Goal: Task Accomplishment & Management: Use online tool/utility

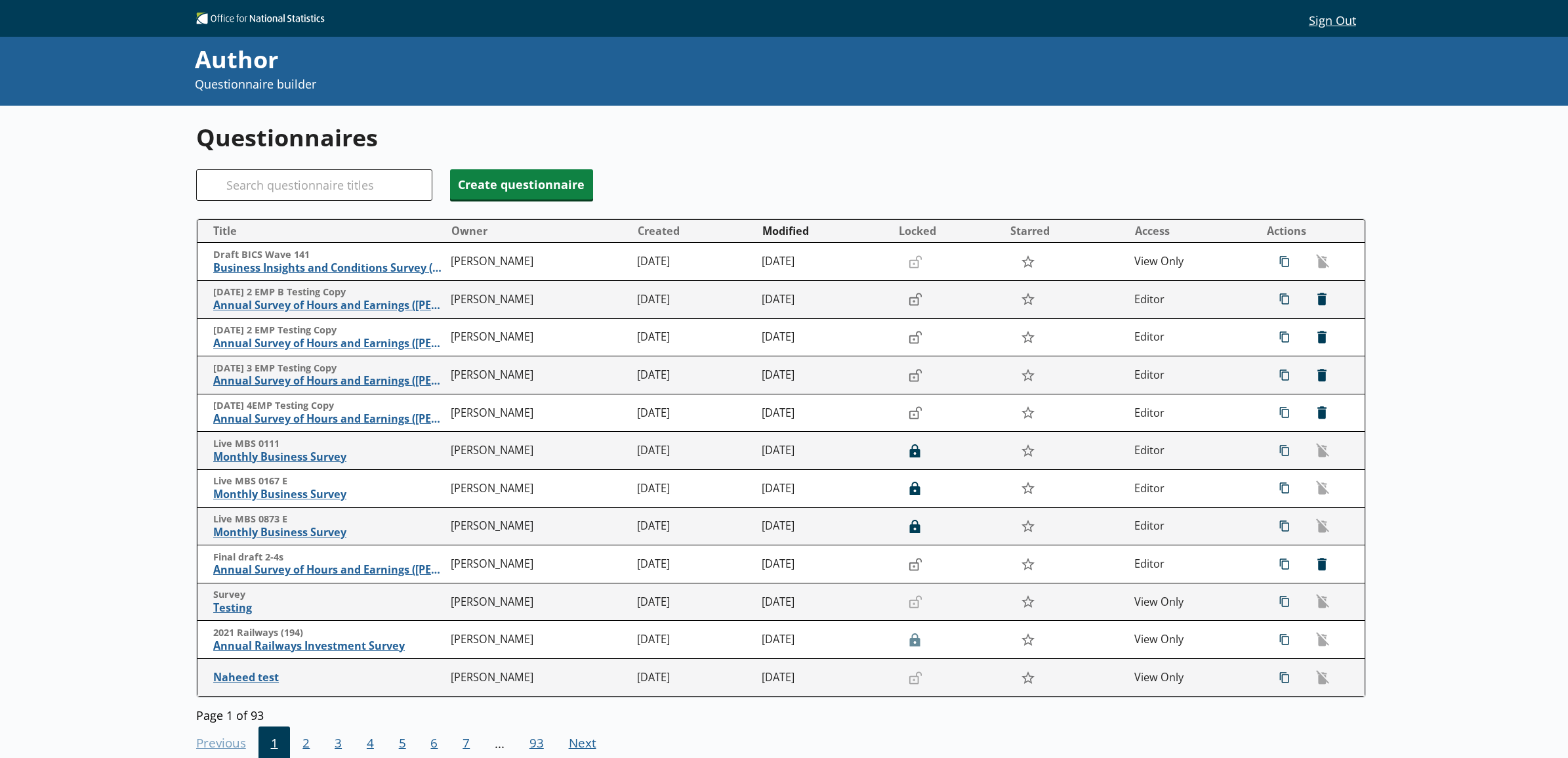
click at [814, 113] on div "Questionnaires Search Create questionnaire Title Owner Created Modified Locked …" at bounding box center [785, 446] width 1177 height 682
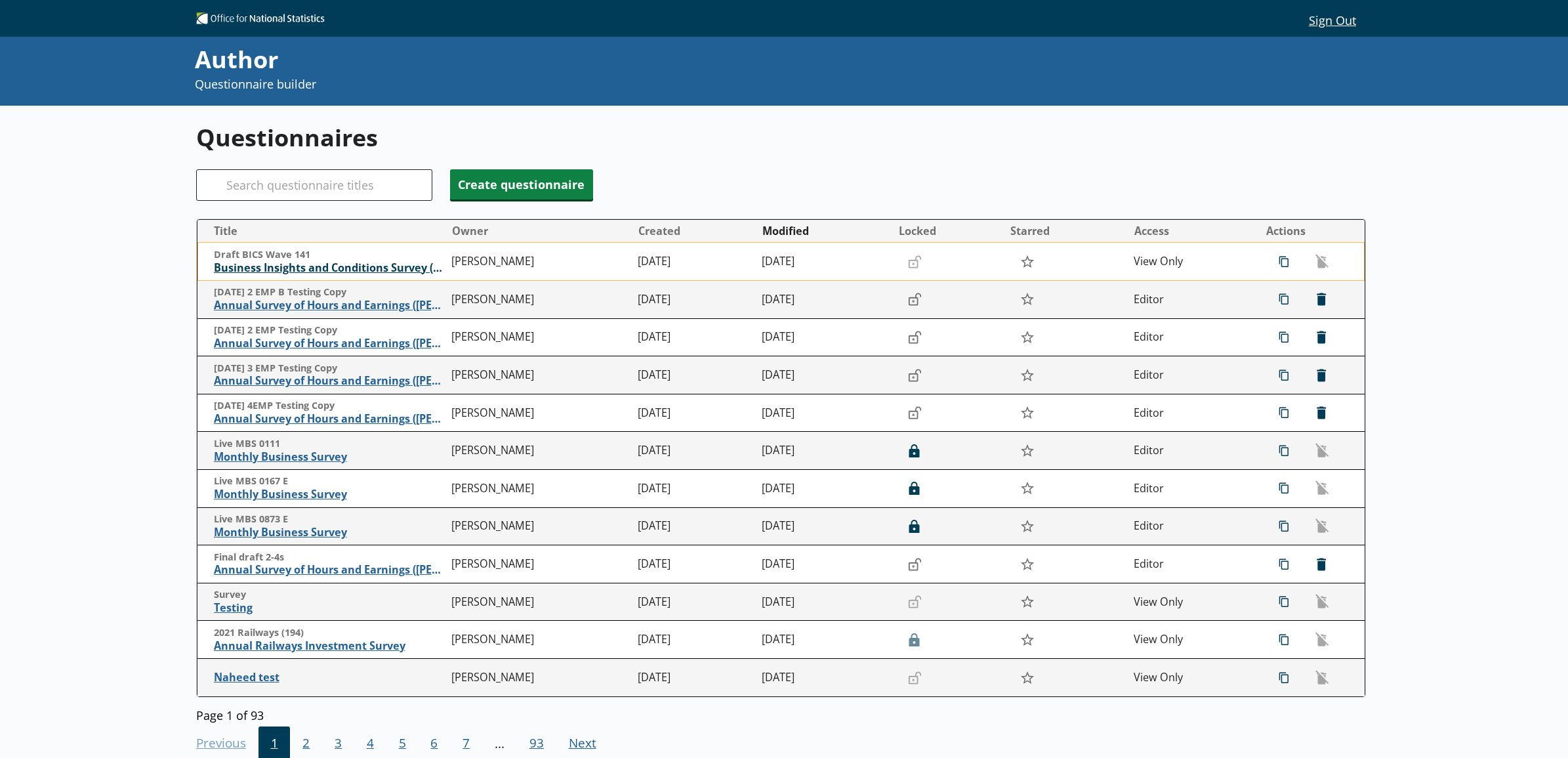
click at [326, 268] on span "Business Insights and Conditions Survey (BICS)" at bounding box center [329, 268] width 231 height 14
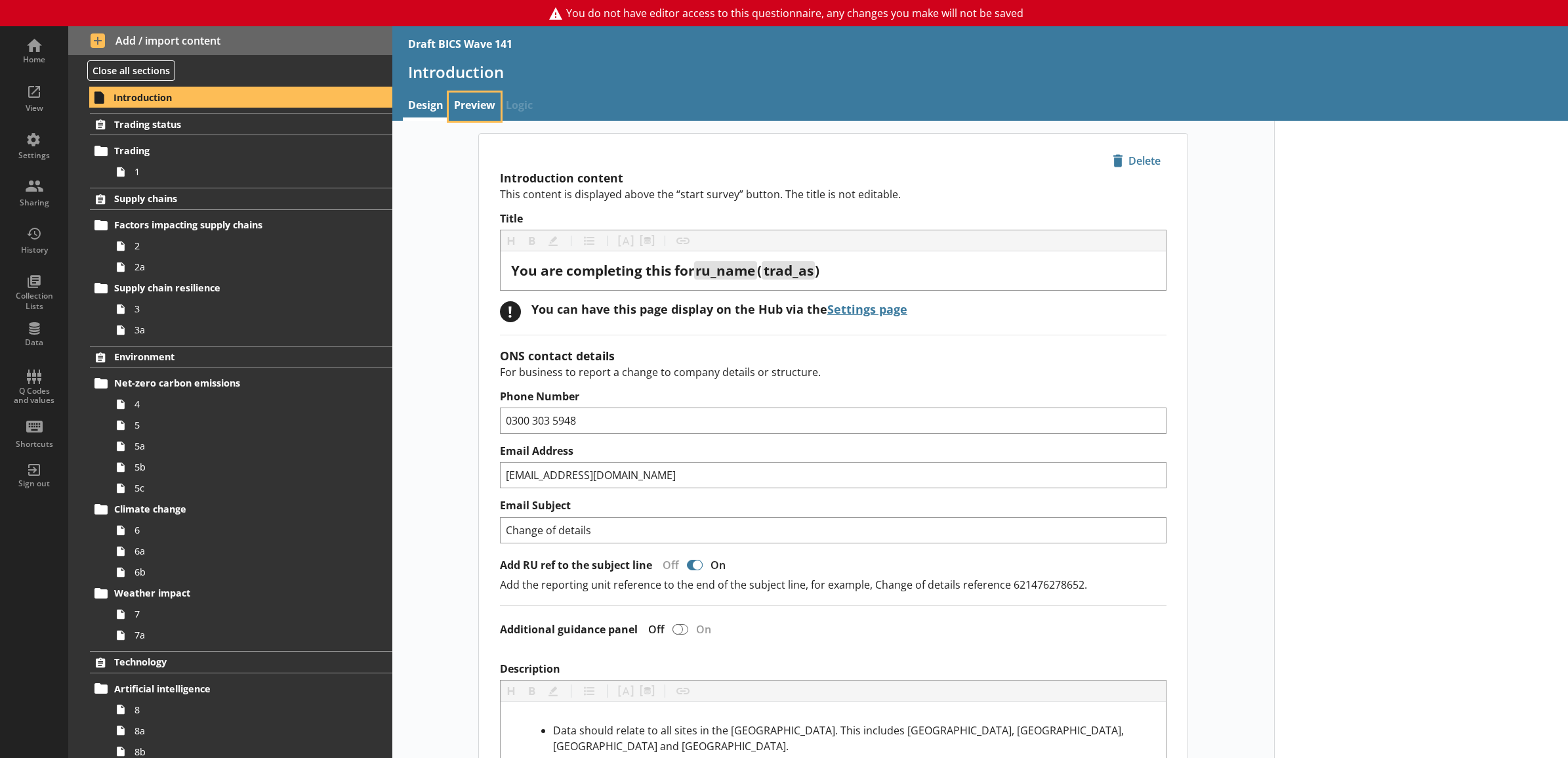
click at [468, 107] on link "Preview" at bounding box center [474, 106] width 52 height 28
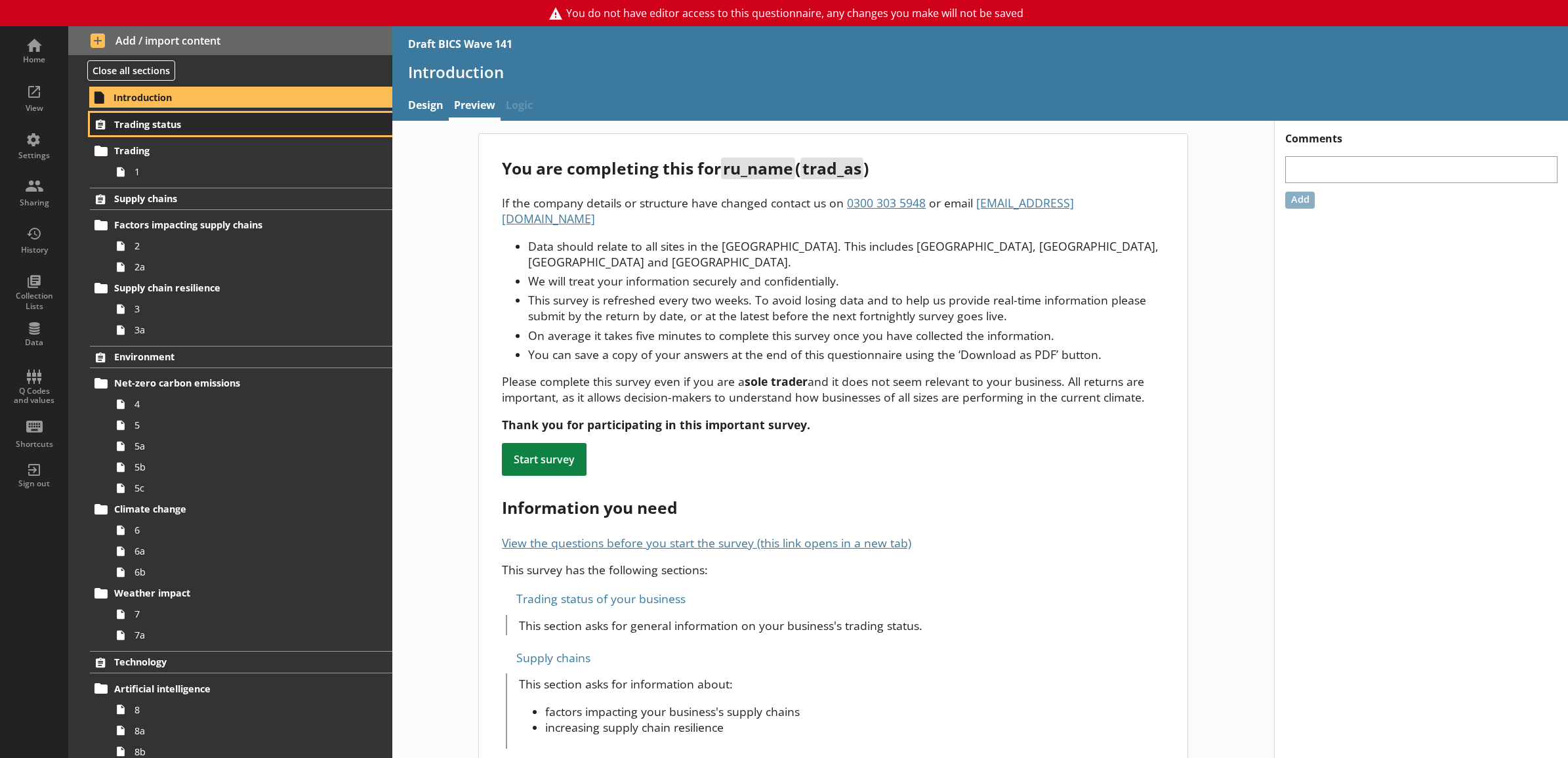
click at [235, 117] on link "Trading status" at bounding box center [241, 124] width 302 height 23
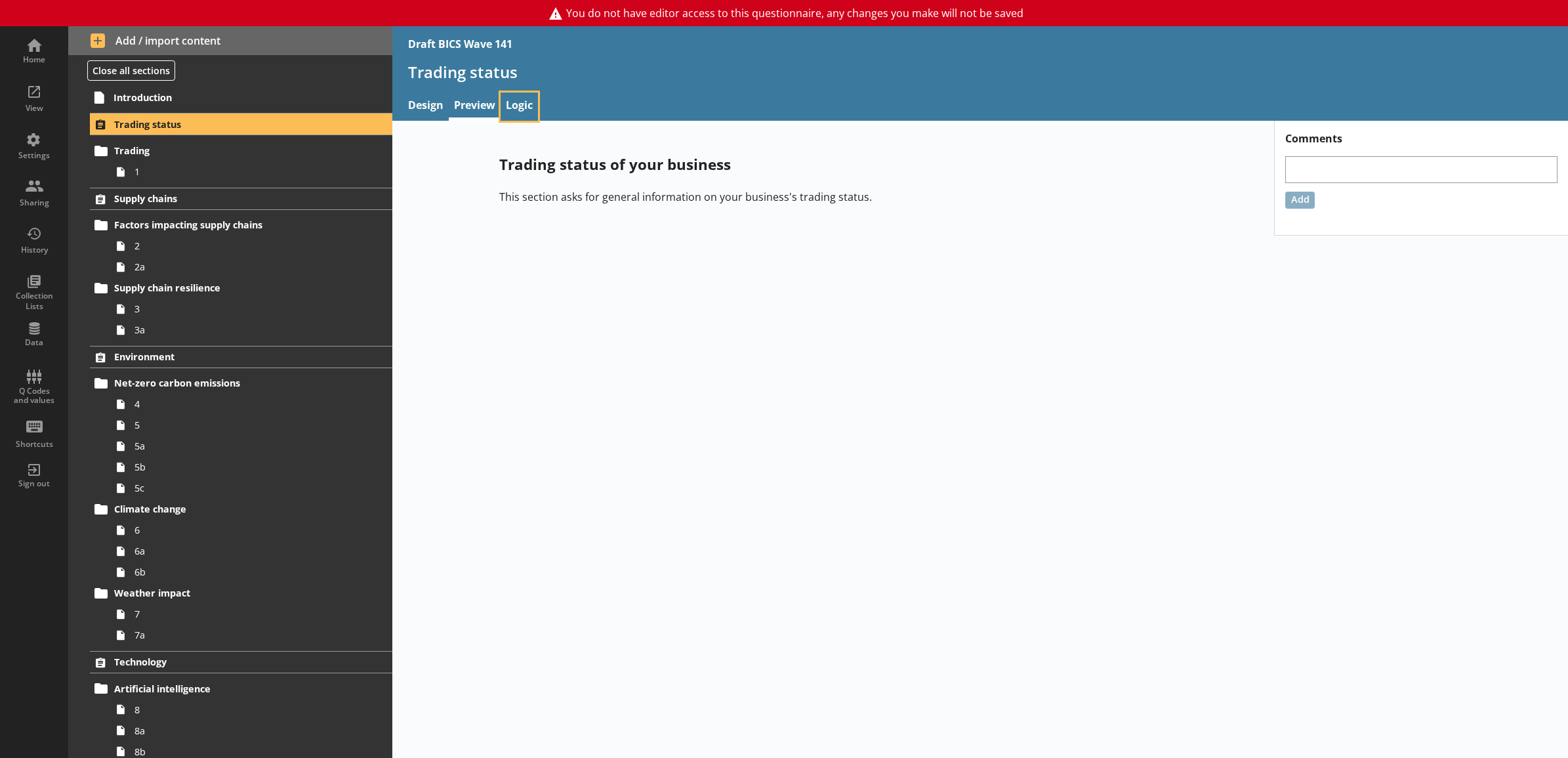
click at [507, 109] on link "Logic" at bounding box center [519, 106] width 37 height 28
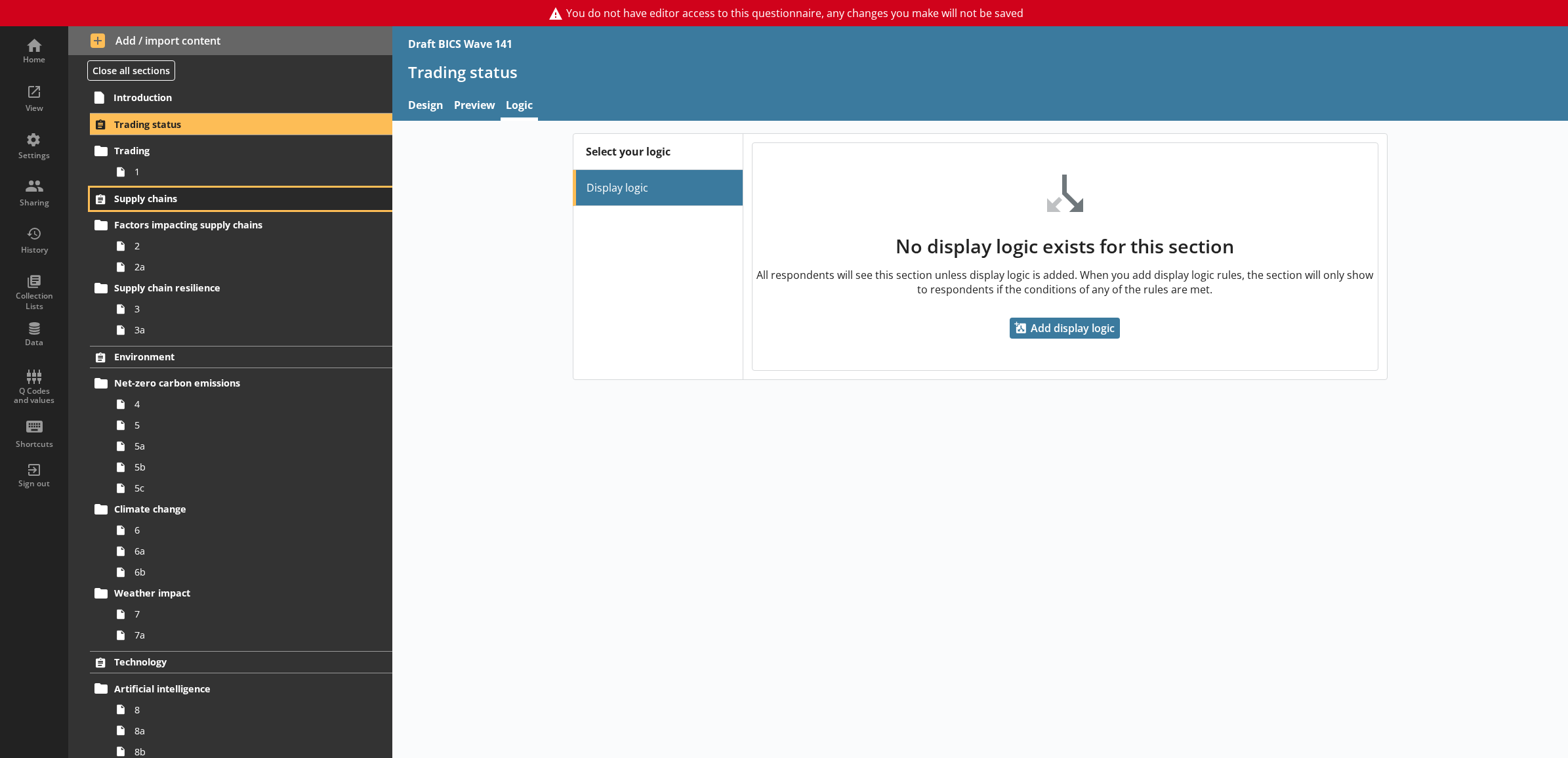
click at [210, 195] on span "Supply chains" at bounding box center [223, 198] width 219 height 12
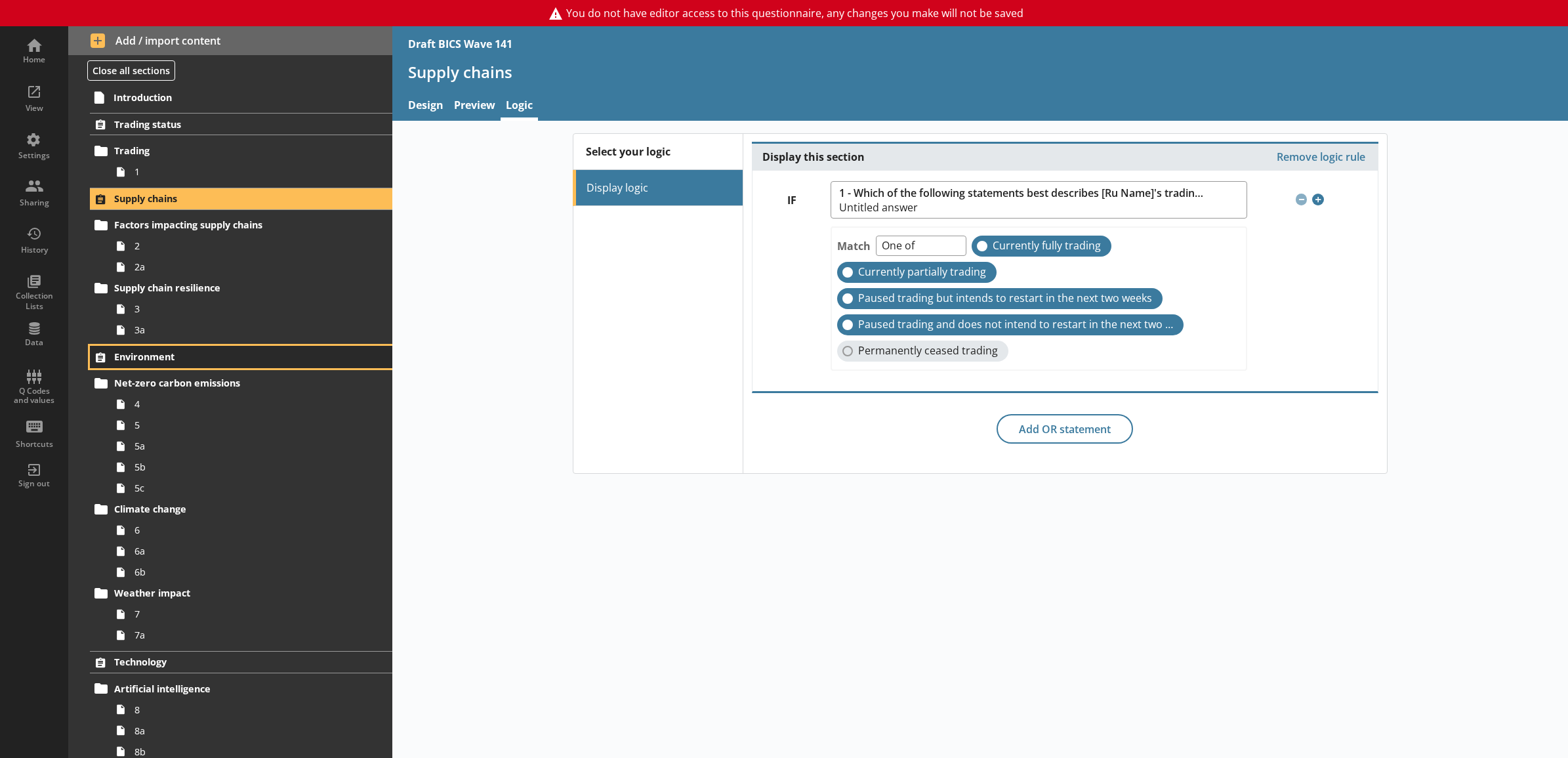
click at [225, 359] on span "Environment" at bounding box center [223, 356] width 219 height 12
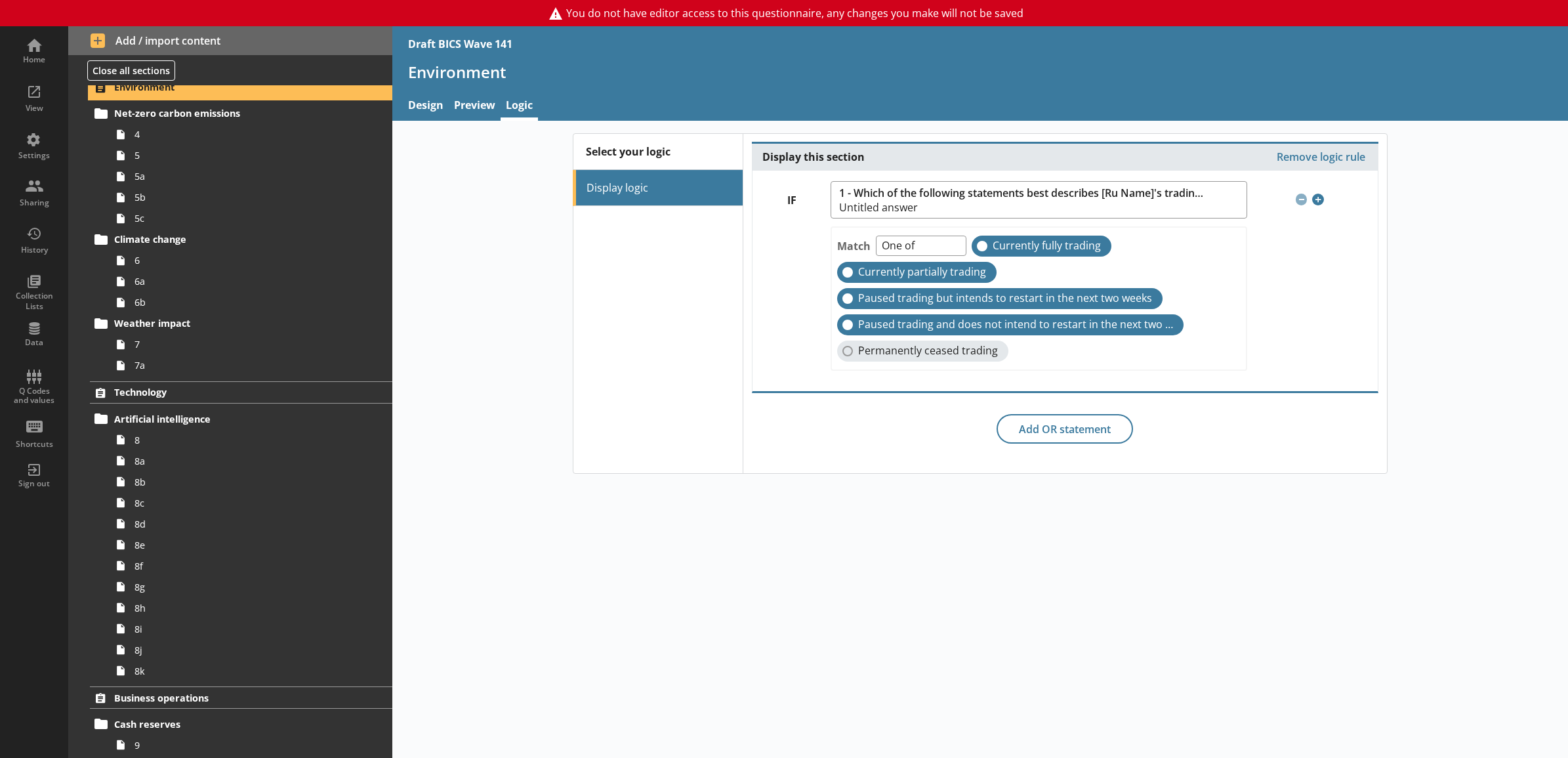
scroll to position [273, 0]
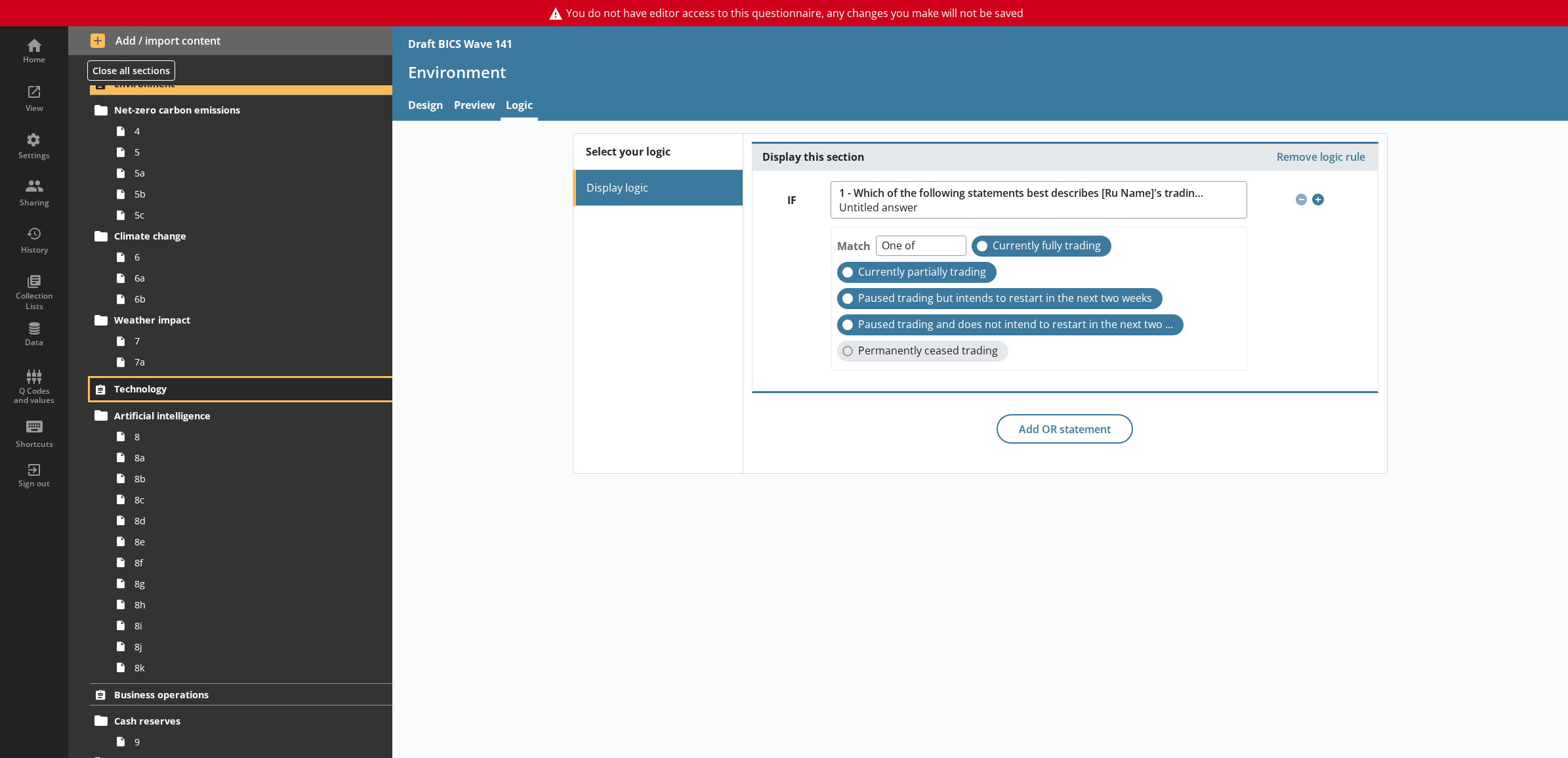
click at [231, 379] on link "Technology" at bounding box center [241, 389] width 302 height 23
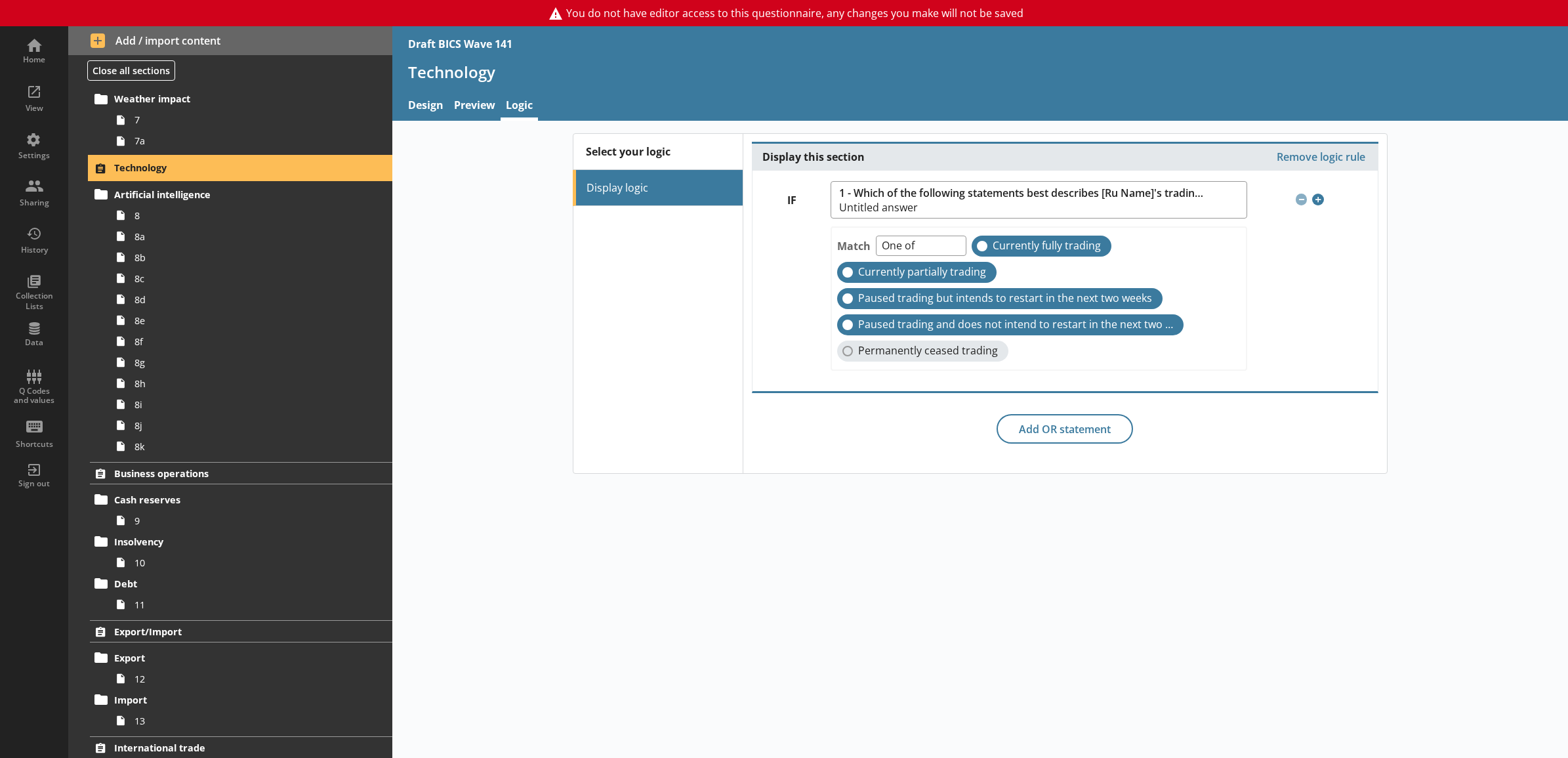
scroll to position [683, 0]
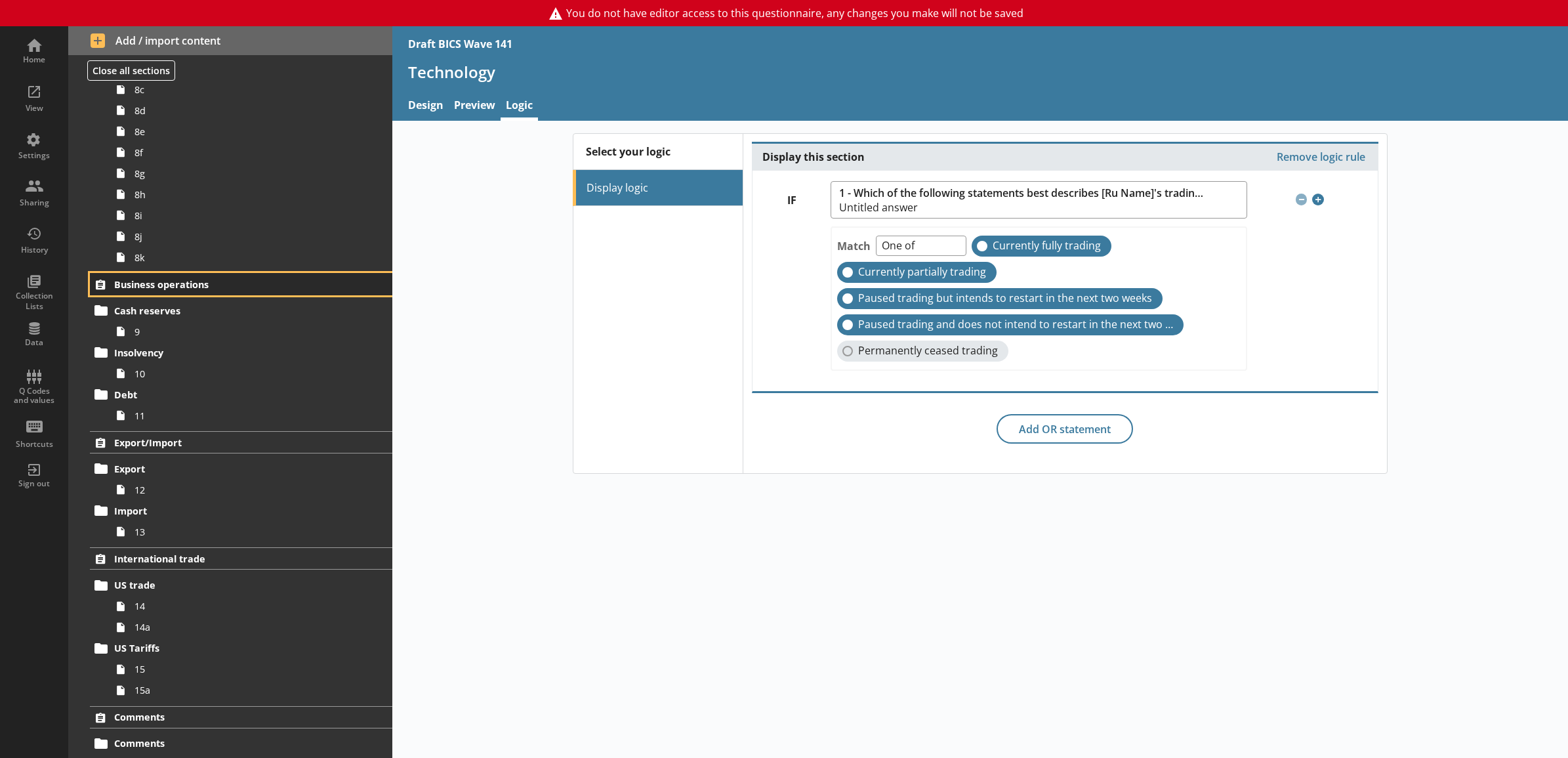
click at [243, 282] on span "Business operations" at bounding box center [223, 284] width 219 height 12
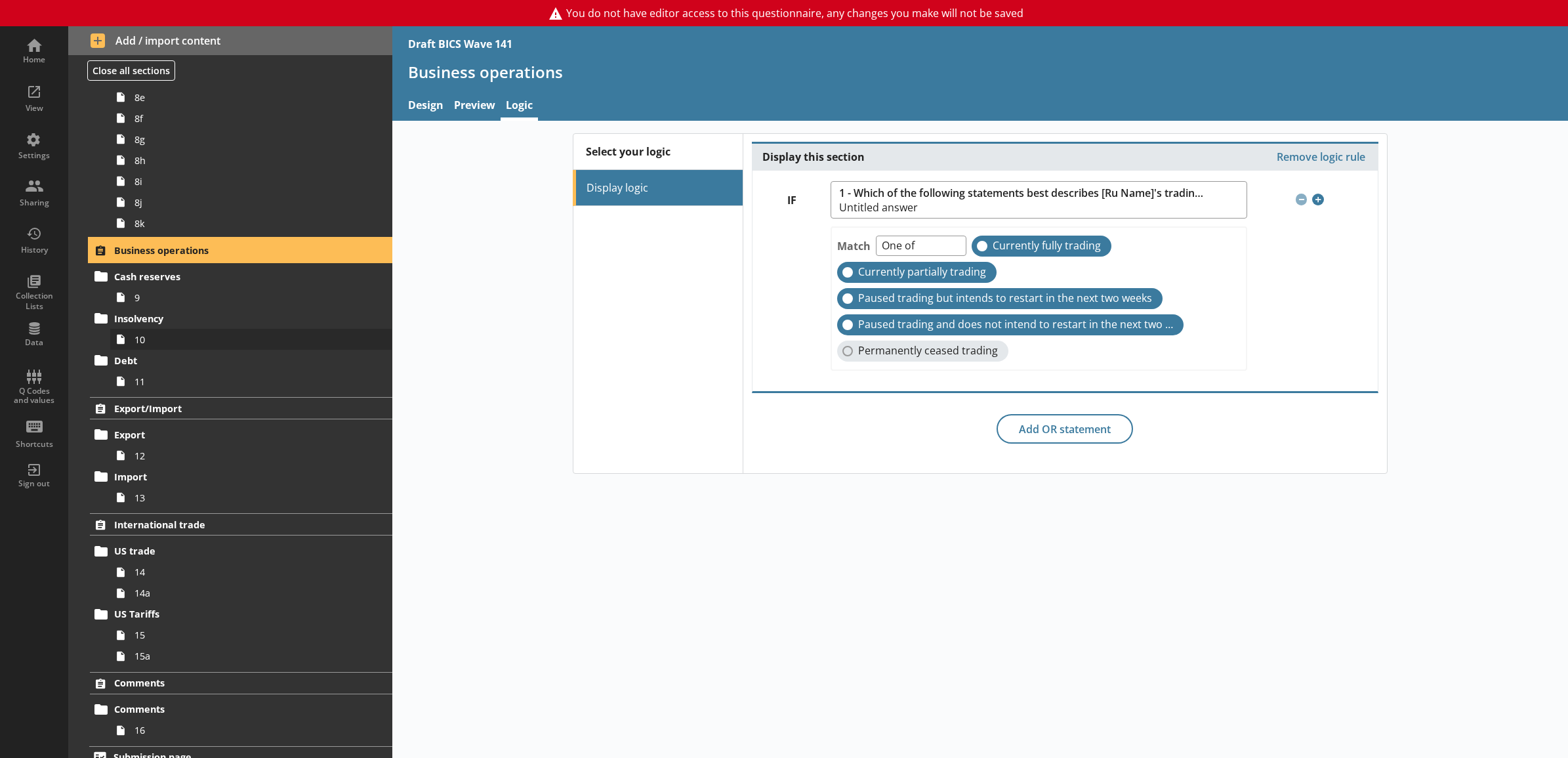
scroll to position [735, 0]
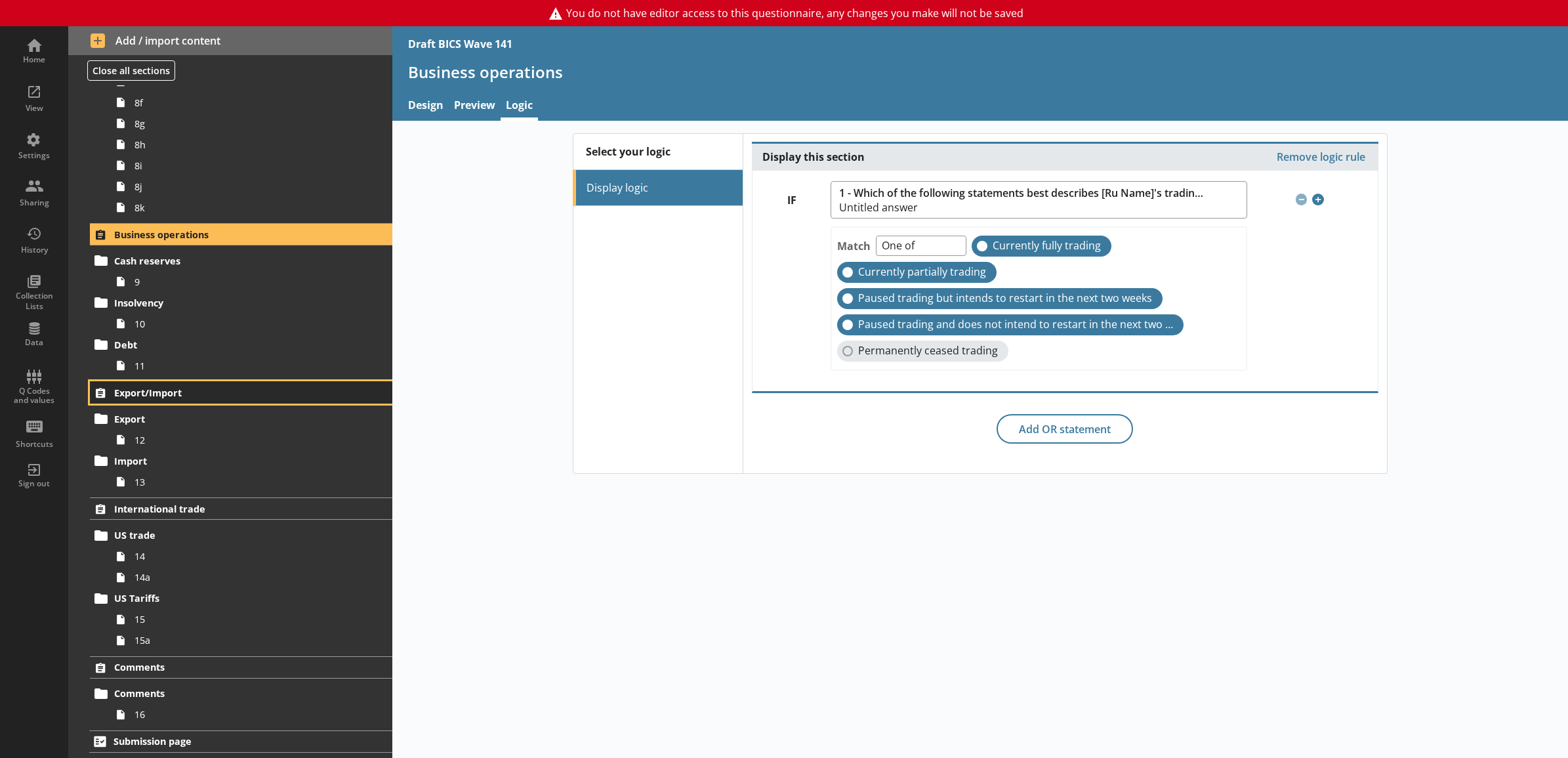
click at [213, 391] on span "Export/Import" at bounding box center [223, 392] width 219 height 12
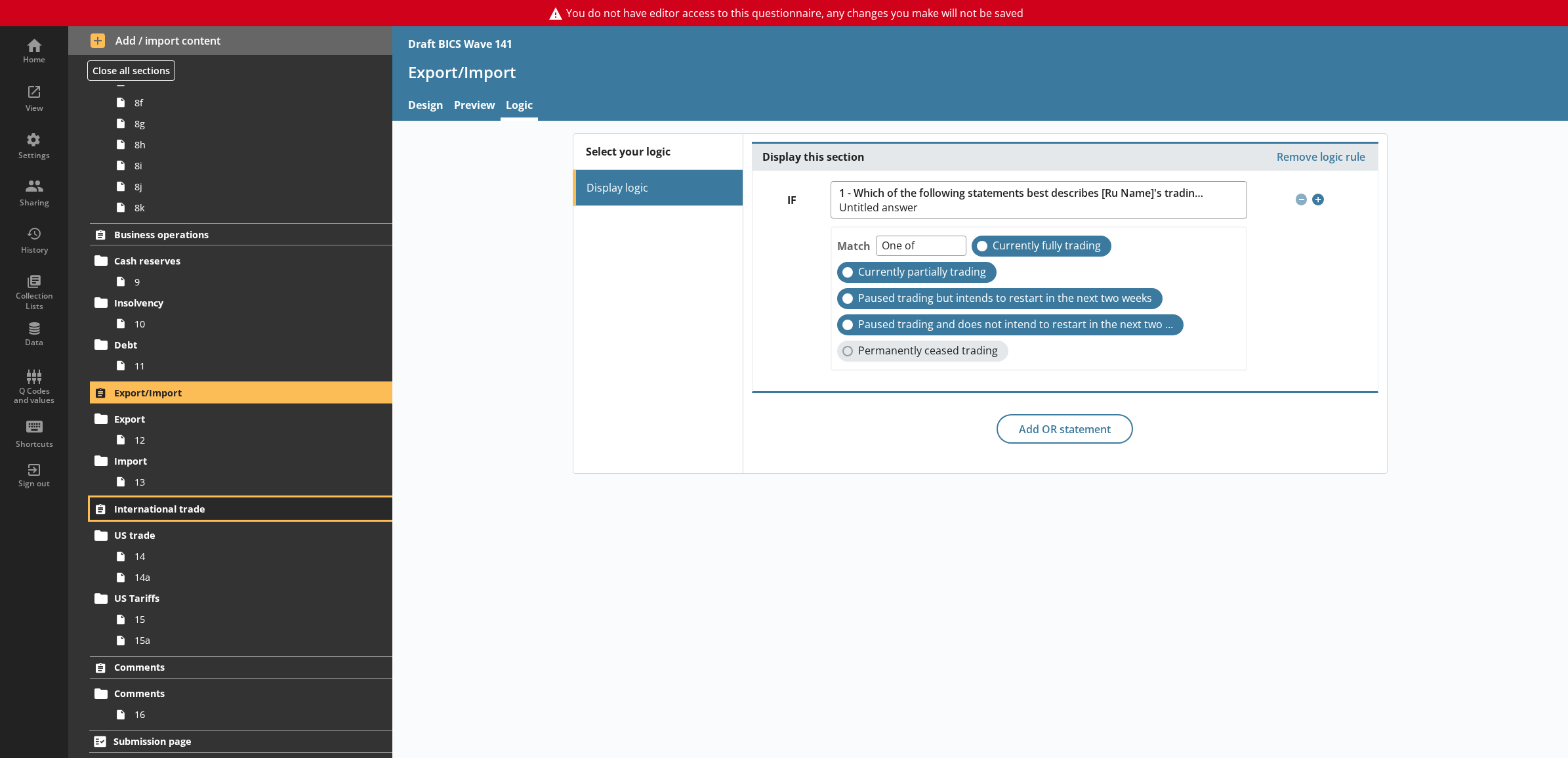
click at [221, 503] on span "International trade" at bounding box center [223, 508] width 219 height 12
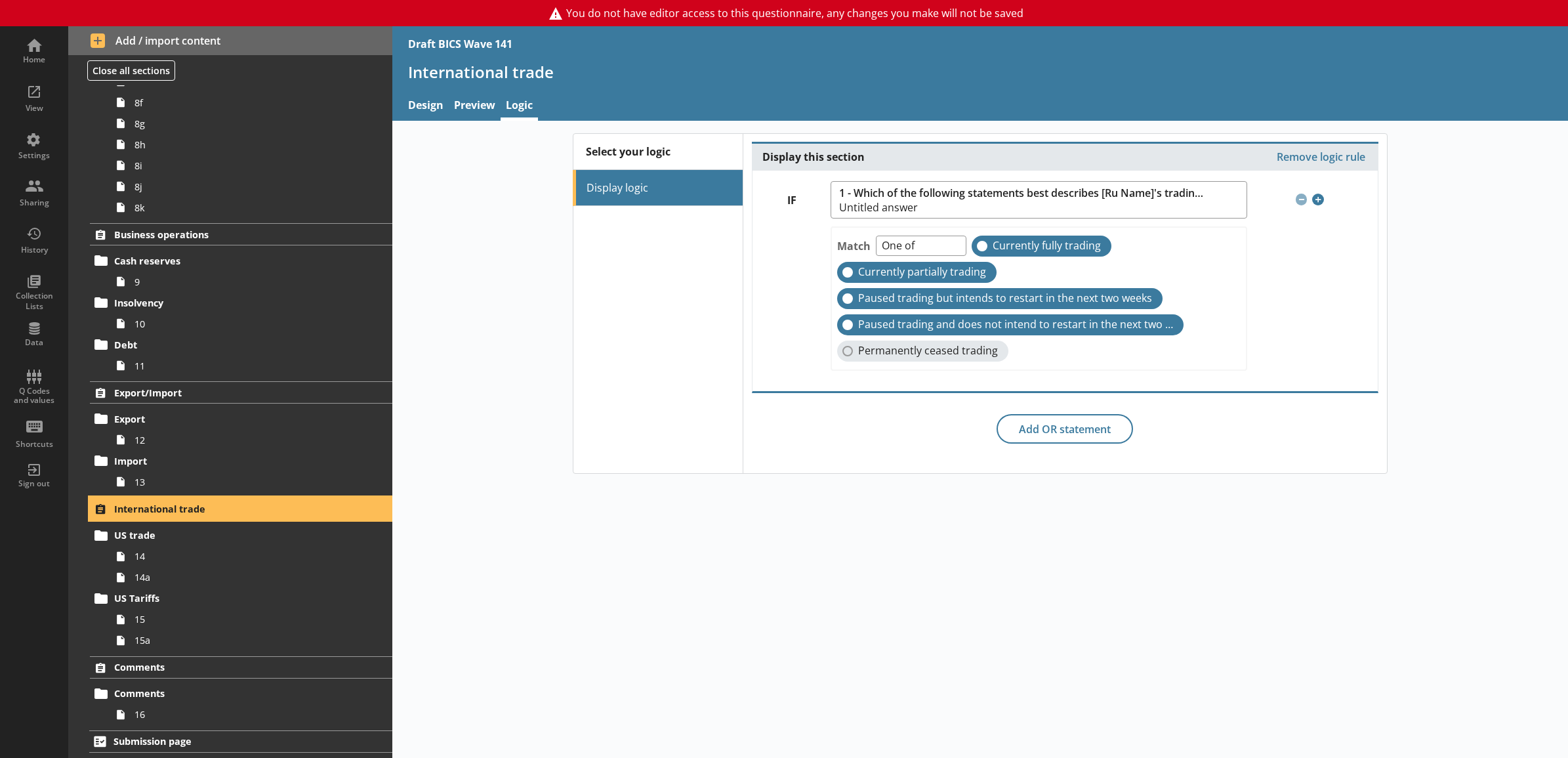
click at [207, 678] on div "Comments Comments 16" at bounding box center [231, 690] width 324 height 69
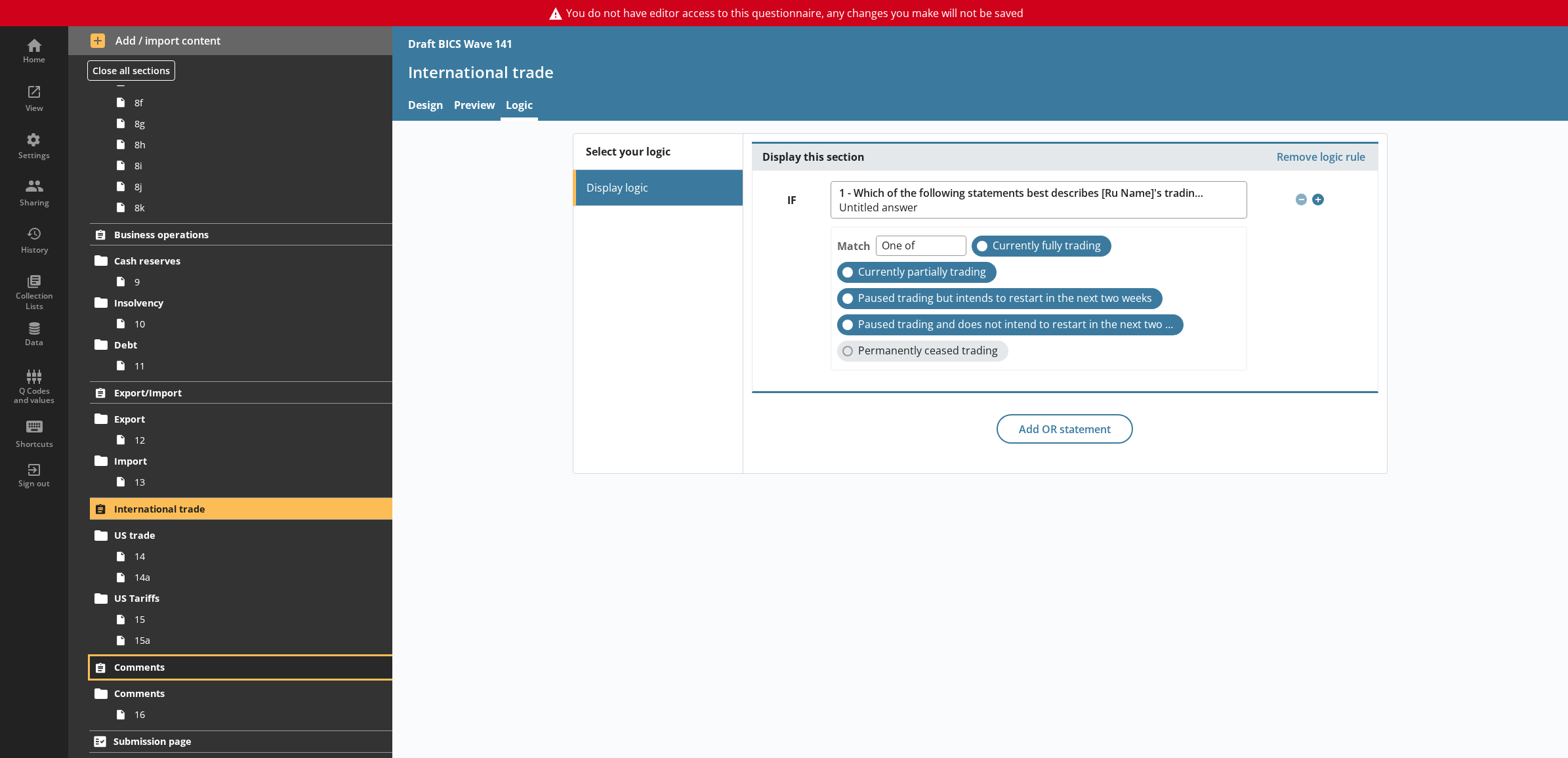
click at [204, 668] on span "Comments" at bounding box center [223, 667] width 219 height 12
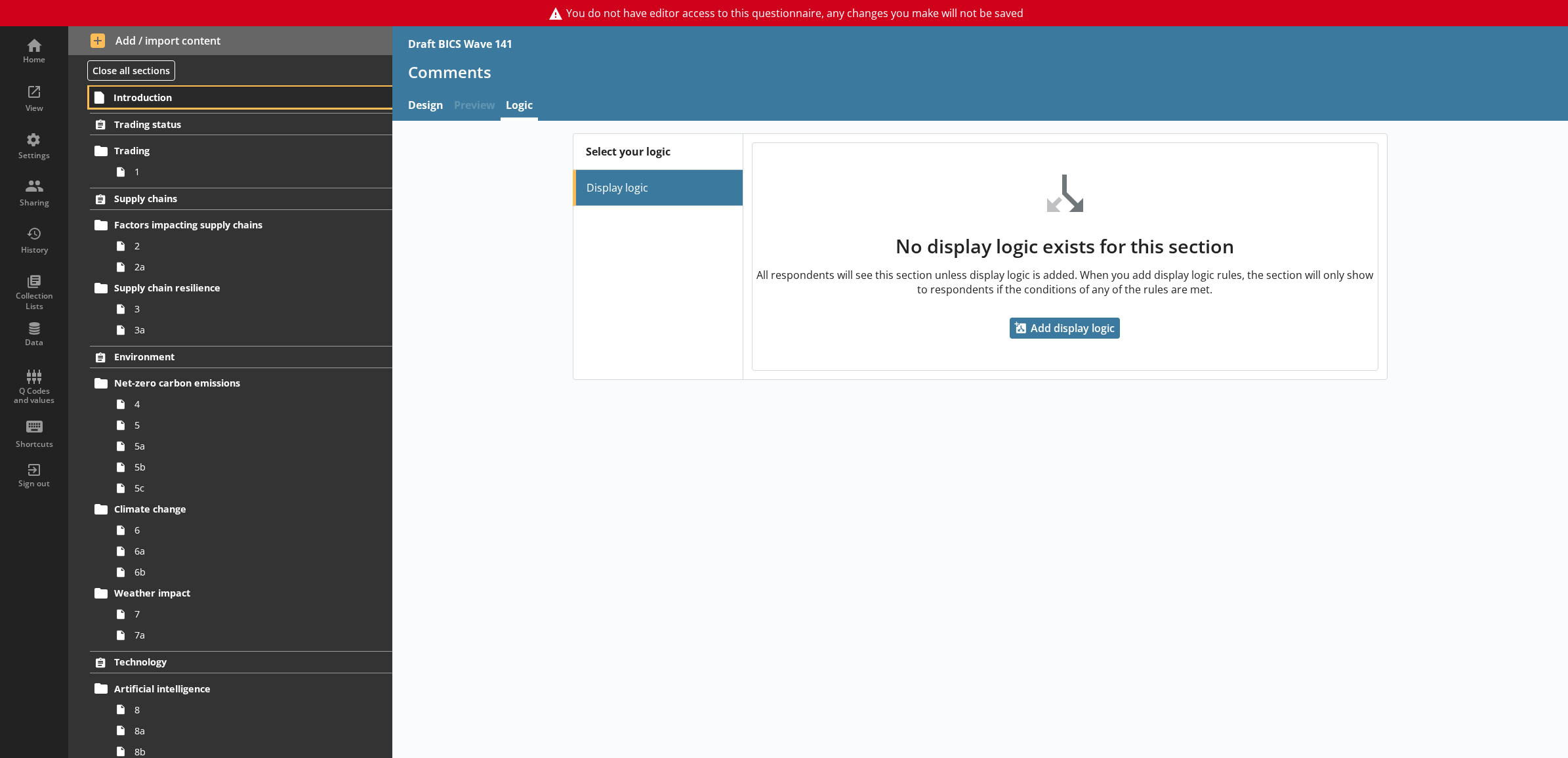
click at [212, 105] on link "Introduction" at bounding box center [241, 97] width 303 height 21
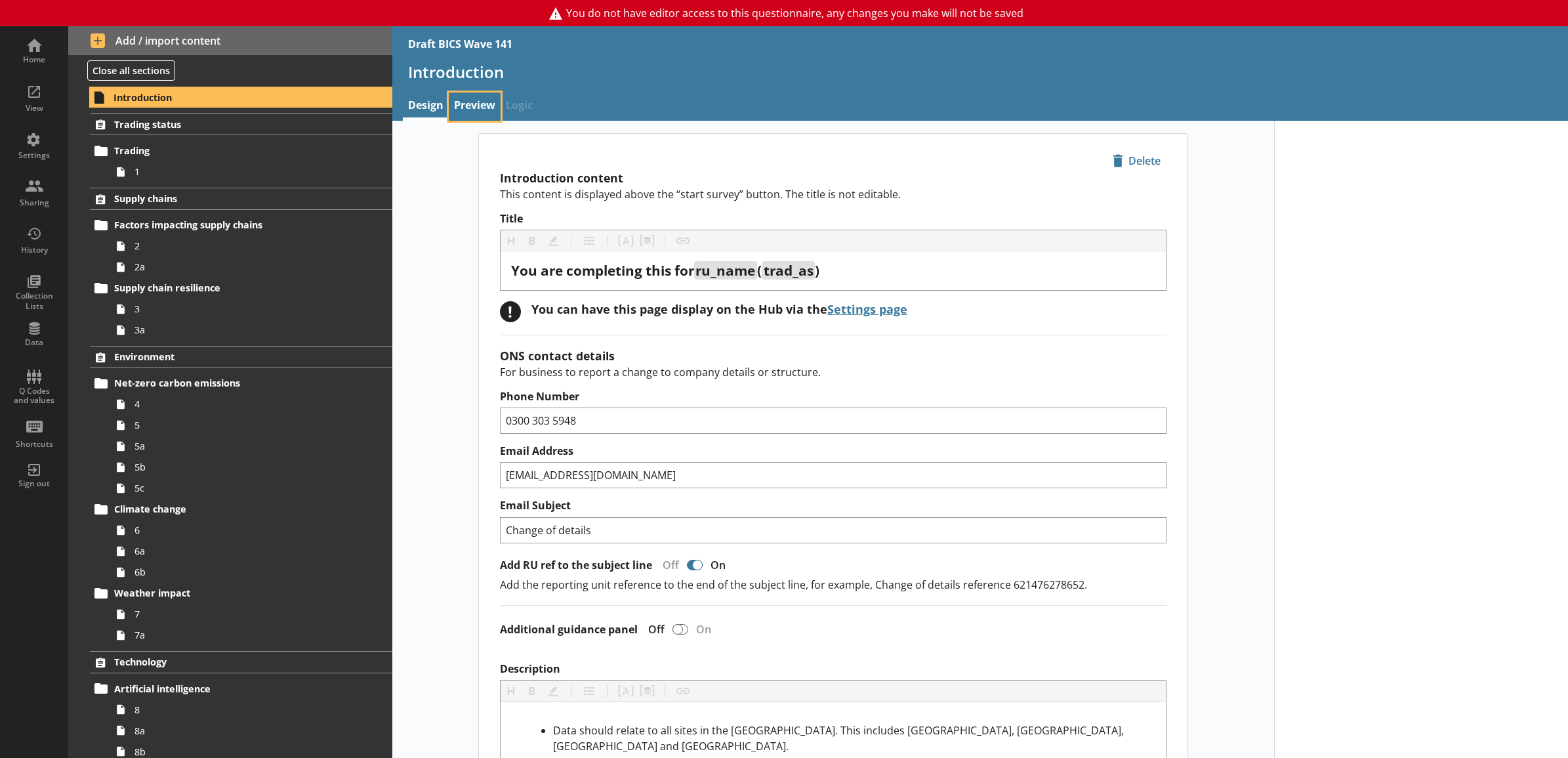
click at [476, 111] on link "Preview" at bounding box center [474, 106] width 52 height 28
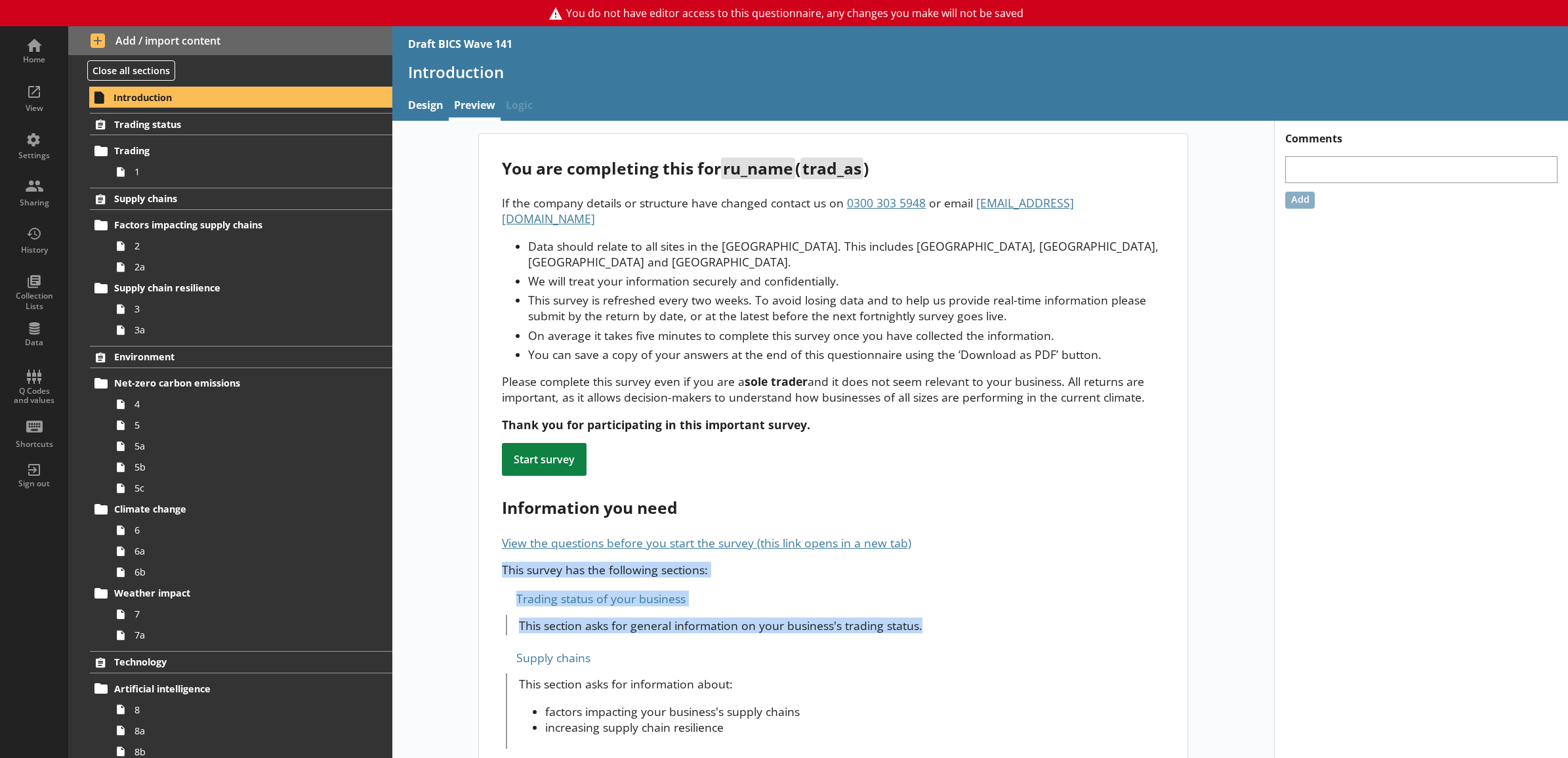
drag, startPoint x: 494, startPoint y: 541, endPoint x: 963, endPoint y: 599, distance: 472.6
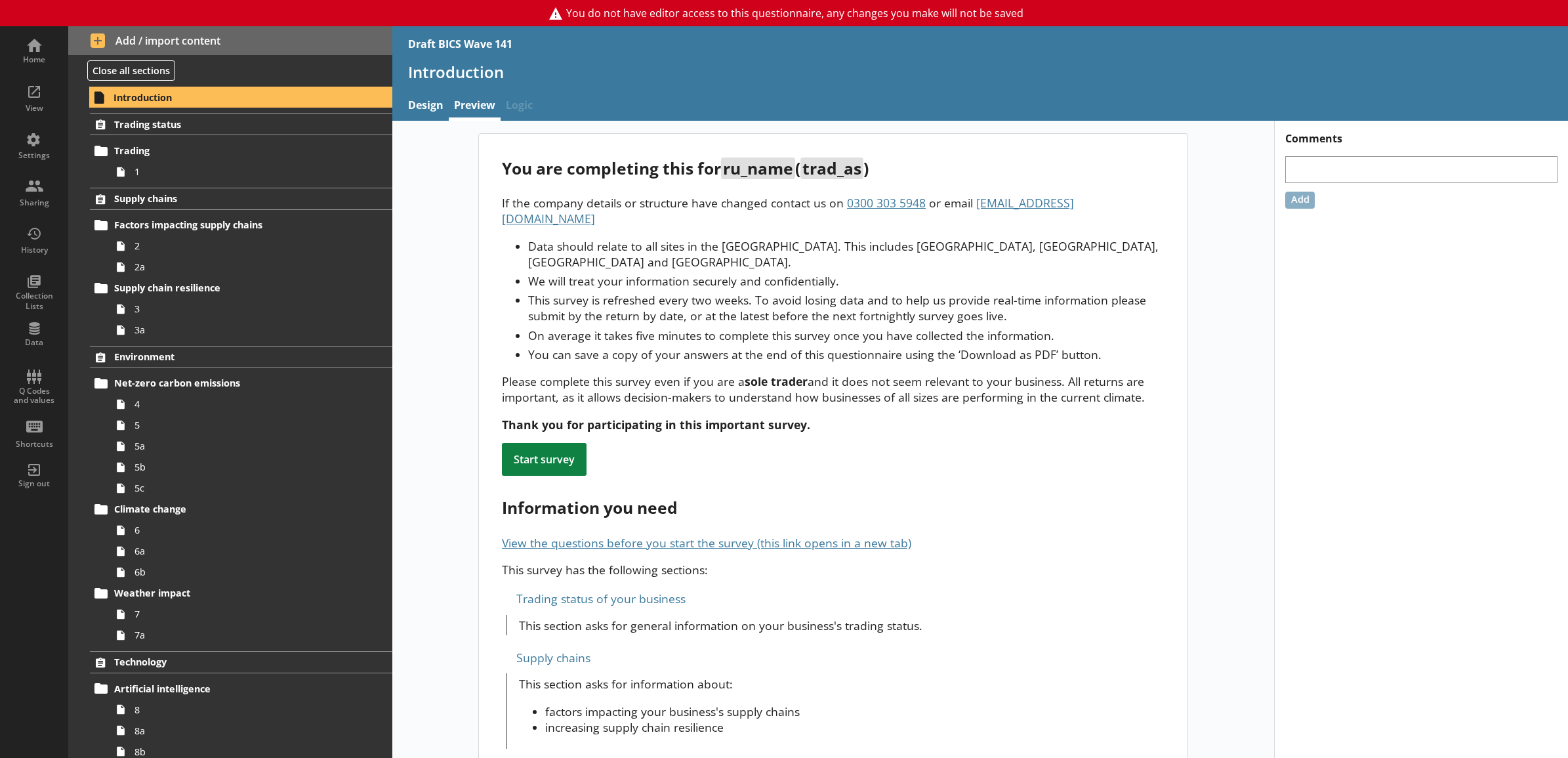
drag, startPoint x: 963, startPoint y: 599, endPoint x: 939, endPoint y: 634, distance: 42.4
click at [939, 647] on div "Supply chains" at bounding box center [833, 658] width 662 height 21
drag, startPoint x: 615, startPoint y: 217, endPoint x: 509, endPoint y: 174, distance: 114.4
click at [509, 174] on div "You are completing this for ru_name ( trad_as )" at bounding box center [833, 169] width 662 height 22
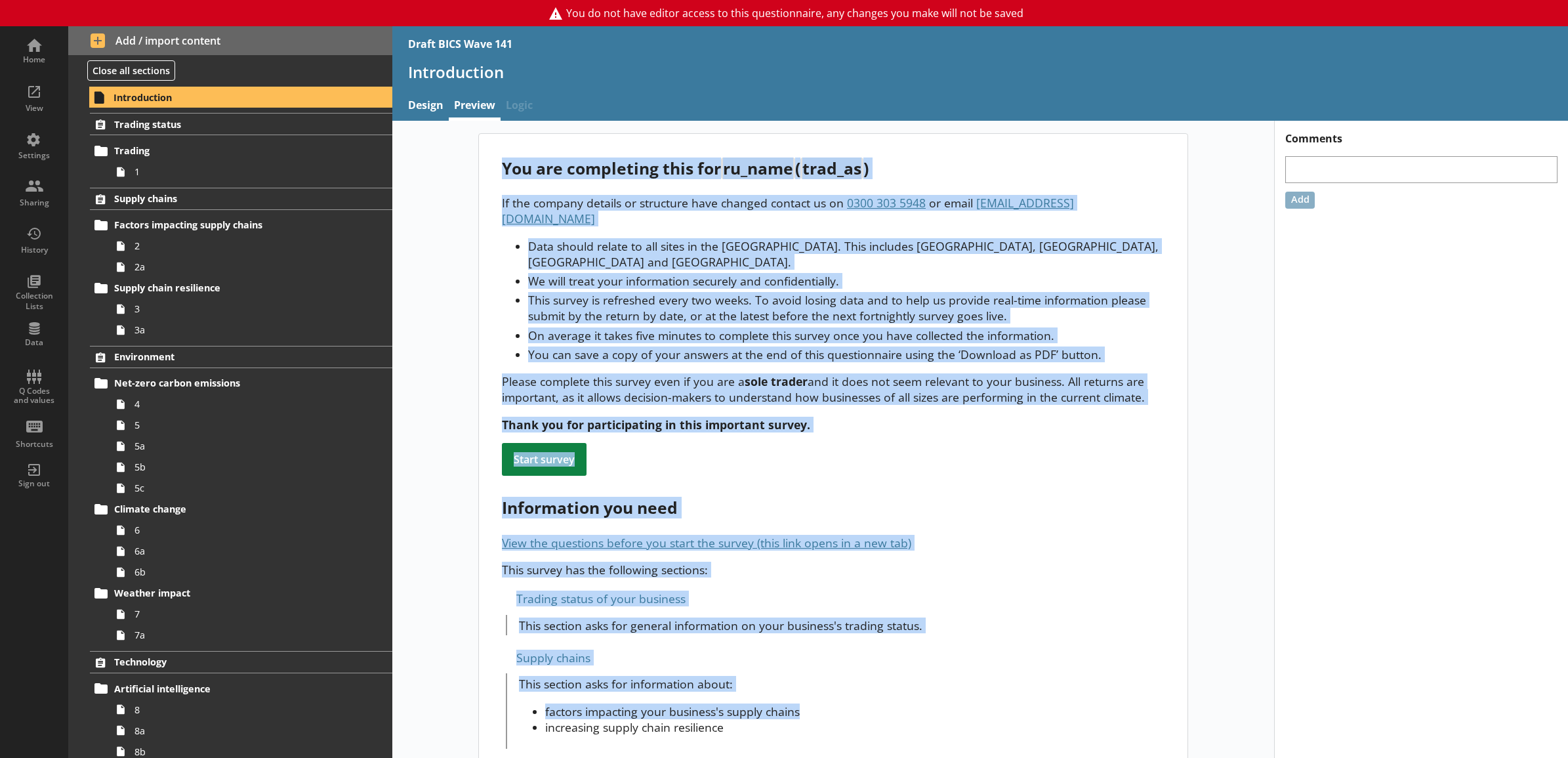
drag, startPoint x: 497, startPoint y: 171, endPoint x: 923, endPoint y: 667, distance: 653.8
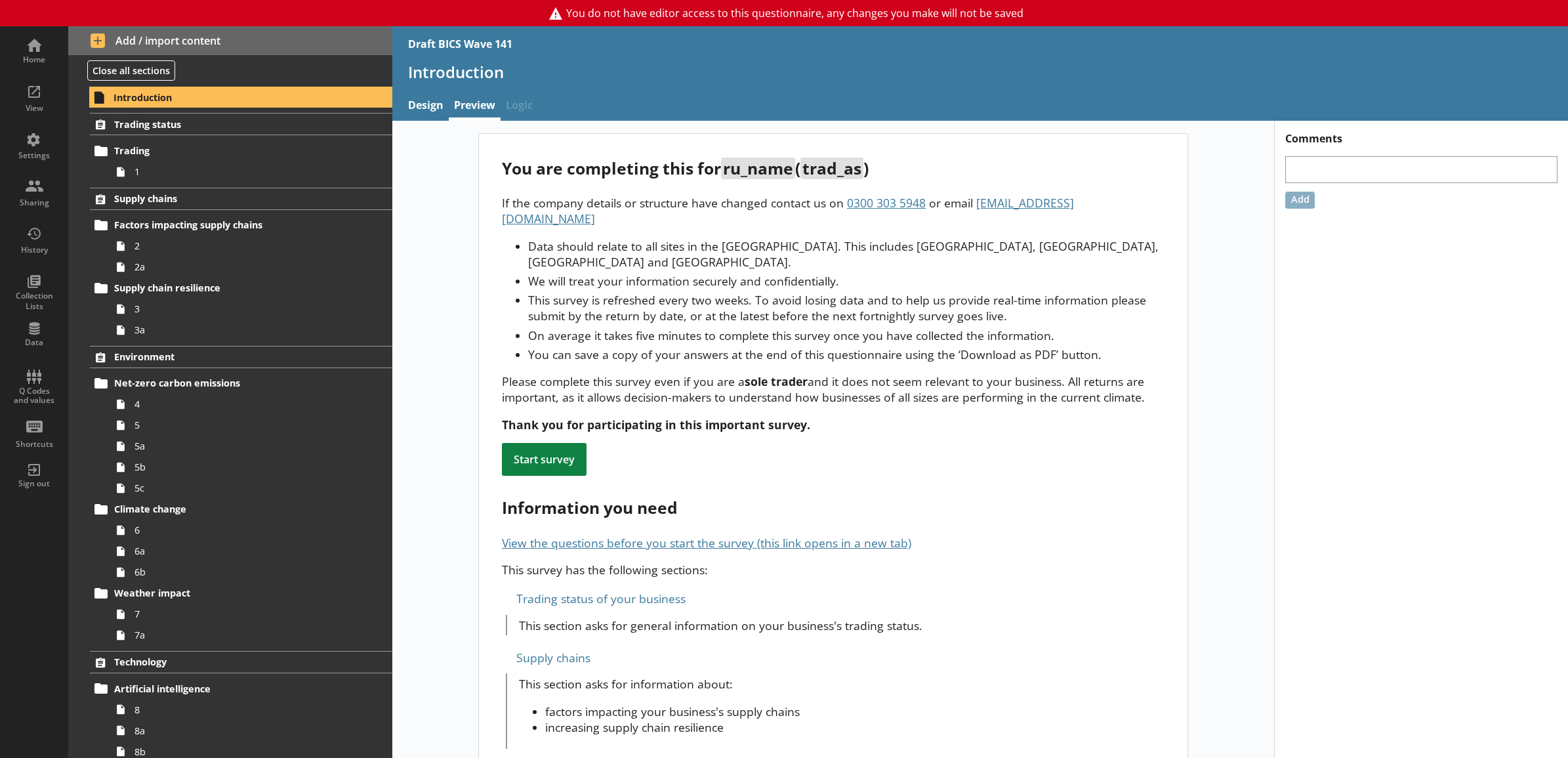
drag, startPoint x: 923, startPoint y: 667, endPoint x: 887, endPoint y: 706, distance: 53.1
click at [887, 706] on div "This section asks for information about: factors impacting your business's supp…" at bounding box center [835, 711] width 658 height 75
click at [558, 239] on li "Data should relate to all sites in the [GEOGRAPHIC_DATA]. This includes [GEOGRA…" at bounding box center [846, 254] width 636 height 31
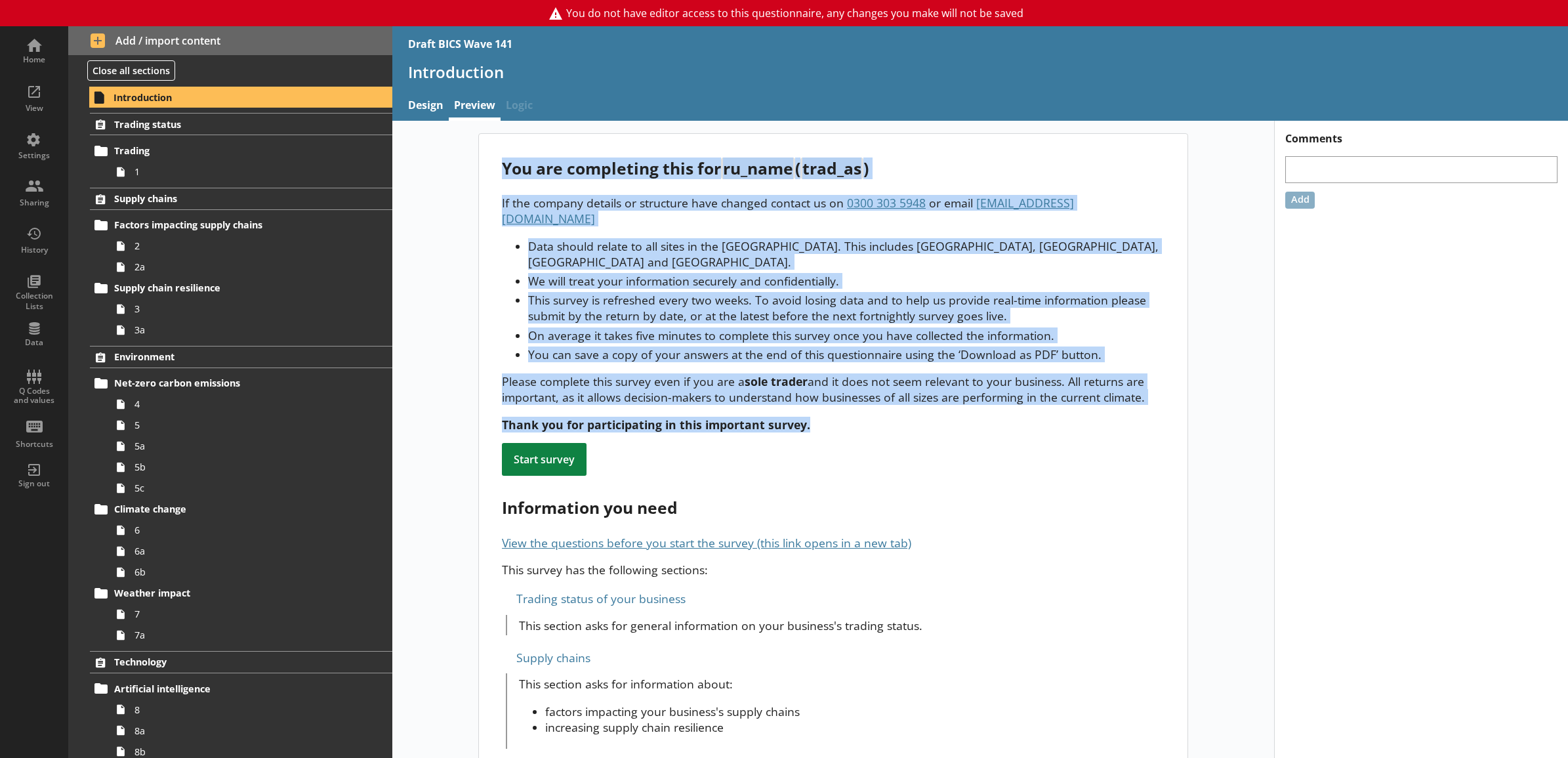
drag, startPoint x: 495, startPoint y: 171, endPoint x: 802, endPoint y: 395, distance: 380.0
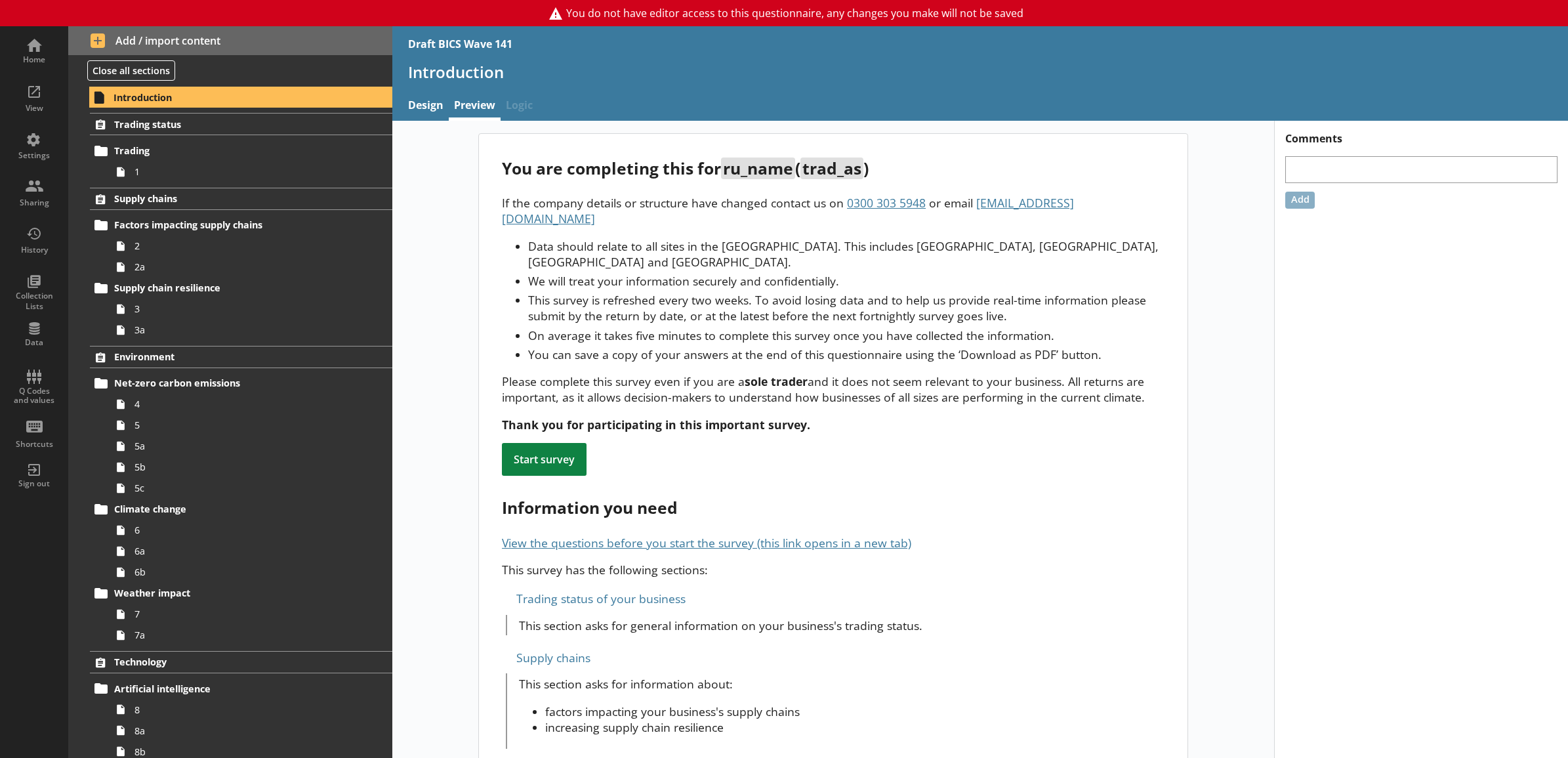
drag, startPoint x: 802, startPoint y: 395, endPoint x: 804, endPoint y: 415, distance: 20.1
click at [200, 358] on span "Environment" at bounding box center [223, 356] width 219 height 12
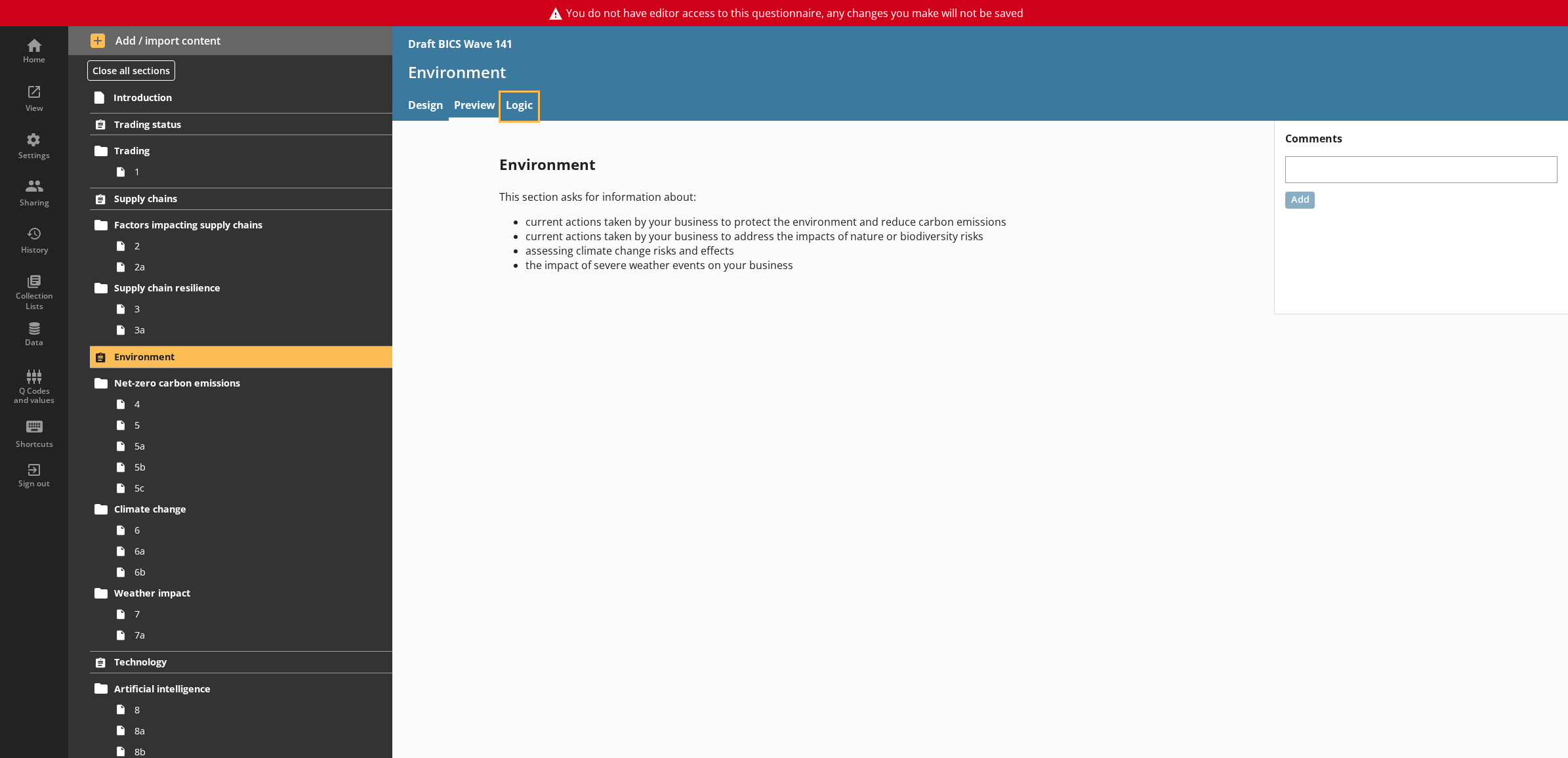
click at [520, 100] on link "Logic" at bounding box center [519, 106] width 37 height 28
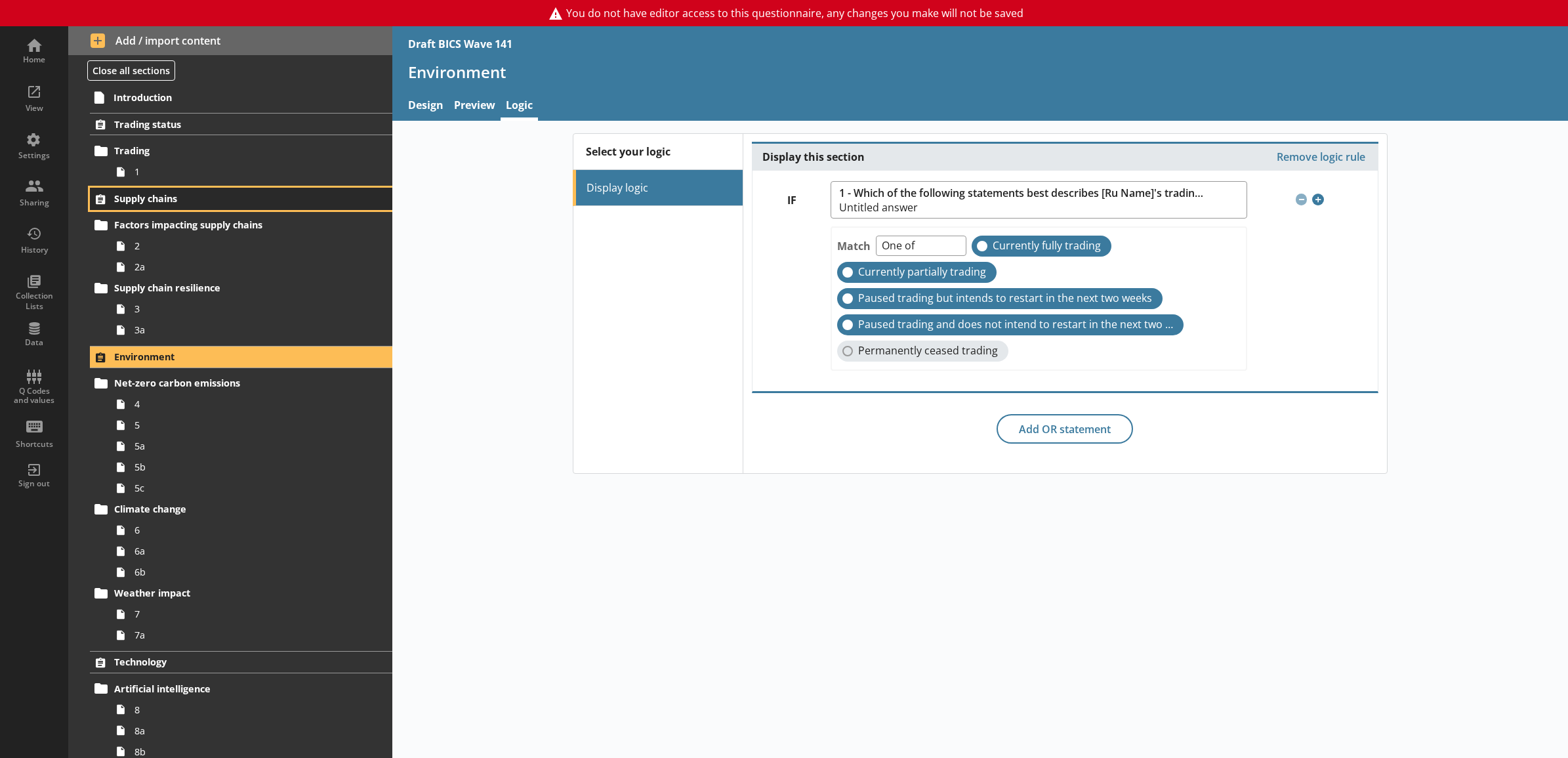
click at [199, 188] on link "Supply chains" at bounding box center [241, 199] width 302 height 23
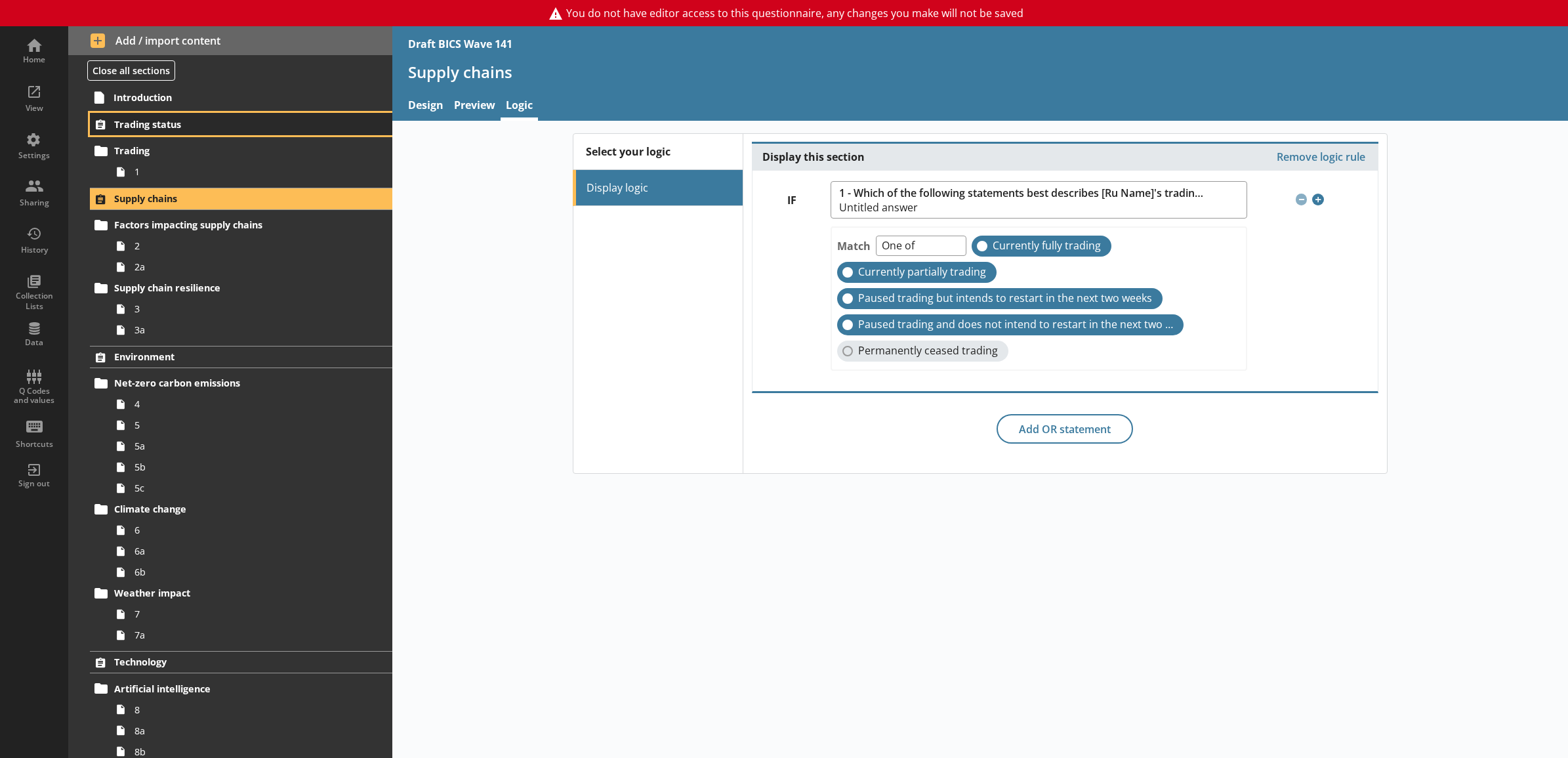
click at [261, 129] on span "Trading status" at bounding box center [223, 124] width 219 height 12
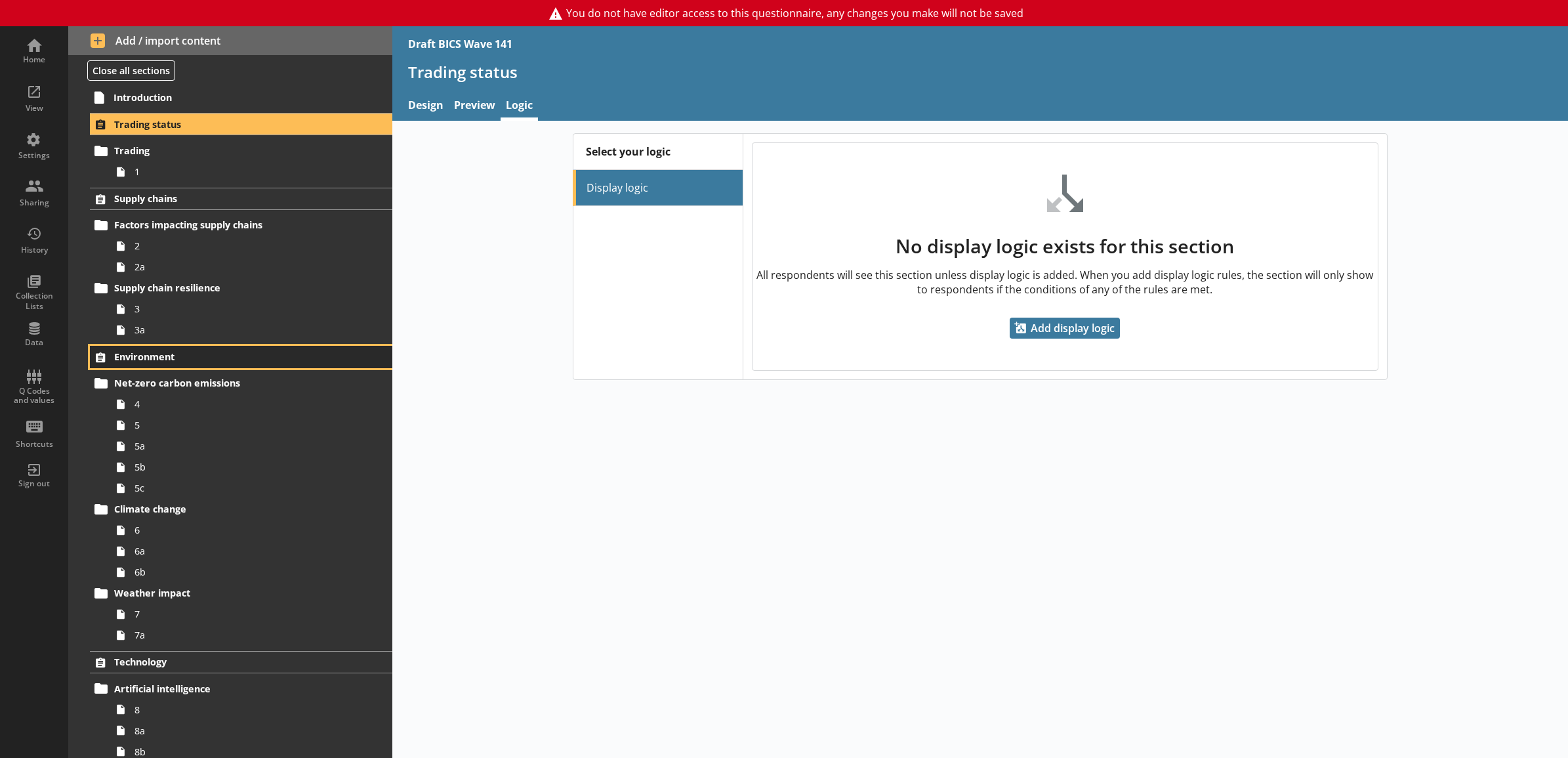
click at [224, 349] on link "Environment" at bounding box center [241, 356] width 302 height 23
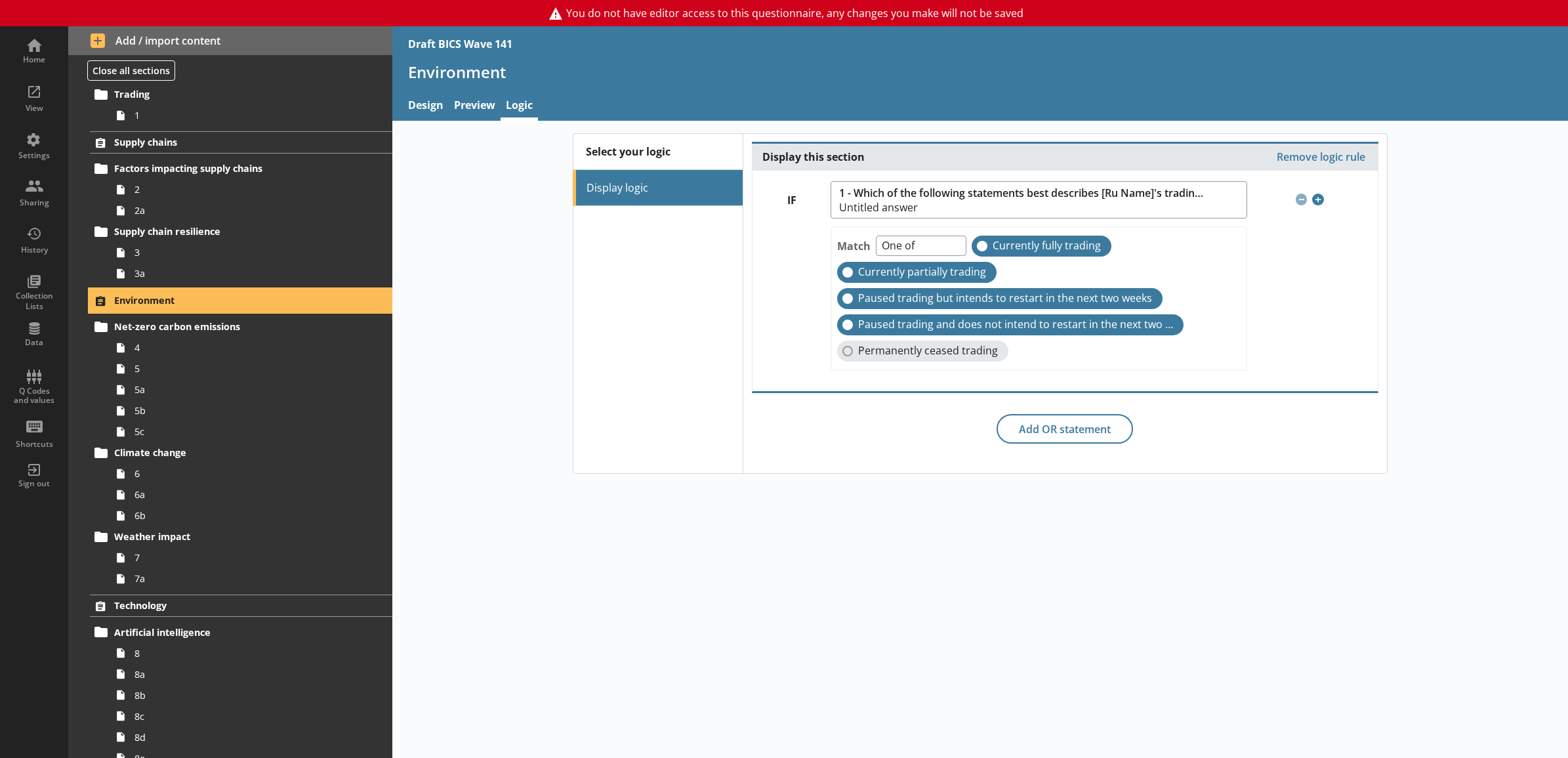
scroll to position [137, 0]
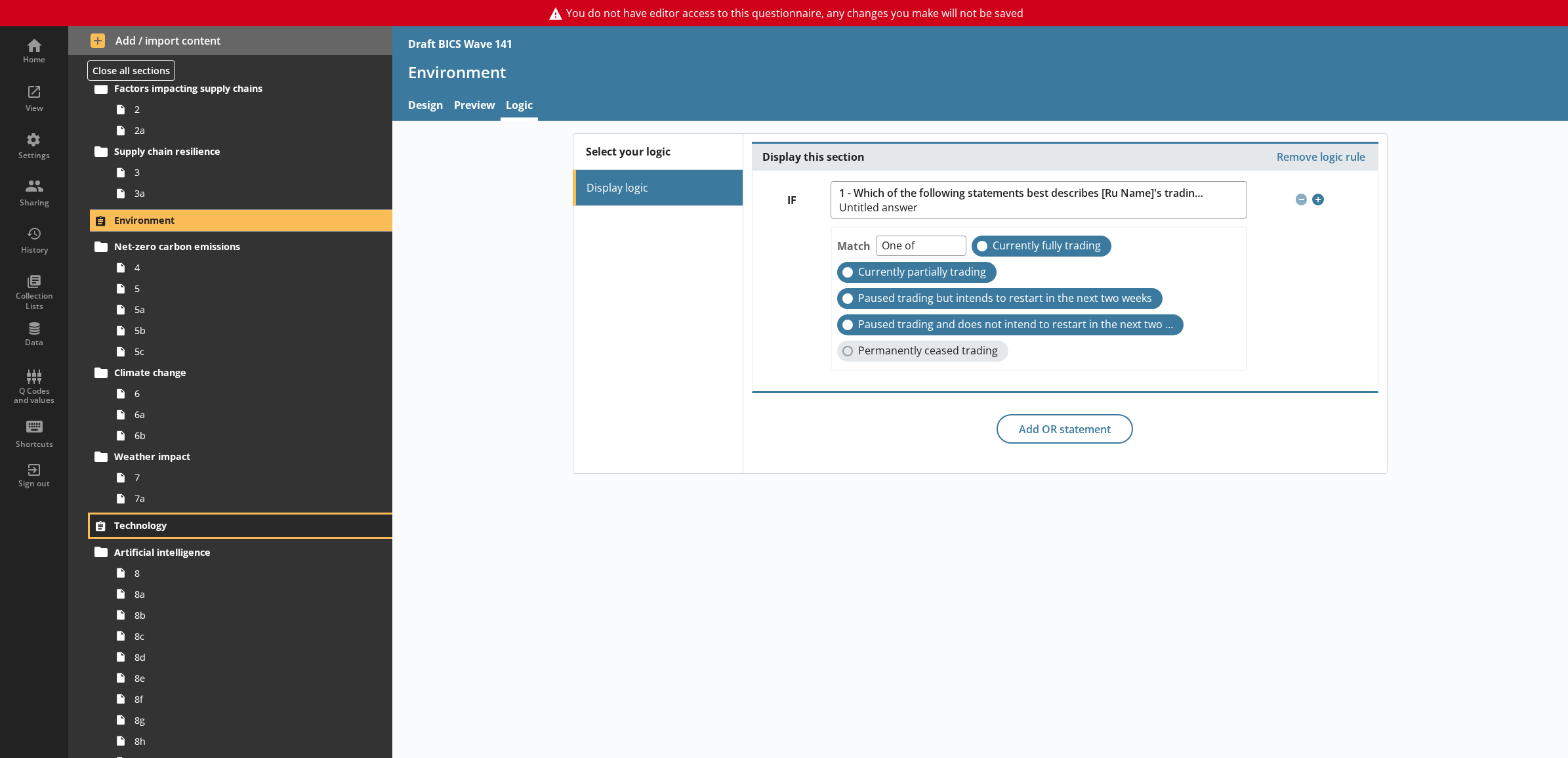
click at [210, 526] on span "Technology" at bounding box center [223, 525] width 219 height 12
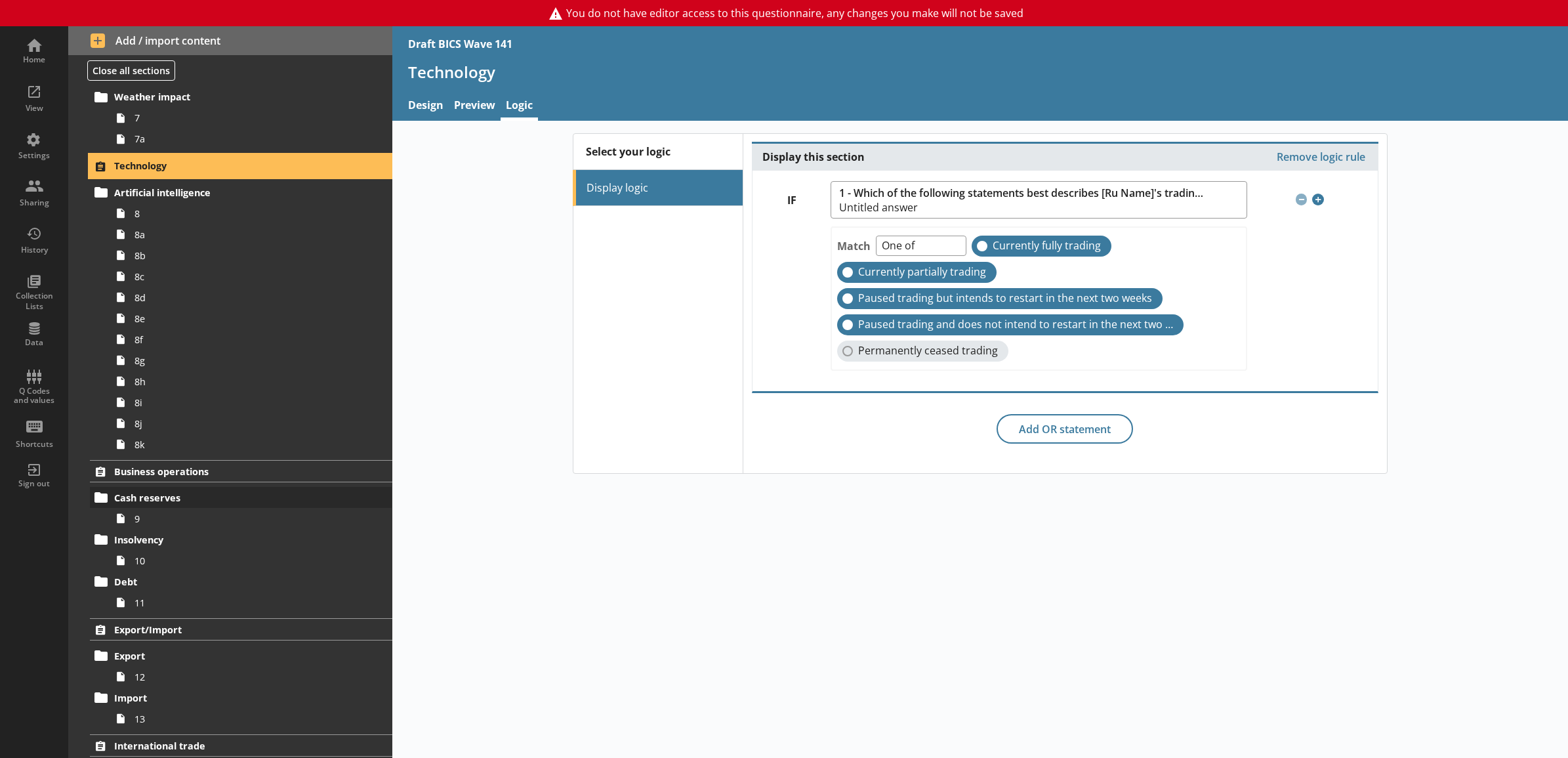
scroll to position [547, 0]
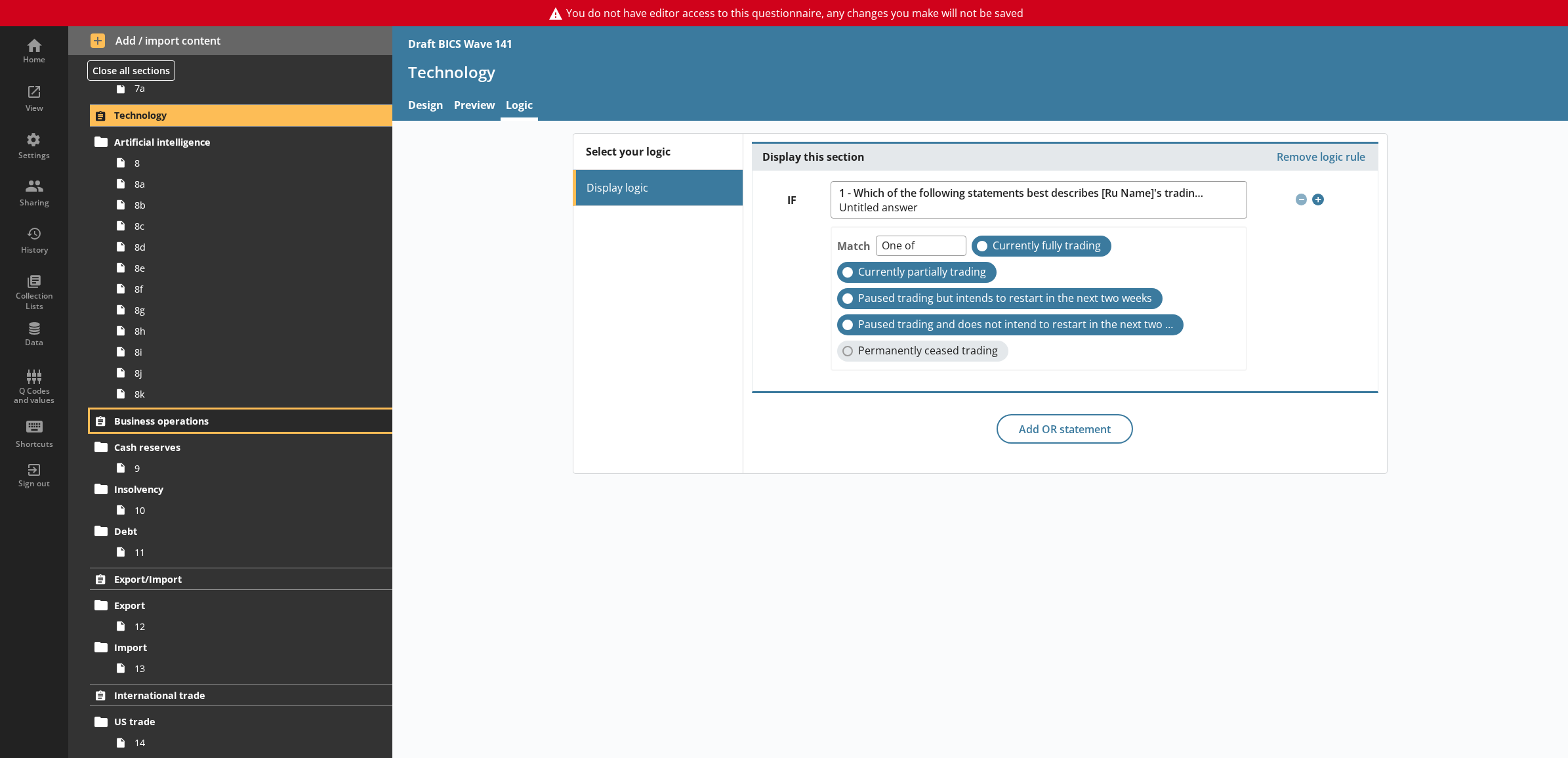
click at [218, 422] on span "Business operations" at bounding box center [223, 420] width 219 height 12
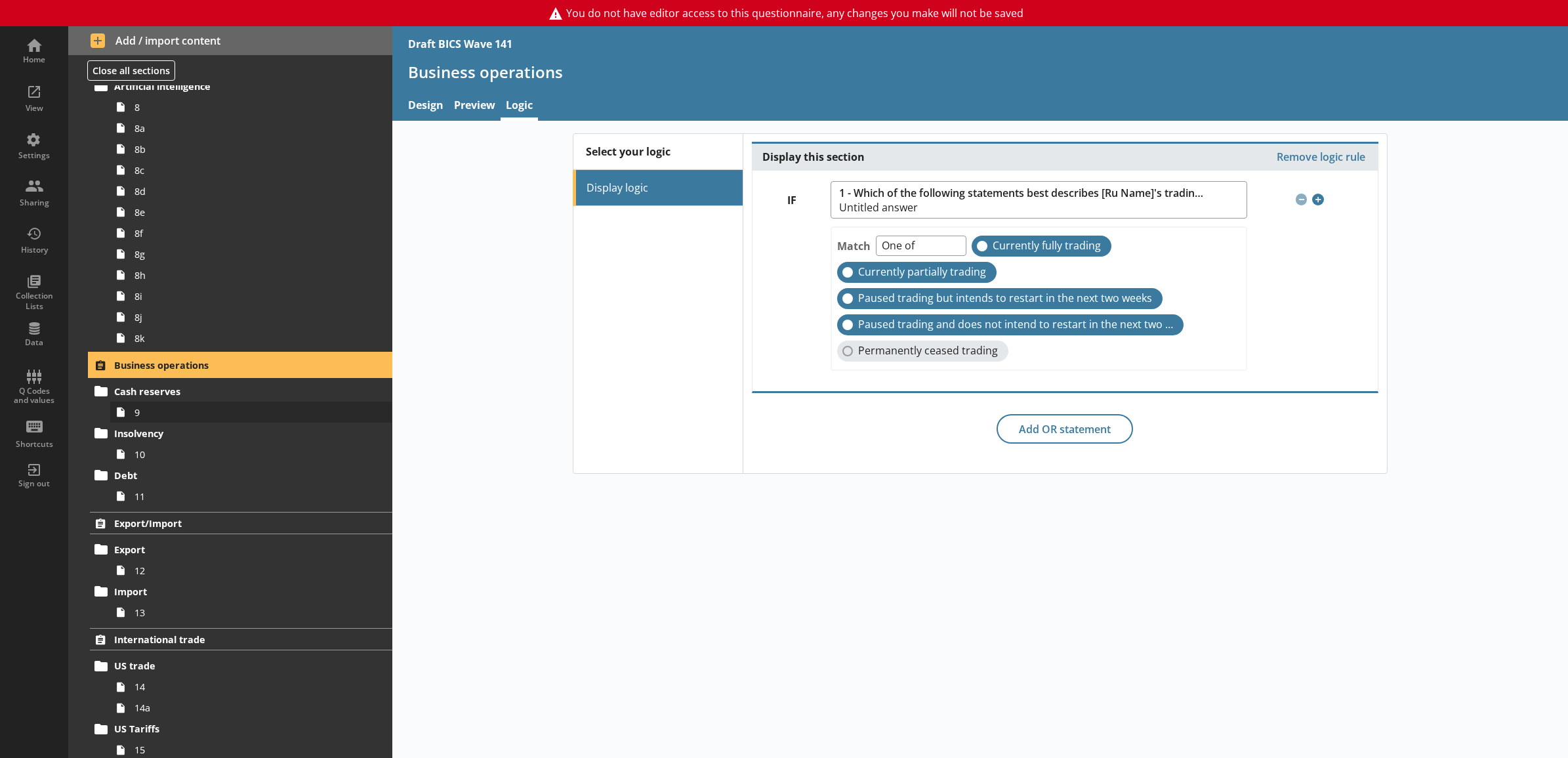
scroll to position [683, 0]
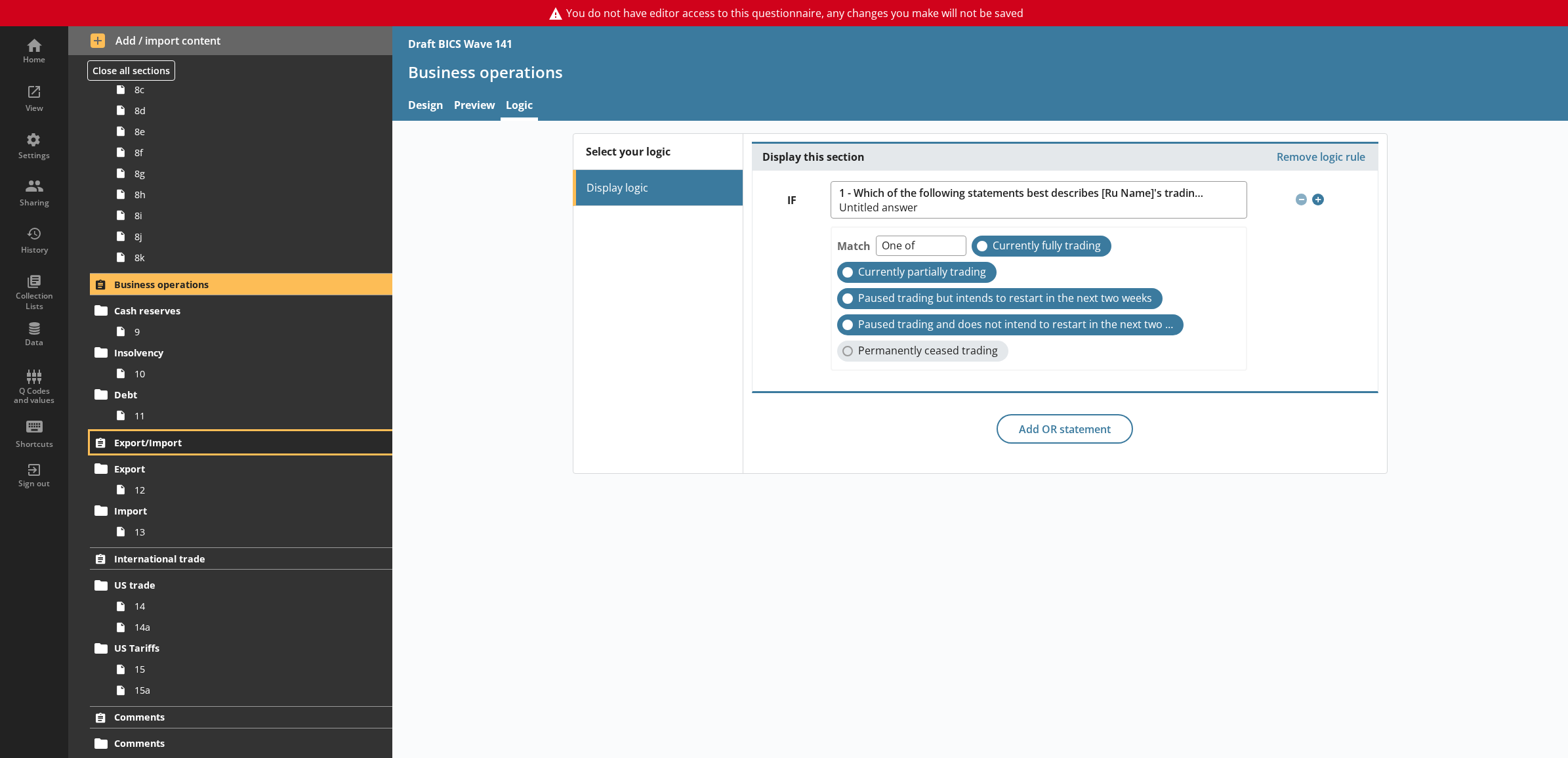
click at [222, 447] on span "Export/Import" at bounding box center [223, 442] width 219 height 12
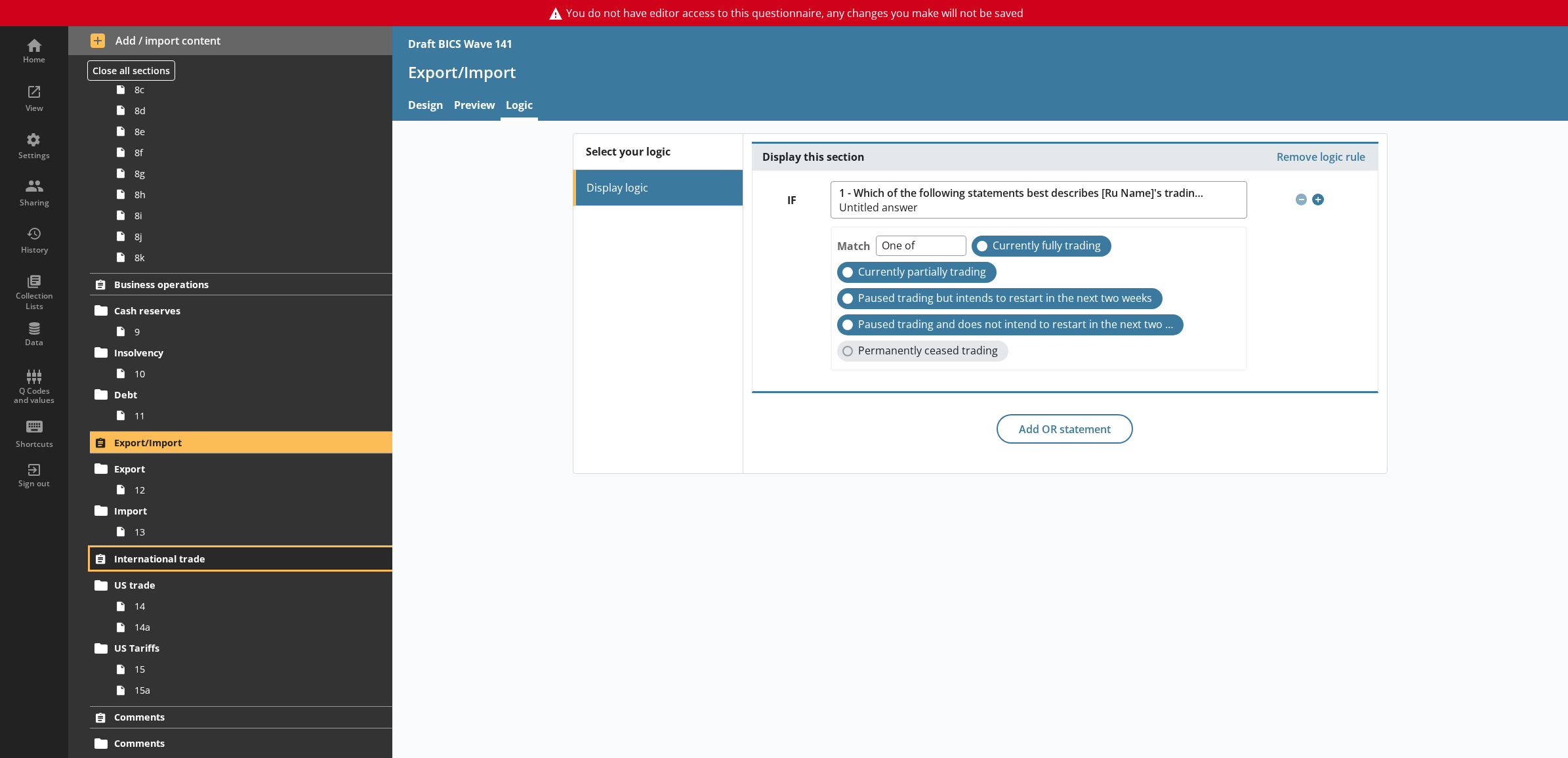
click at [221, 553] on link "International trade" at bounding box center [241, 558] width 302 height 23
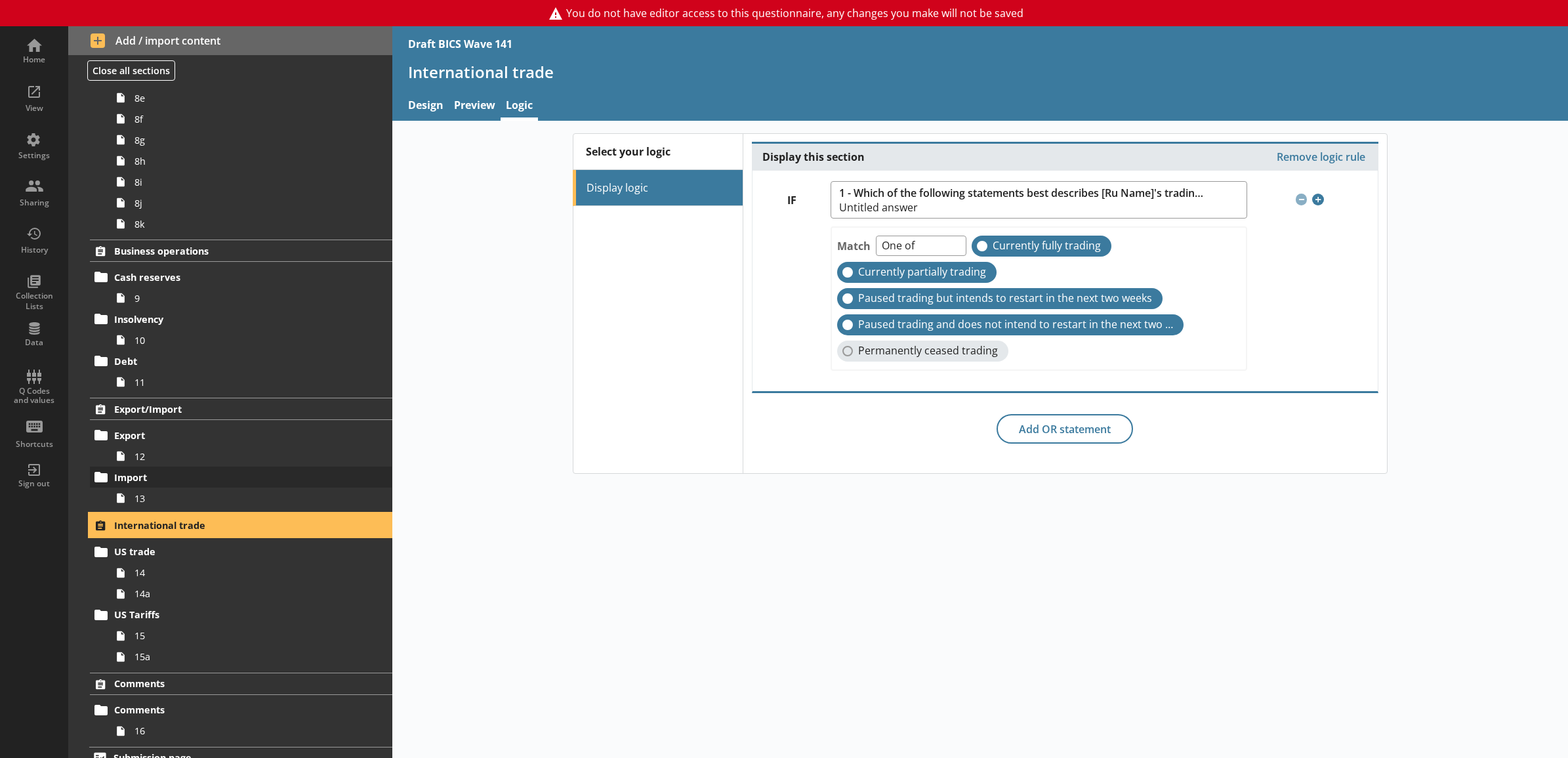
scroll to position [735, 0]
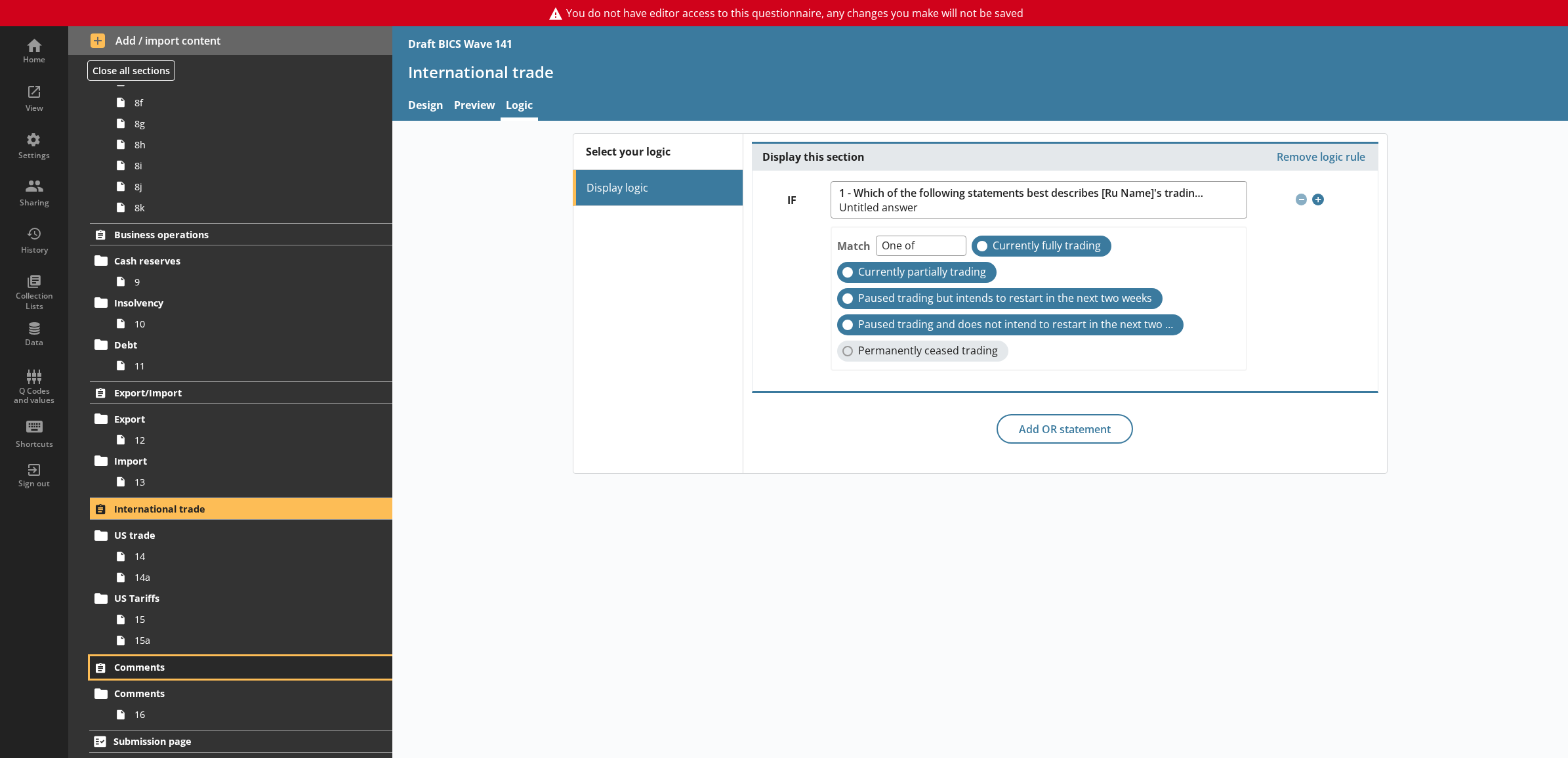
click at [177, 673] on span "Comments" at bounding box center [223, 667] width 219 height 12
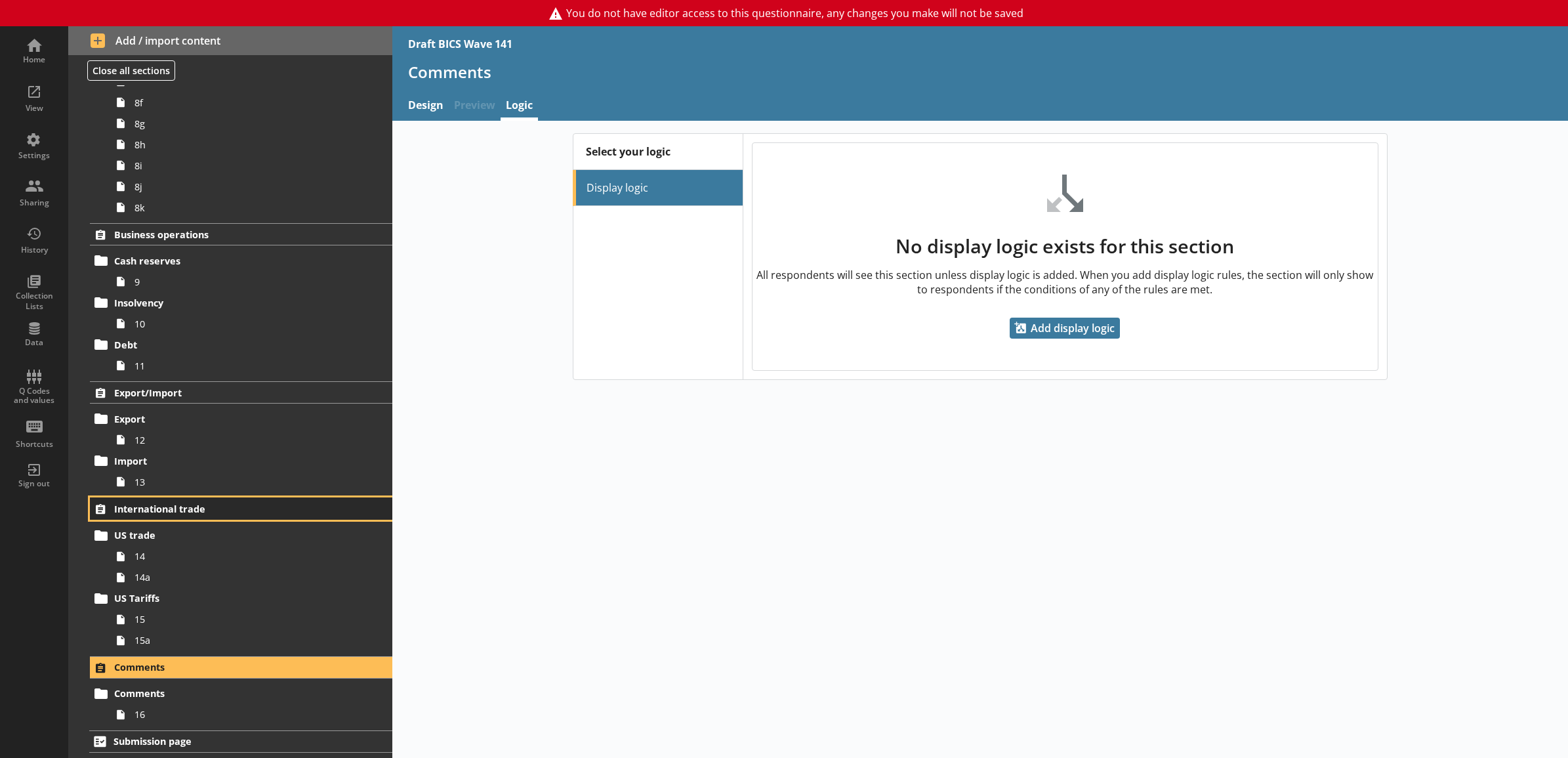
click at [234, 512] on span "International trade" at bounding box center [223, 508] width 219 height 12
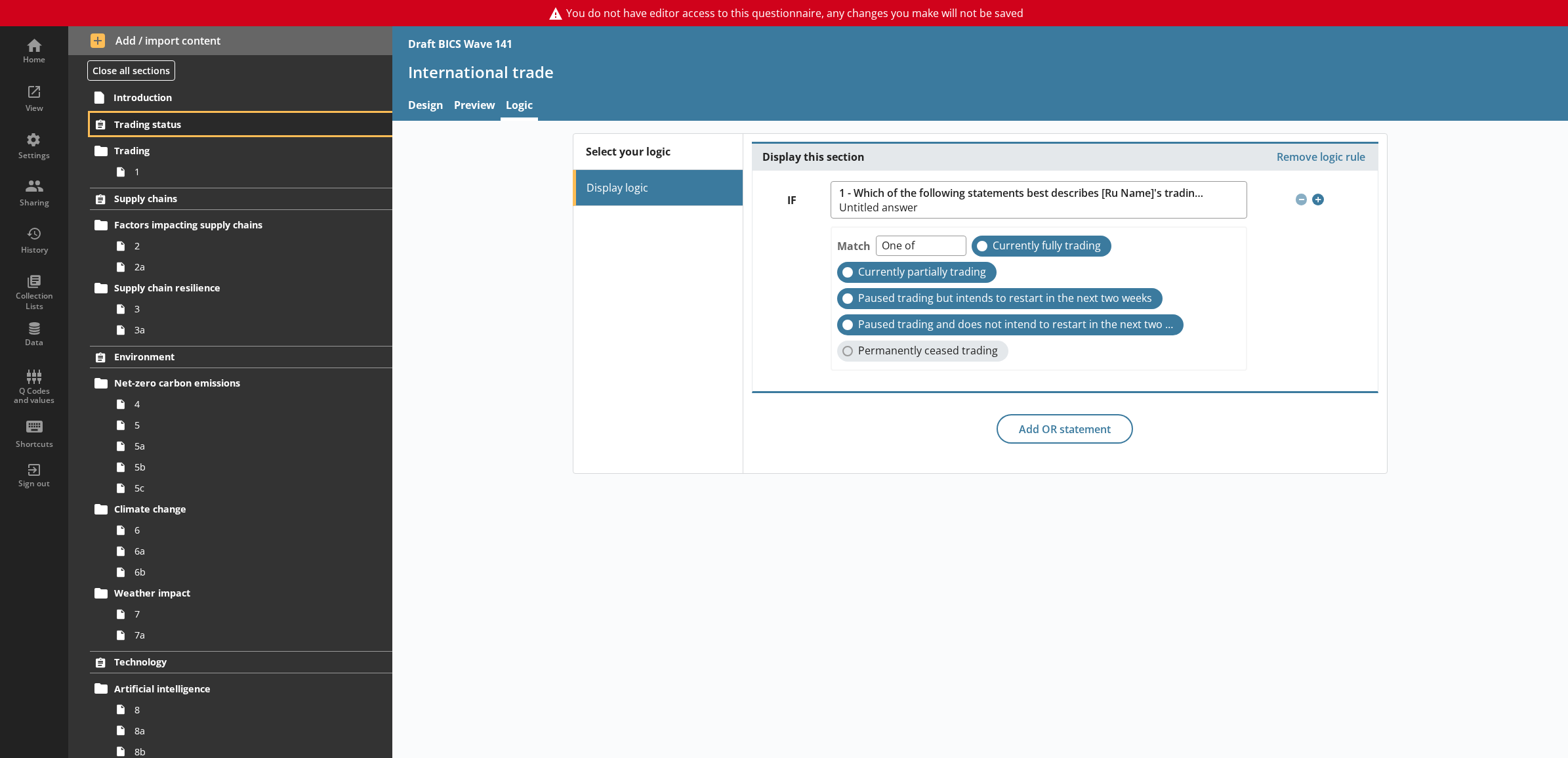
click at [225, 123] on span "Trading status" at bounding box center [223, 124] width 219 height 12
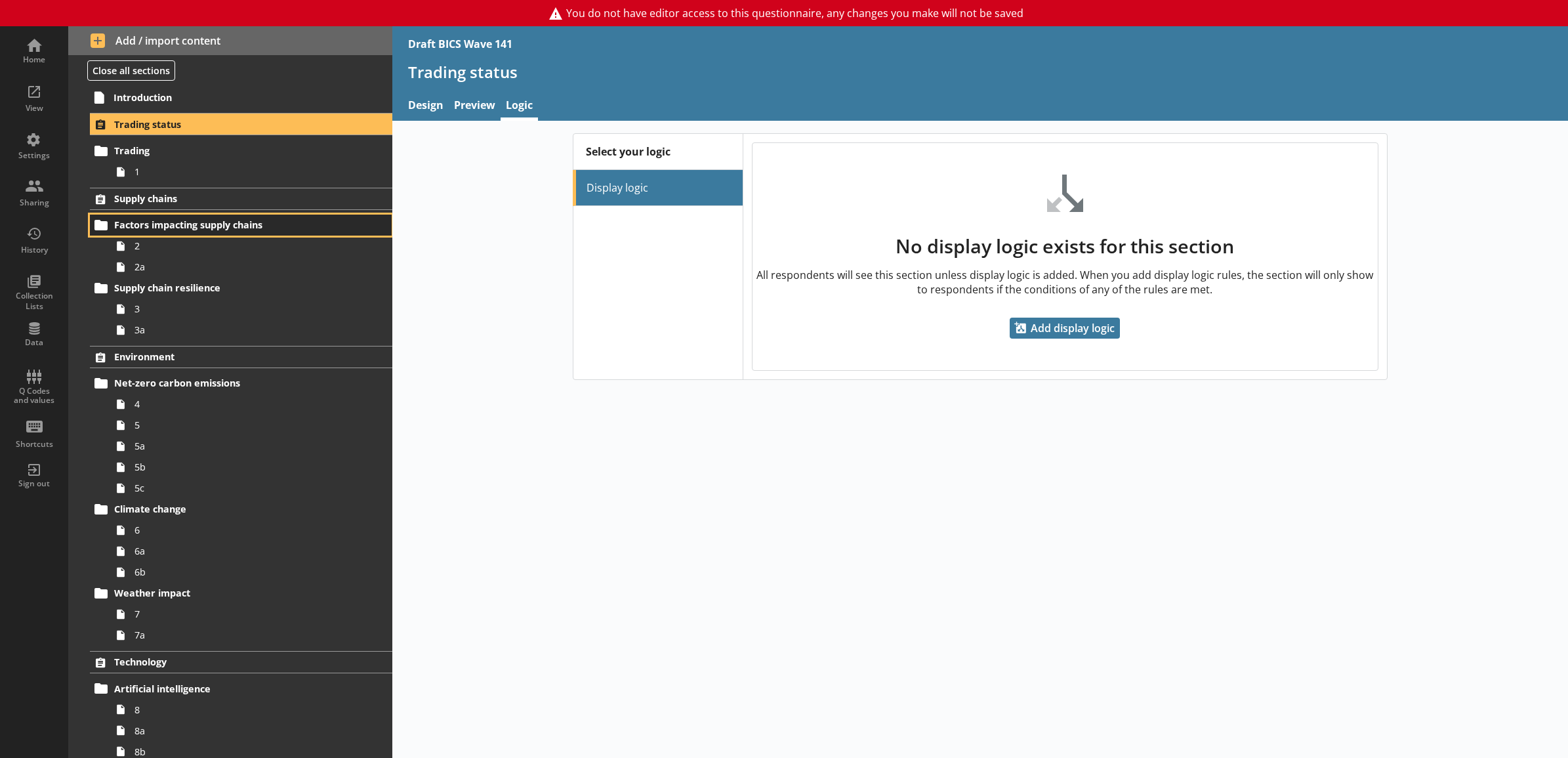
click at [192, 223] on span "Factors impacting supply chains" at bounding box center [223, 224] width 219 height 12
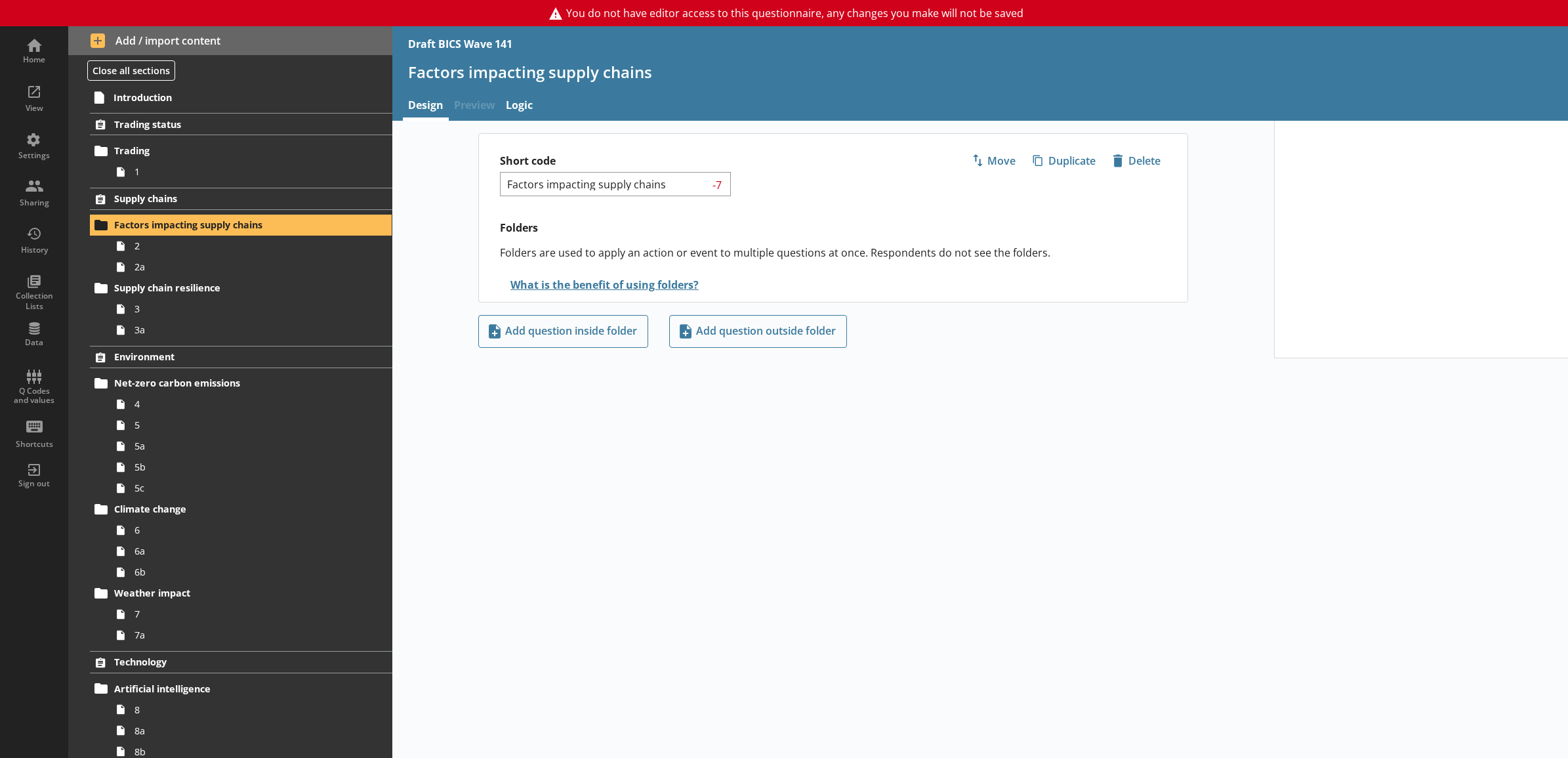
click at [548, 107] on nav "Design Preview Logic" at bounding box center [981, 106] width 1177 height 28
click at [530, 109] on link "Logic" at bounding box center [519, 106] width 37 height 28
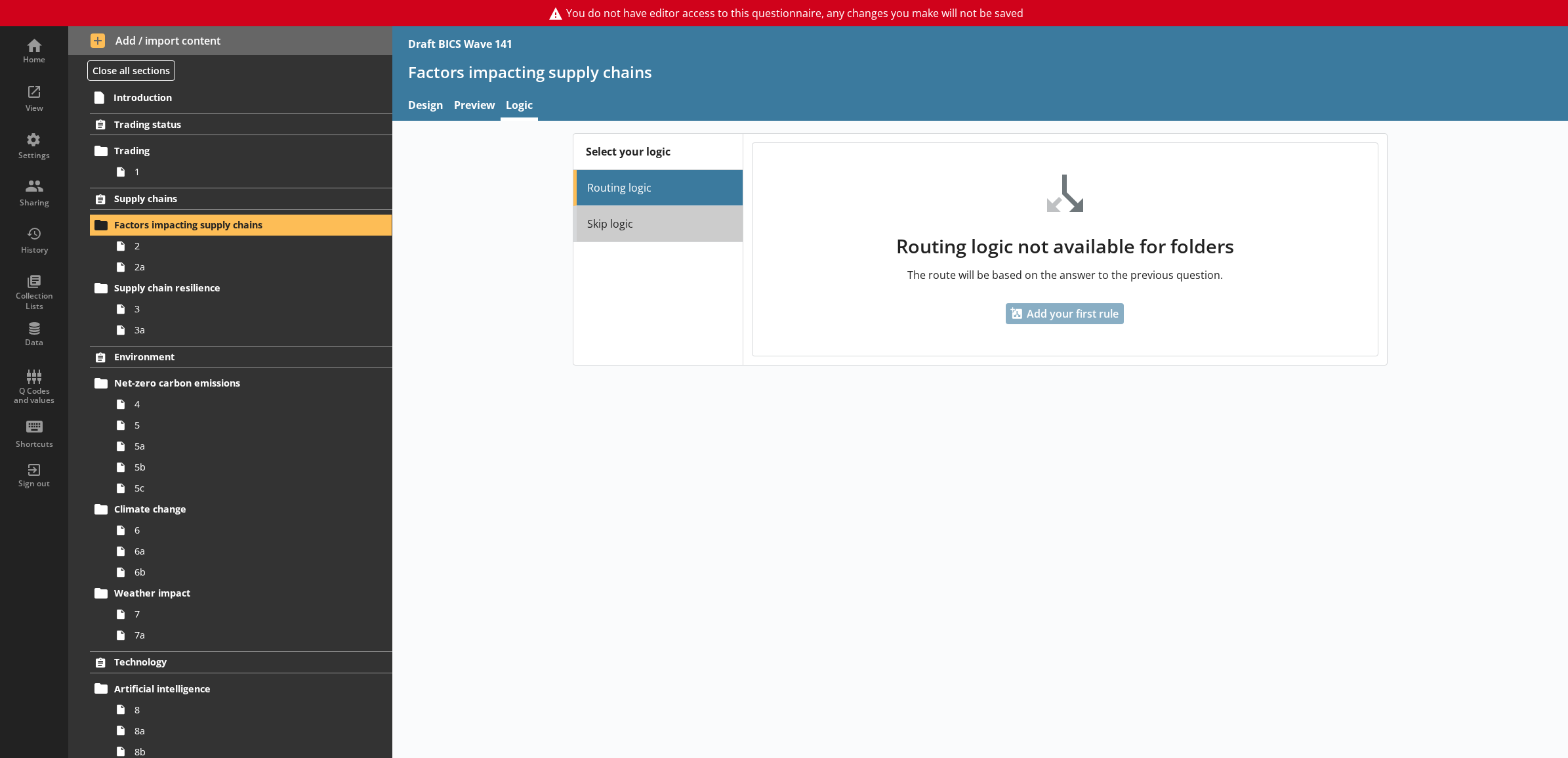
click at [575, 228] on link "Skip logic" at bounding box center [658, 224] width 169 height 36
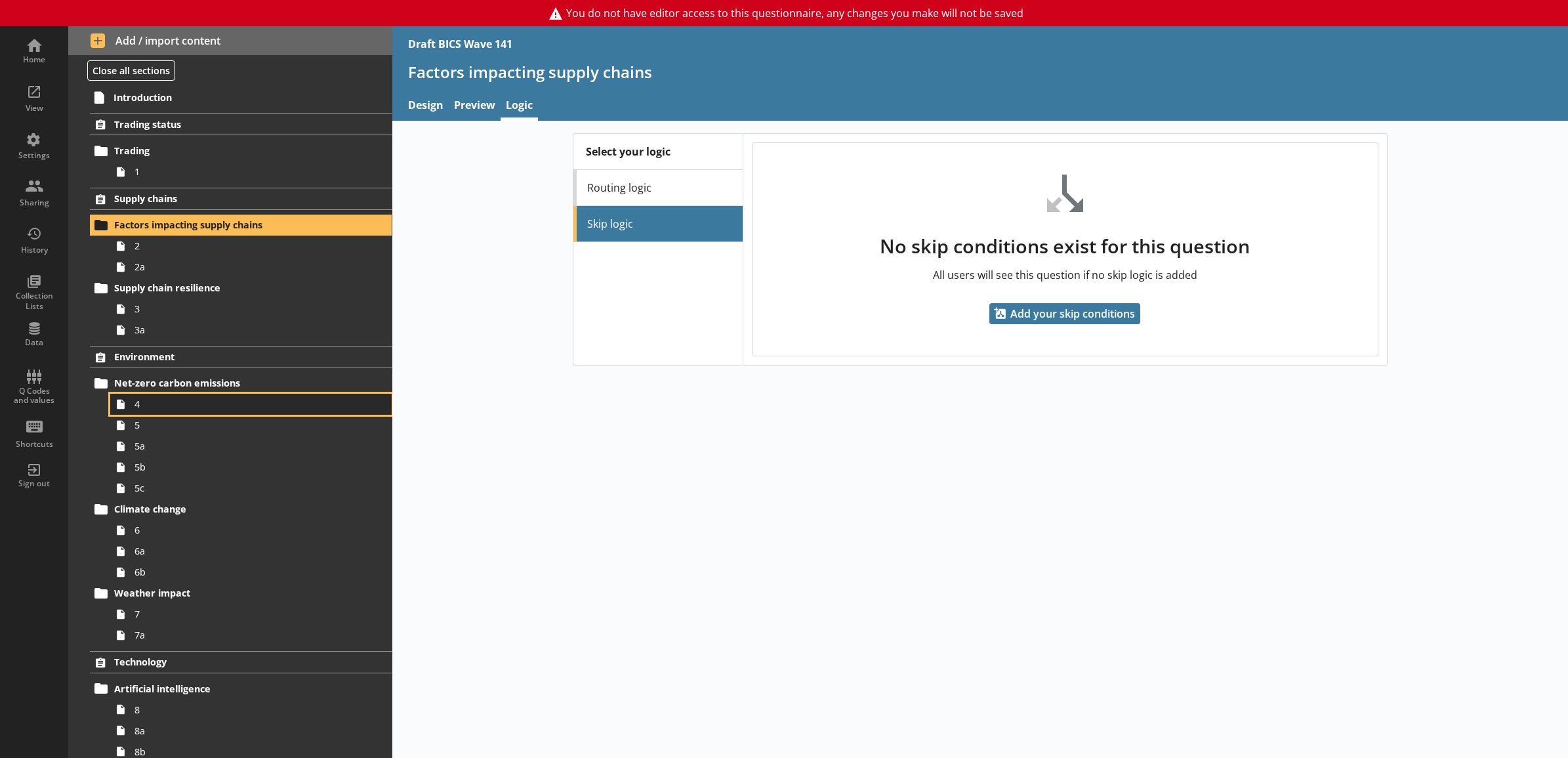
click at [172, 407] on span "4" at bounding box center [236, 404] width 204 height 12
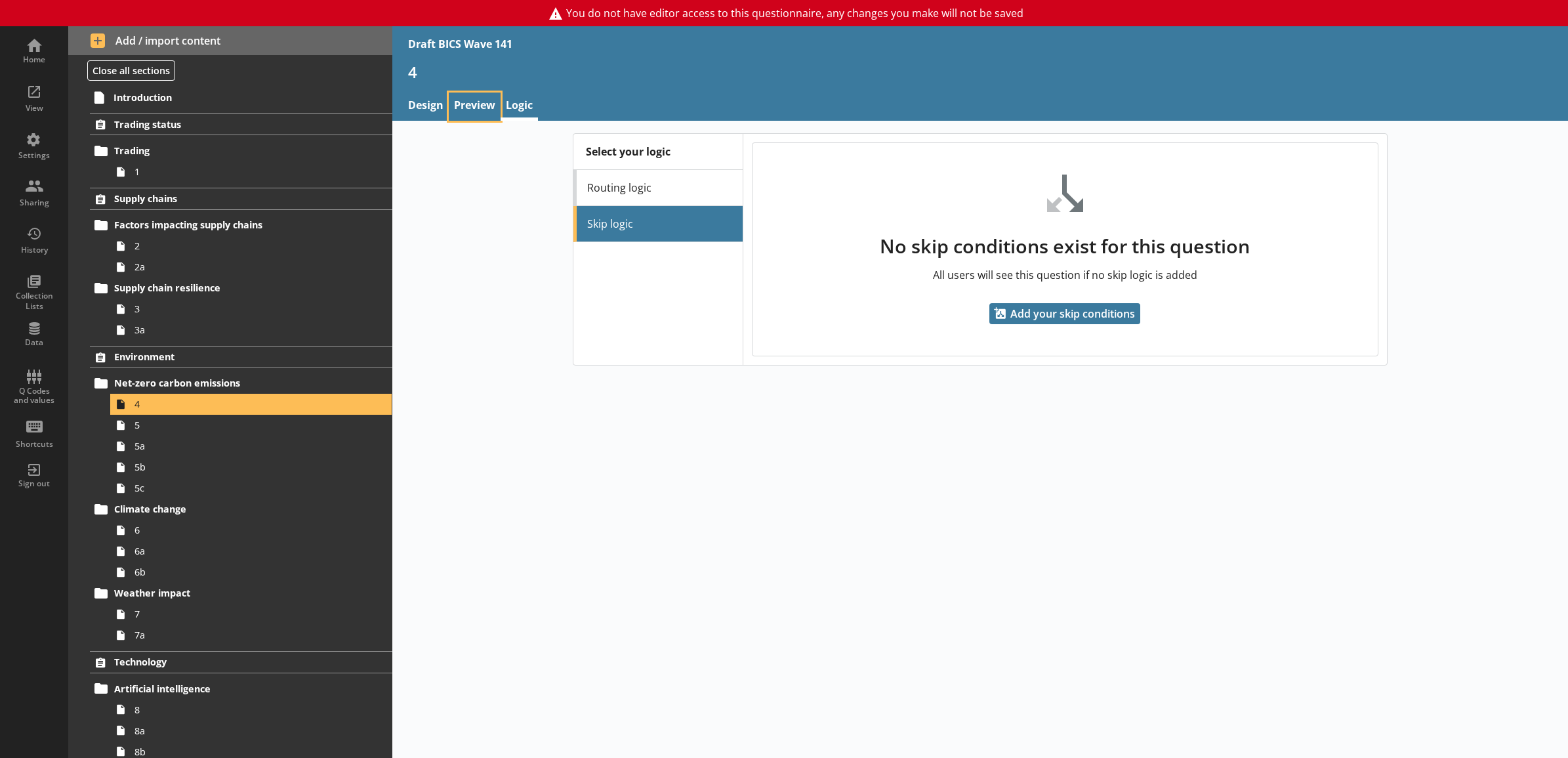
click at [493, 112] on link "Preview" at bounding box center [474, 106] width 52 height 28
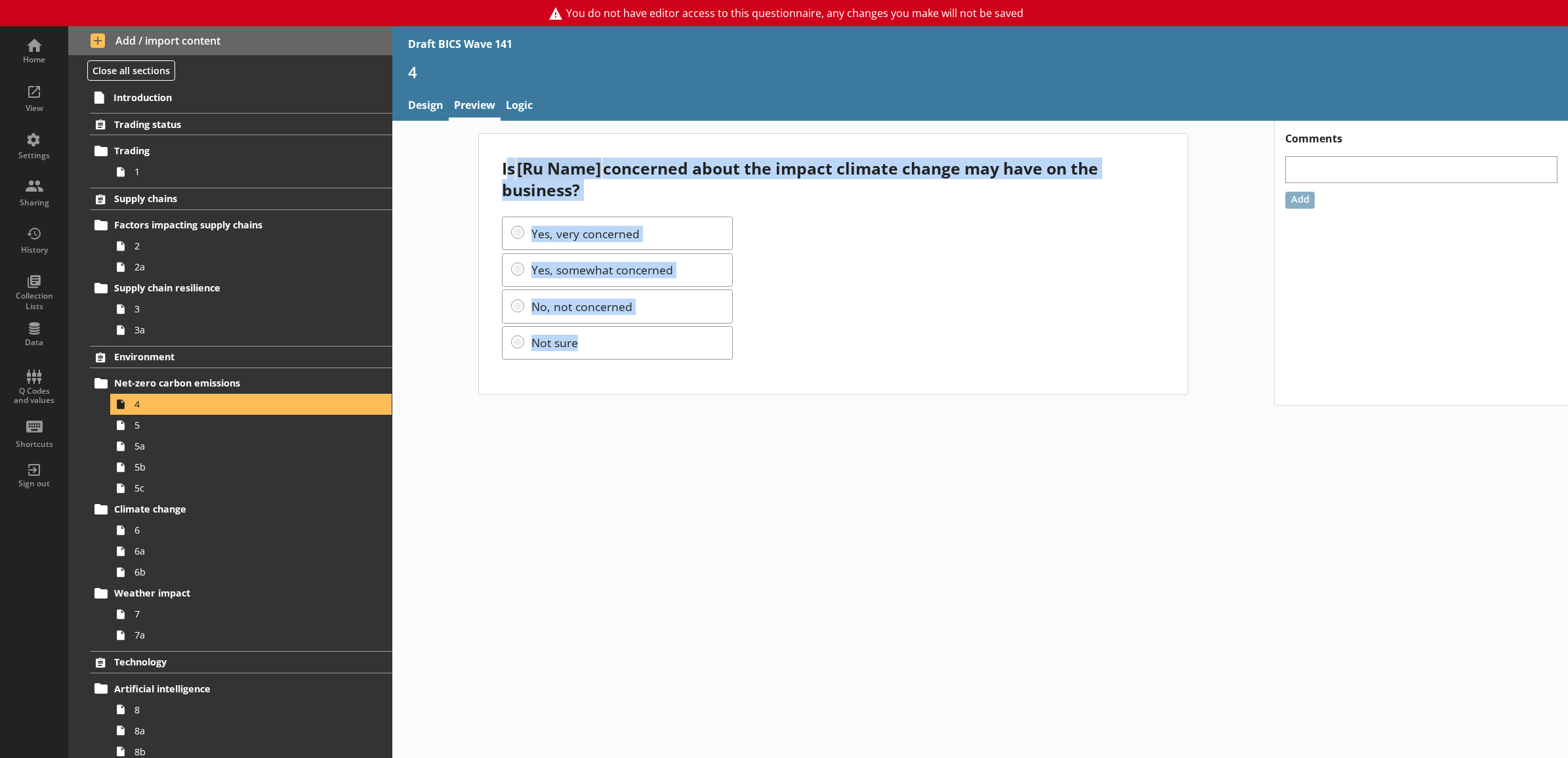
drag, startPoint x: 588, startPoint y: 348, endPoint x: 507, endPoint y: 179, distance: 187.4
click at [507, 179] on div "Is [Ru Name] concerned about the impact climate change may have on the business…" at bounding box center [833, 264] width 708 height 260
drag, startPoint x: 507, startPoint y: 179, endPoint x: 565, endPoint y: 272, distance: 109.6
click at [565, 272] on div "Yes, very concerned Yes, somewhat concerned No, not concerned Not sure" at bounding box center [833, 288] width 662 height 143
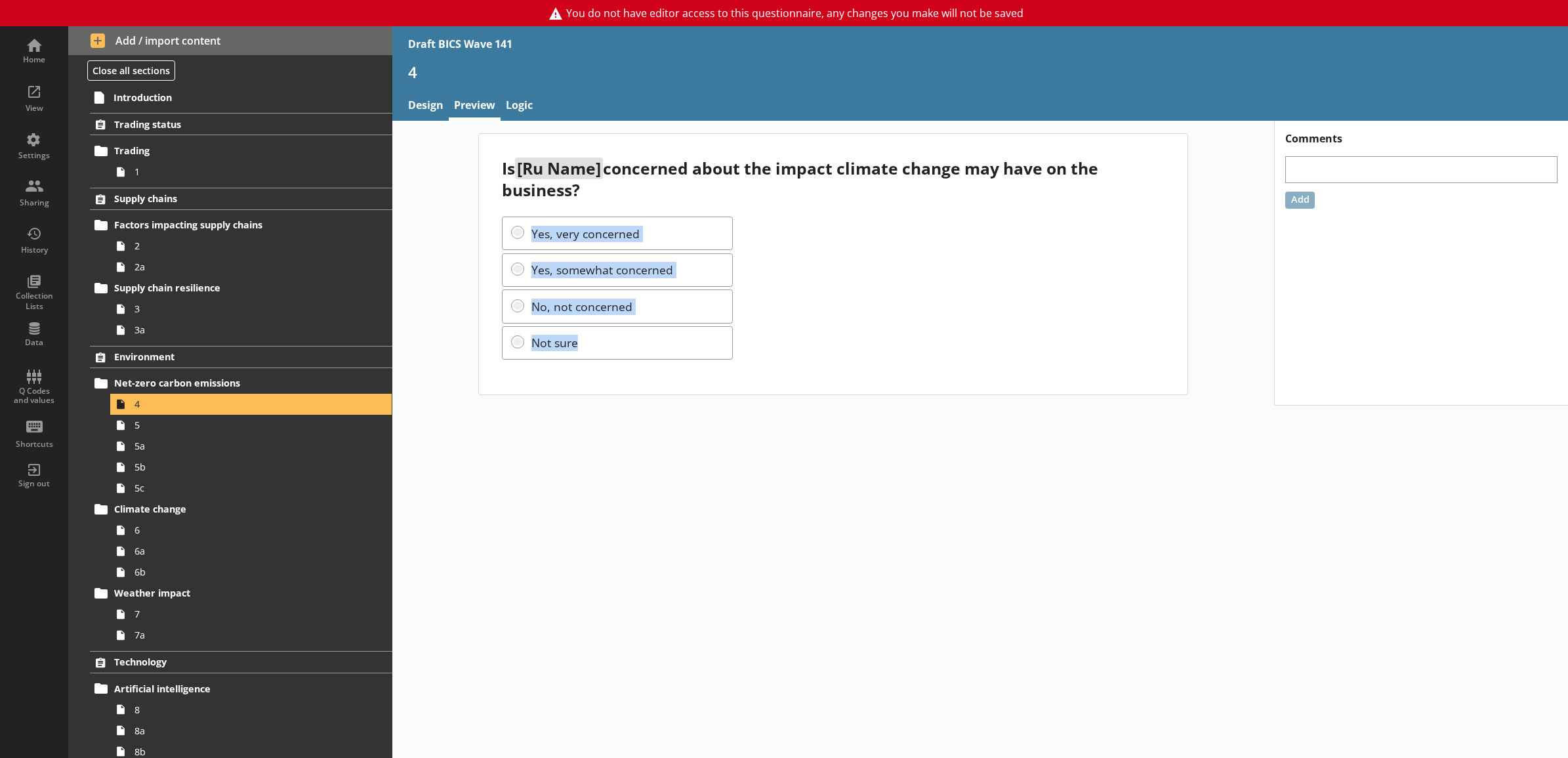
drag, startPoint x: 527, startPoint y: 231, endPoint x: 604, endPoint y: 362, distance: 152.0
click at [604, 359] on div "Yes, very concerned Yes, somewhat concerned No, not concerned Not sure" at bounding box center [833, 288] width 662 height 143
drag, startPoint x: 604, startPoint y: 362, endPoint x: 588, endPoint y: 394, distance: 35.8
click at [588, 394] on div "Is [Ru Name] concerned about the impact climate change may have on the business…" at bounding box center [833, 264] width 708 height 260
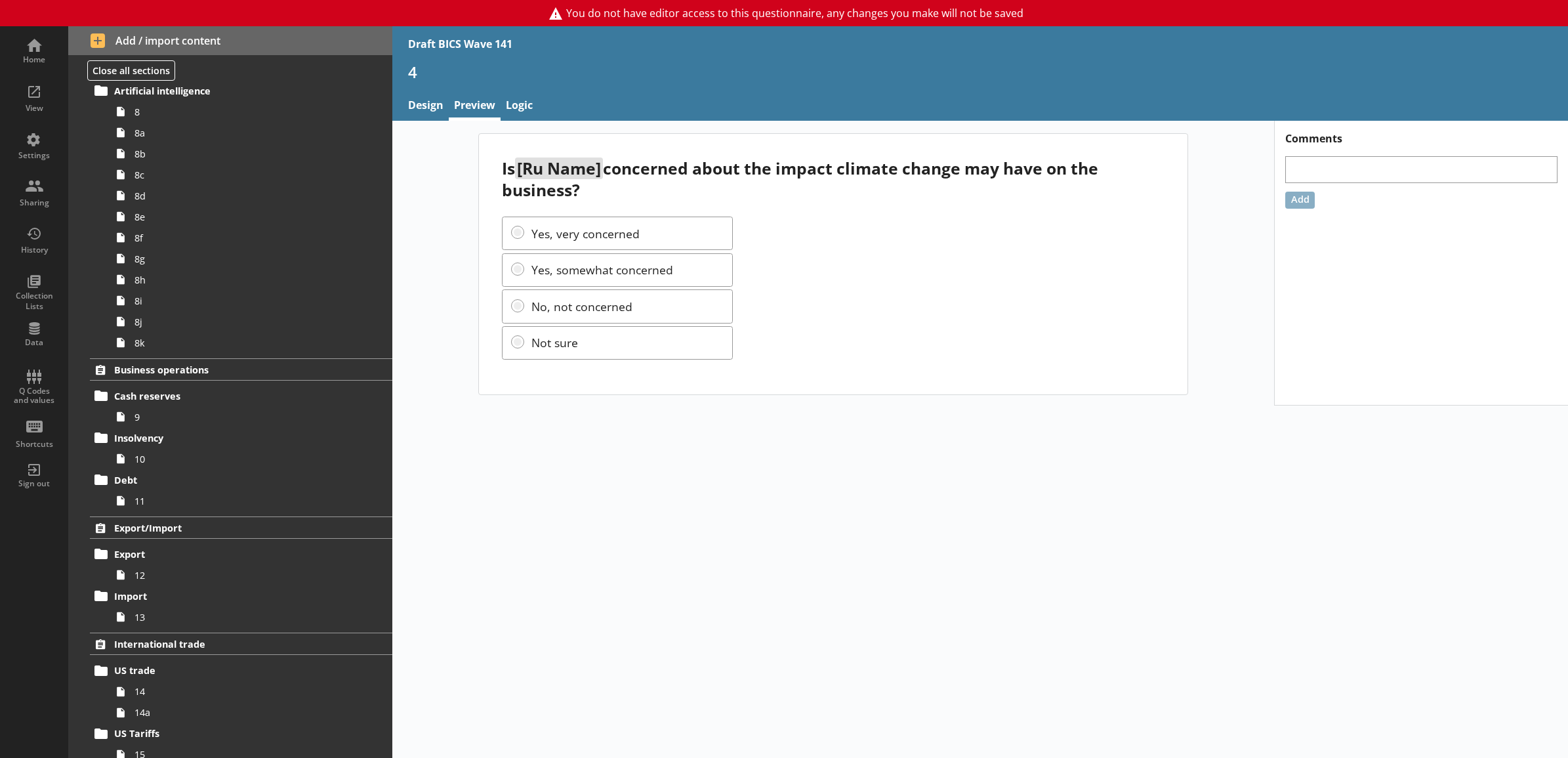
scroll to position [735, 0]
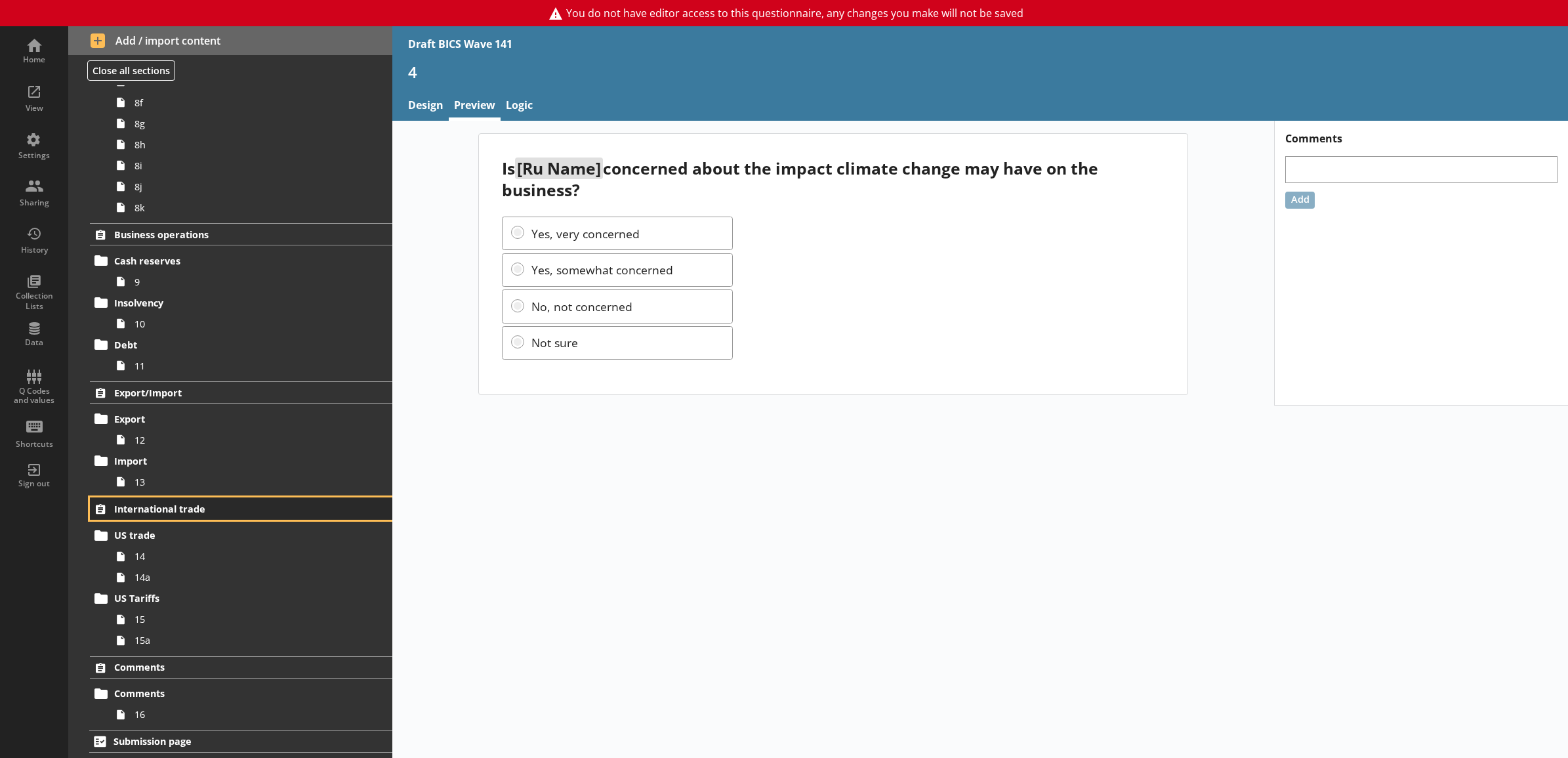
click at [187, 512] on span "International trade" at bounding box center [223, 508] width 219 height 12
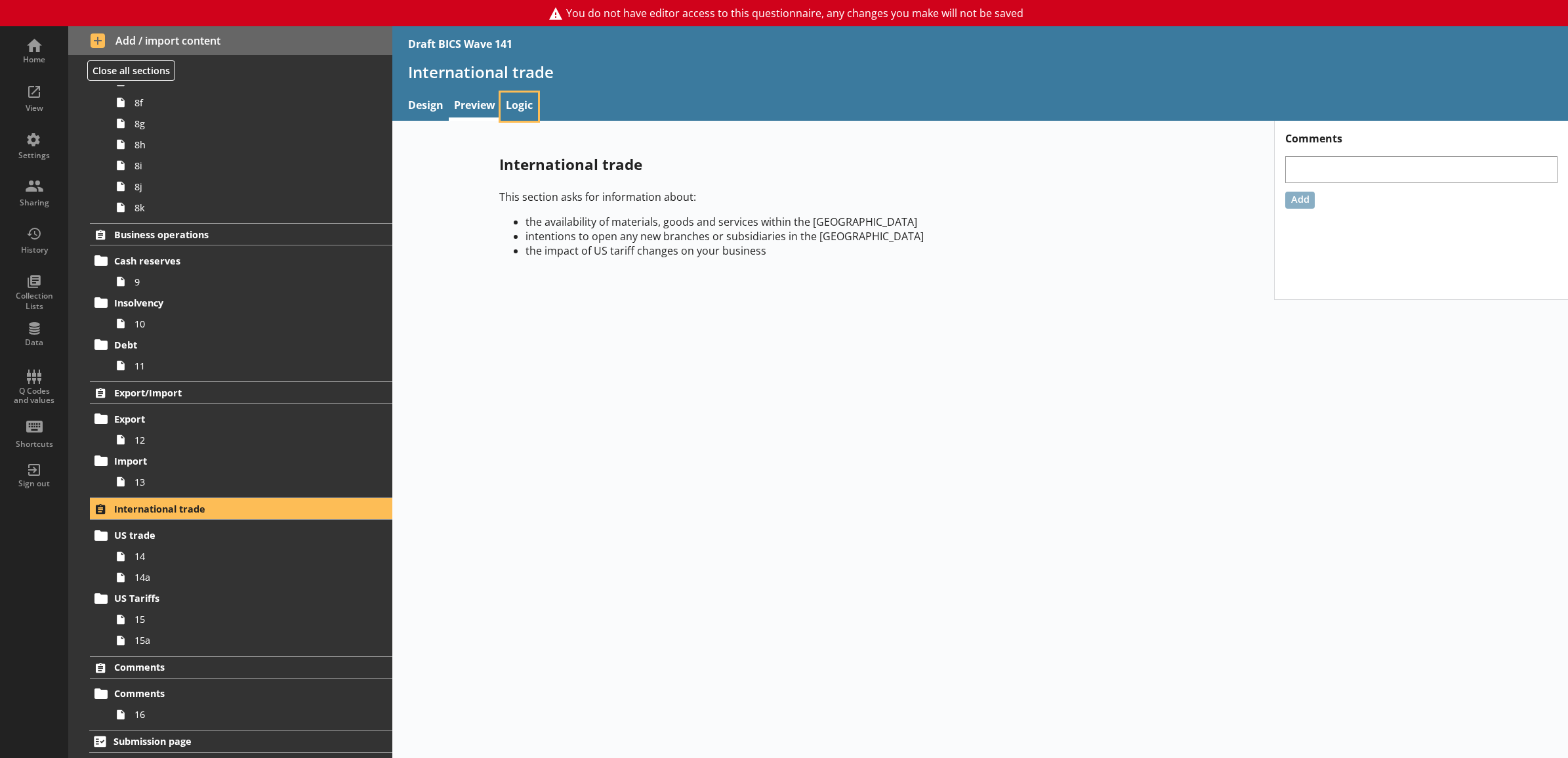
click at [515, 111] on link "Logic" at bounding box center [519, 106] width 37 height 28
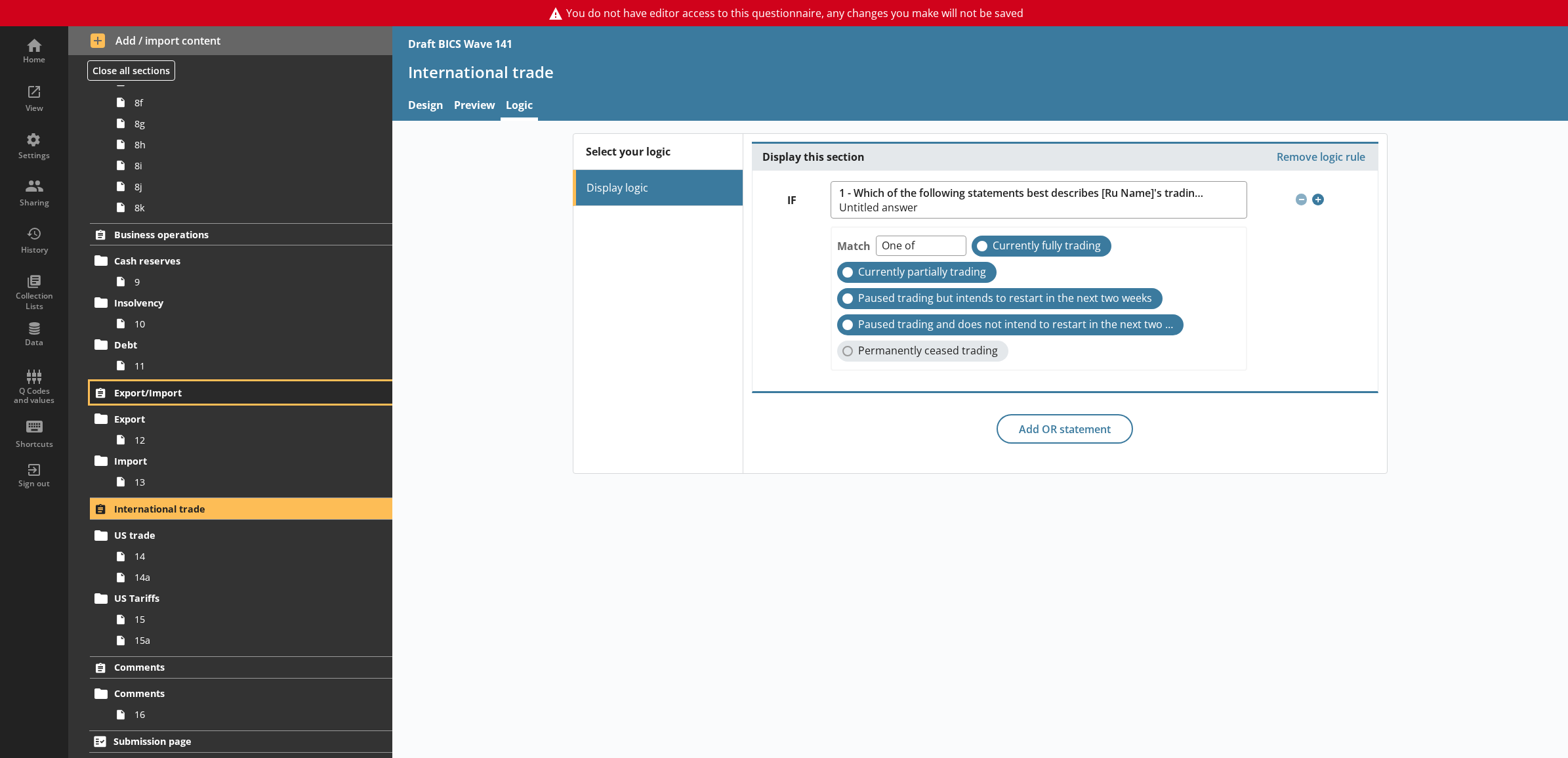
click at [212, 392] on span "Export/Import" at bounding box center [223, 392] width 219 height 12
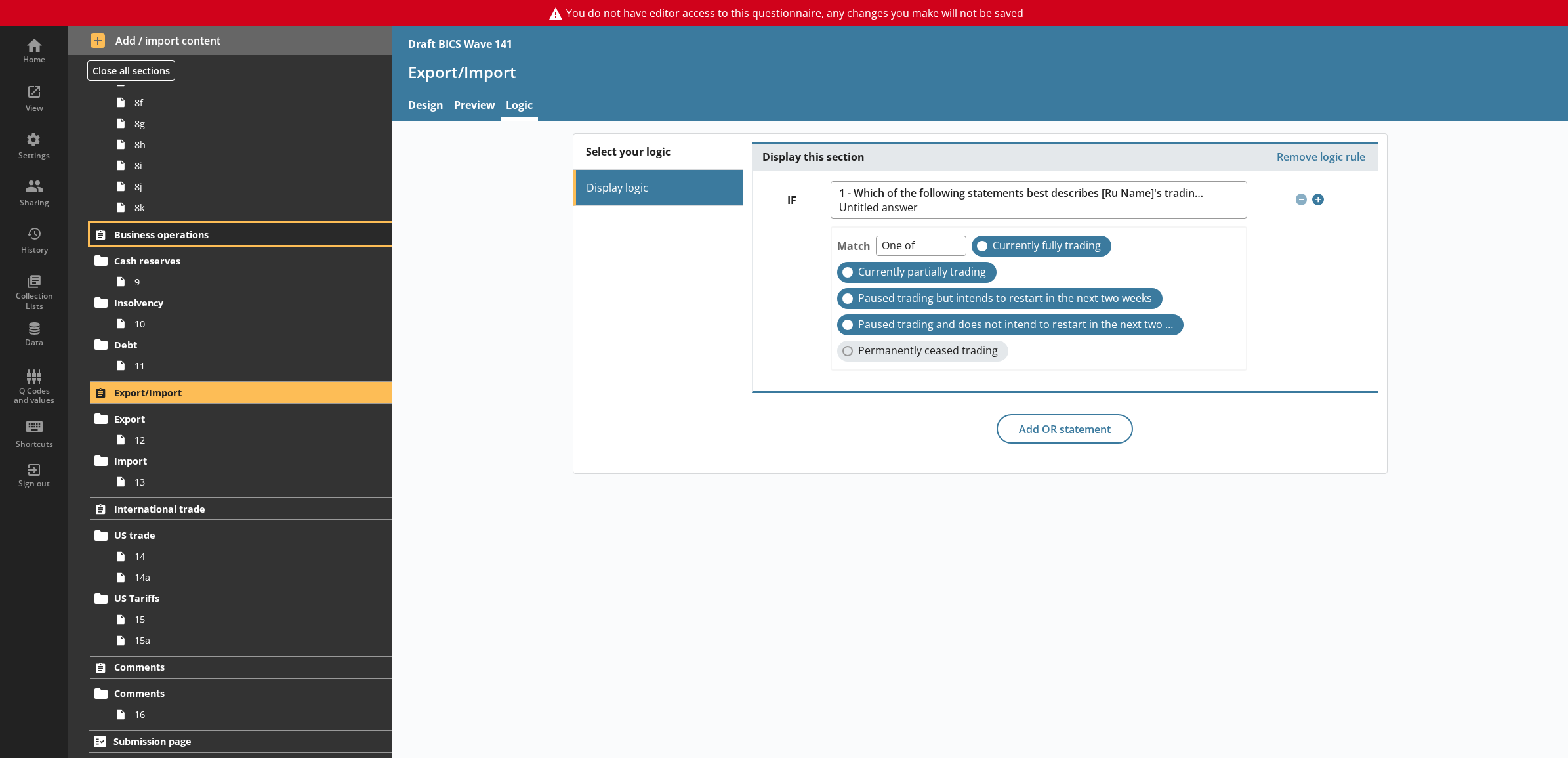
click at [239, 228] on span "Business operations" at bounding box center [223, 234] width 219 height 12
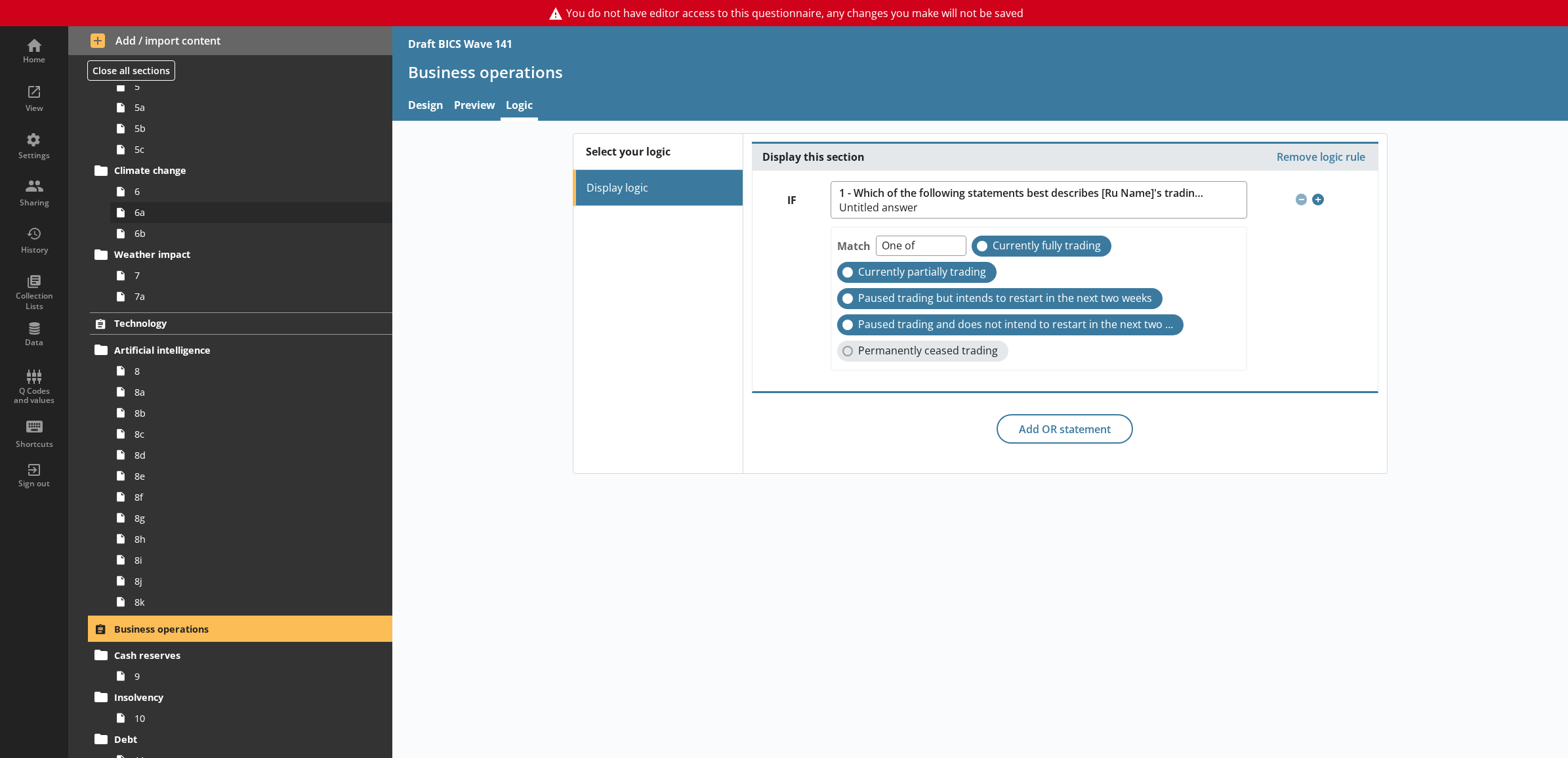
scroll to position [326, 0]
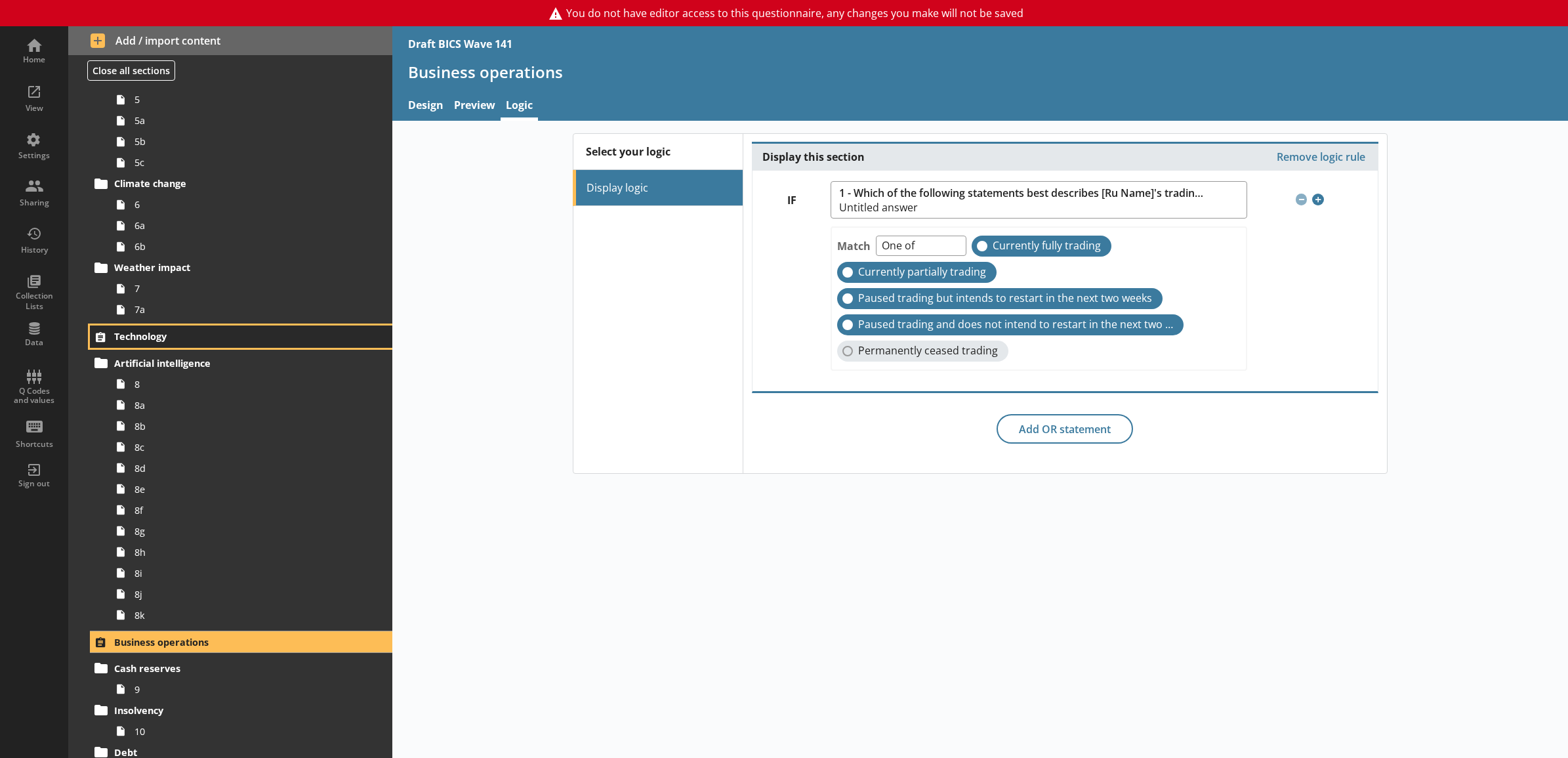
click at [225, 339] on span "Technology" at bounding box center [223, 336] width 219 height 12
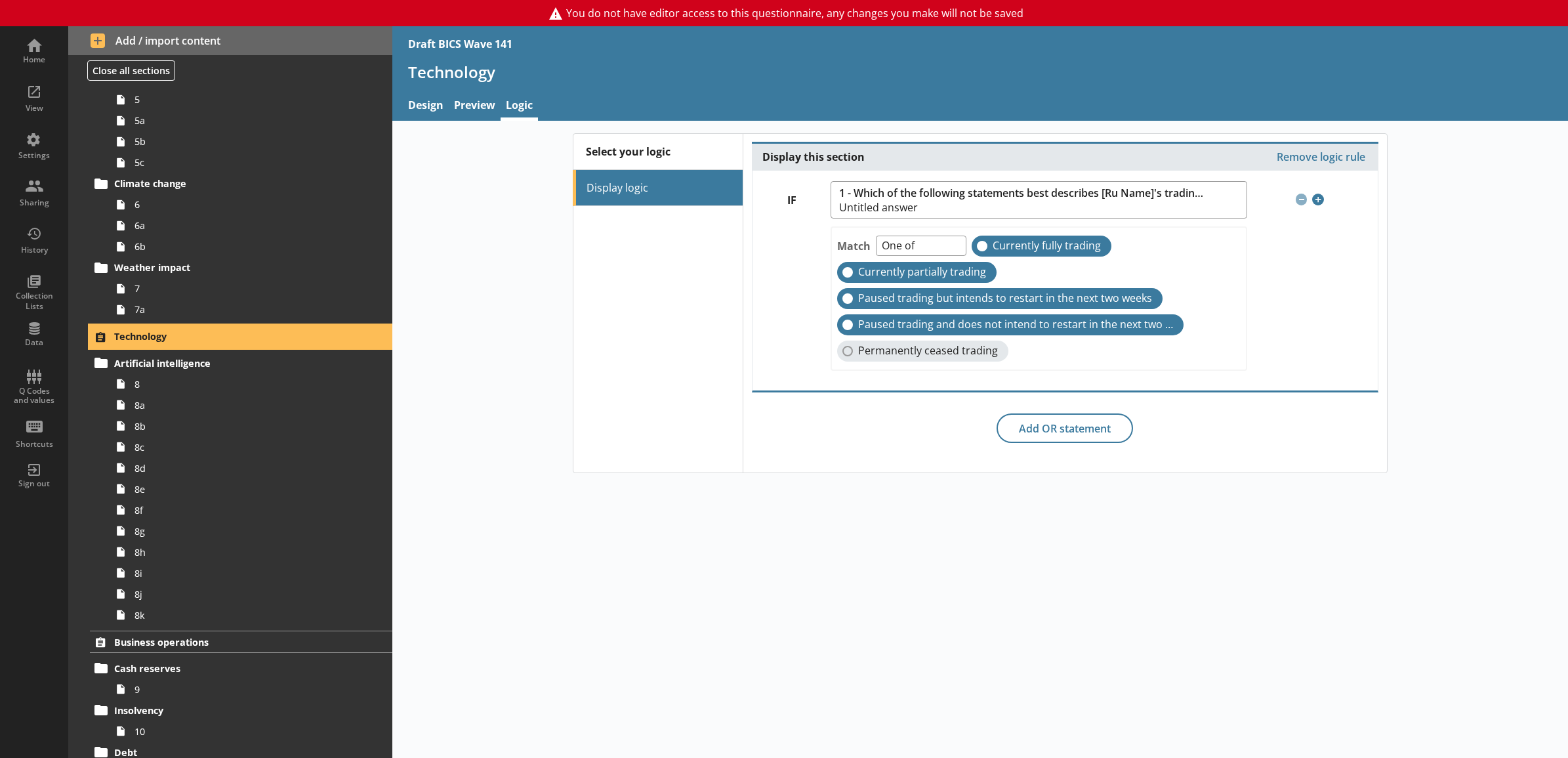
scroll to position [52, 0]
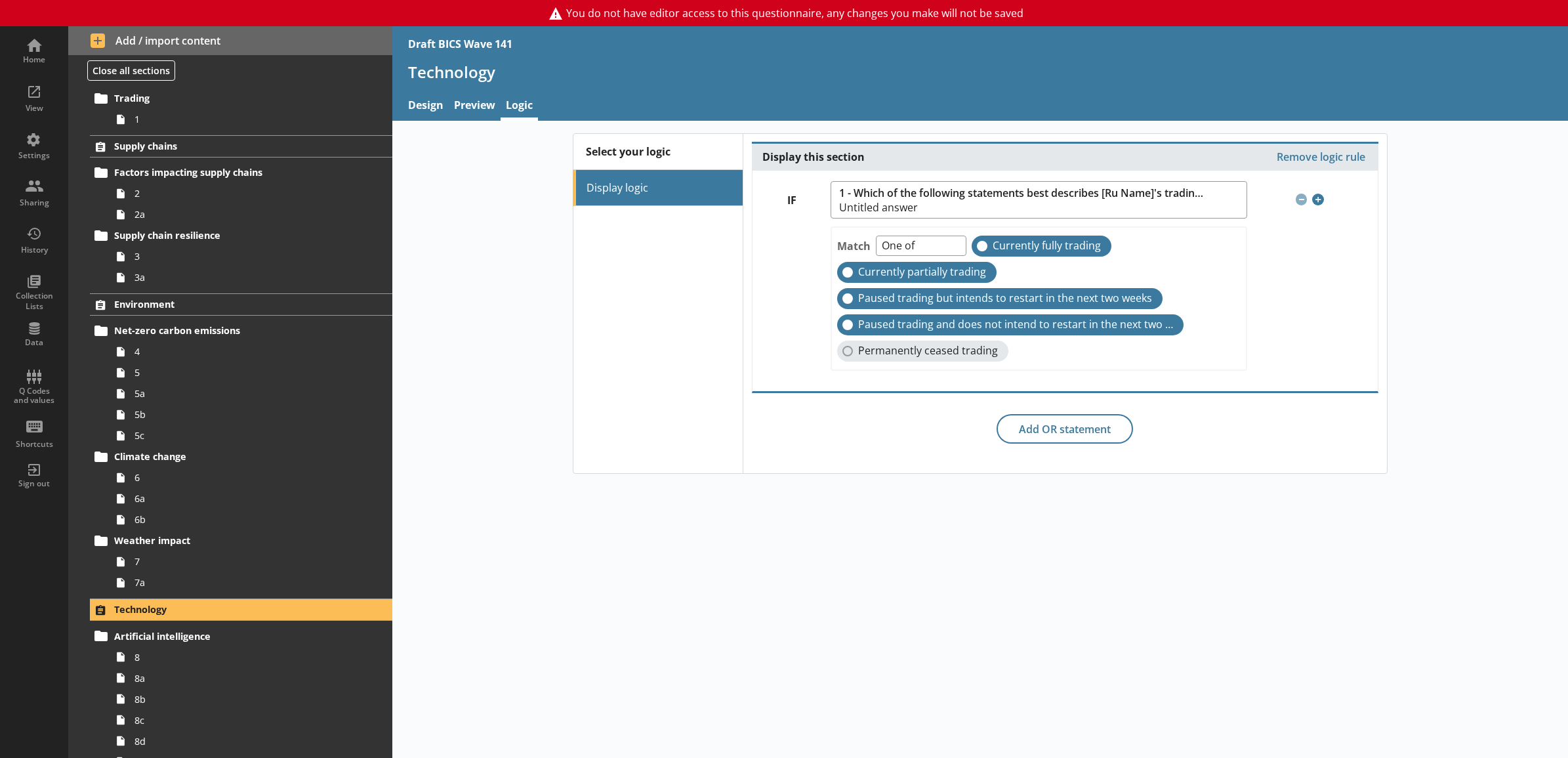
click at [233, 291] on ol "Trading status Trading 1 Supply chains Factors impacting supply chains 2 2a Sup…" at bounding box center [231, 733] width 324 height 1346
click at [233, 298] on link "Environment" at bounding box center [241, 304] width 302 height 23
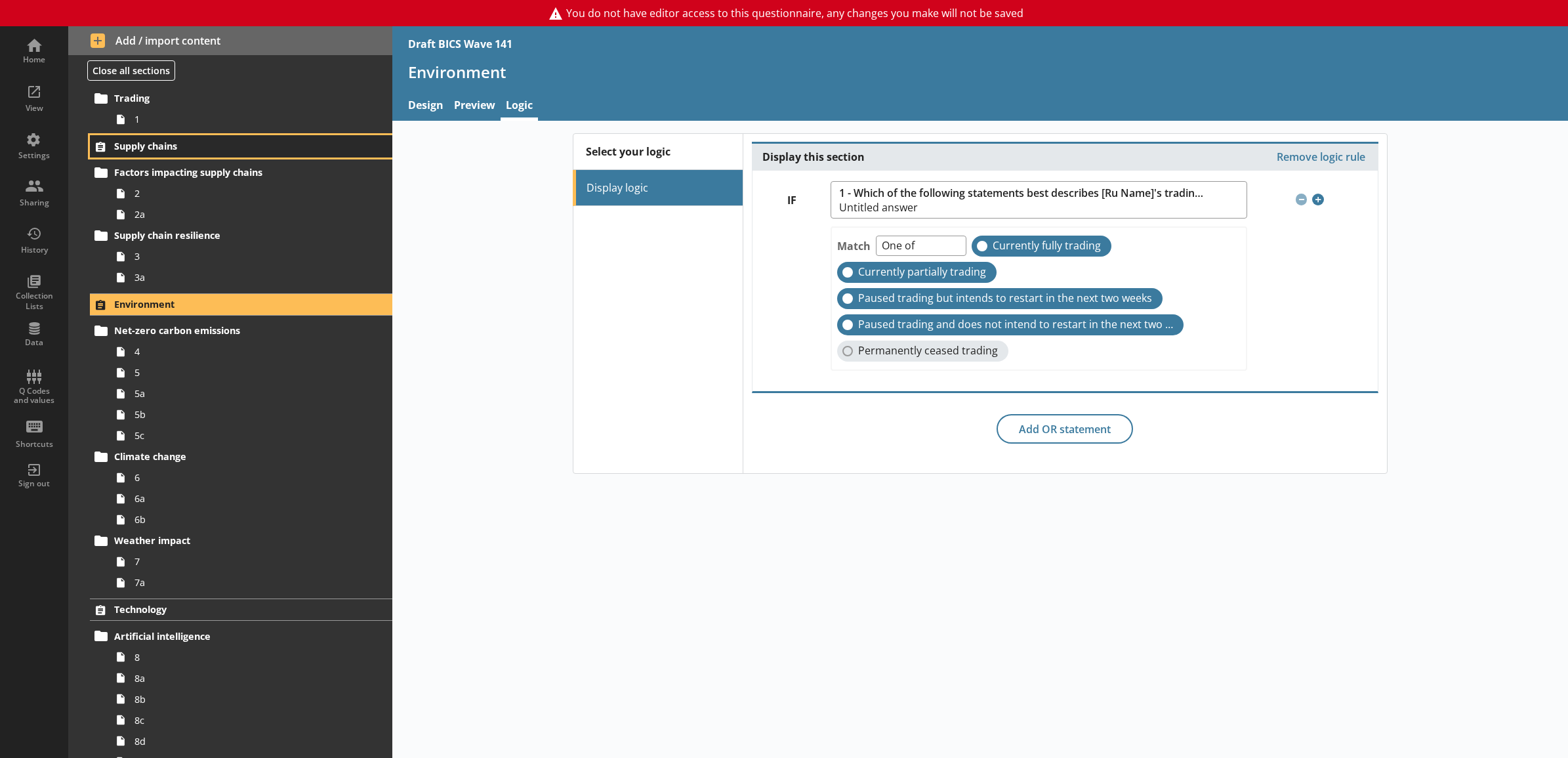
click at [257, 149] on span "Supply chains" at bounding box center [223, 145] width 219 height 12
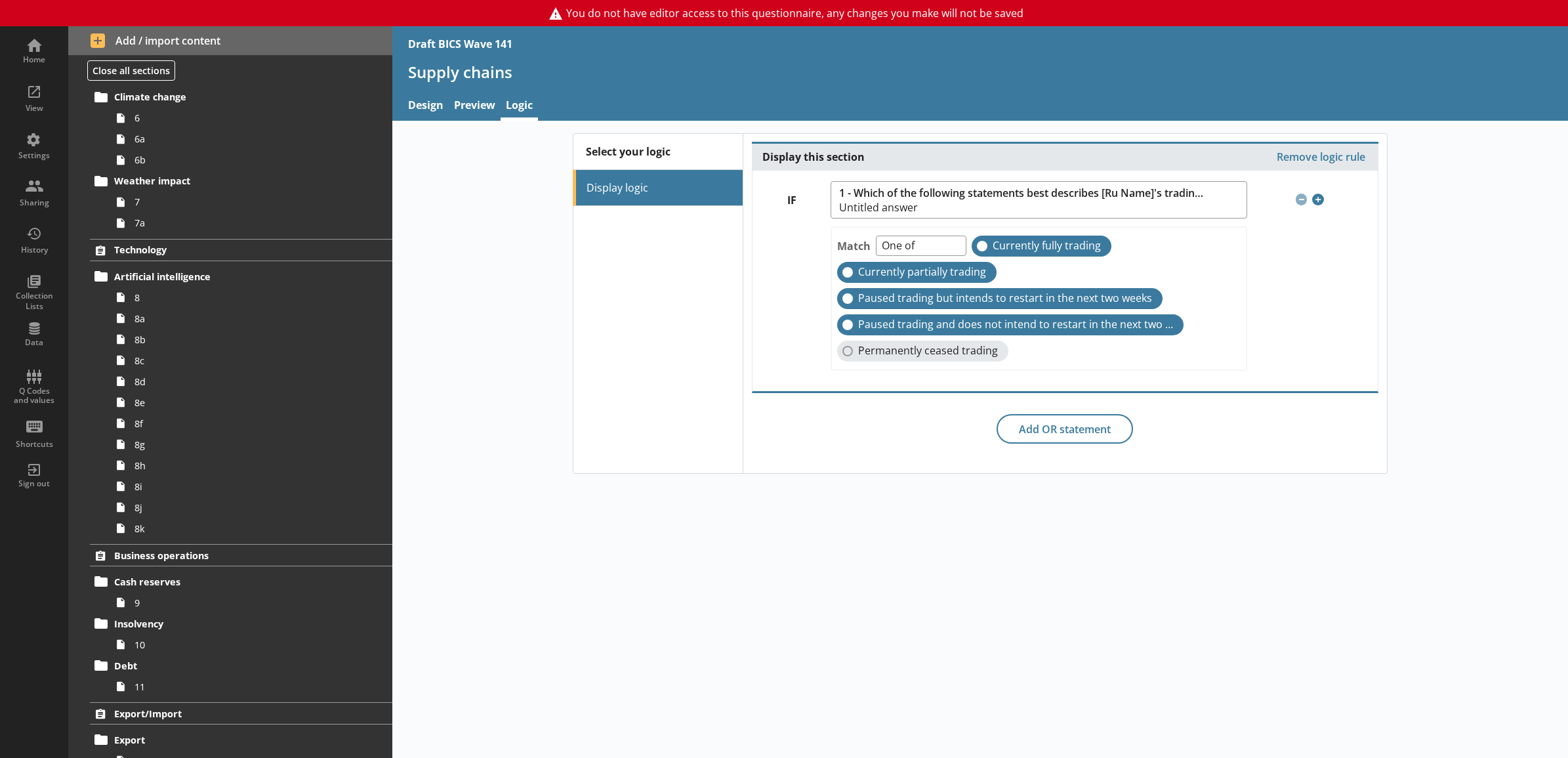
scroll to position [735, 0]
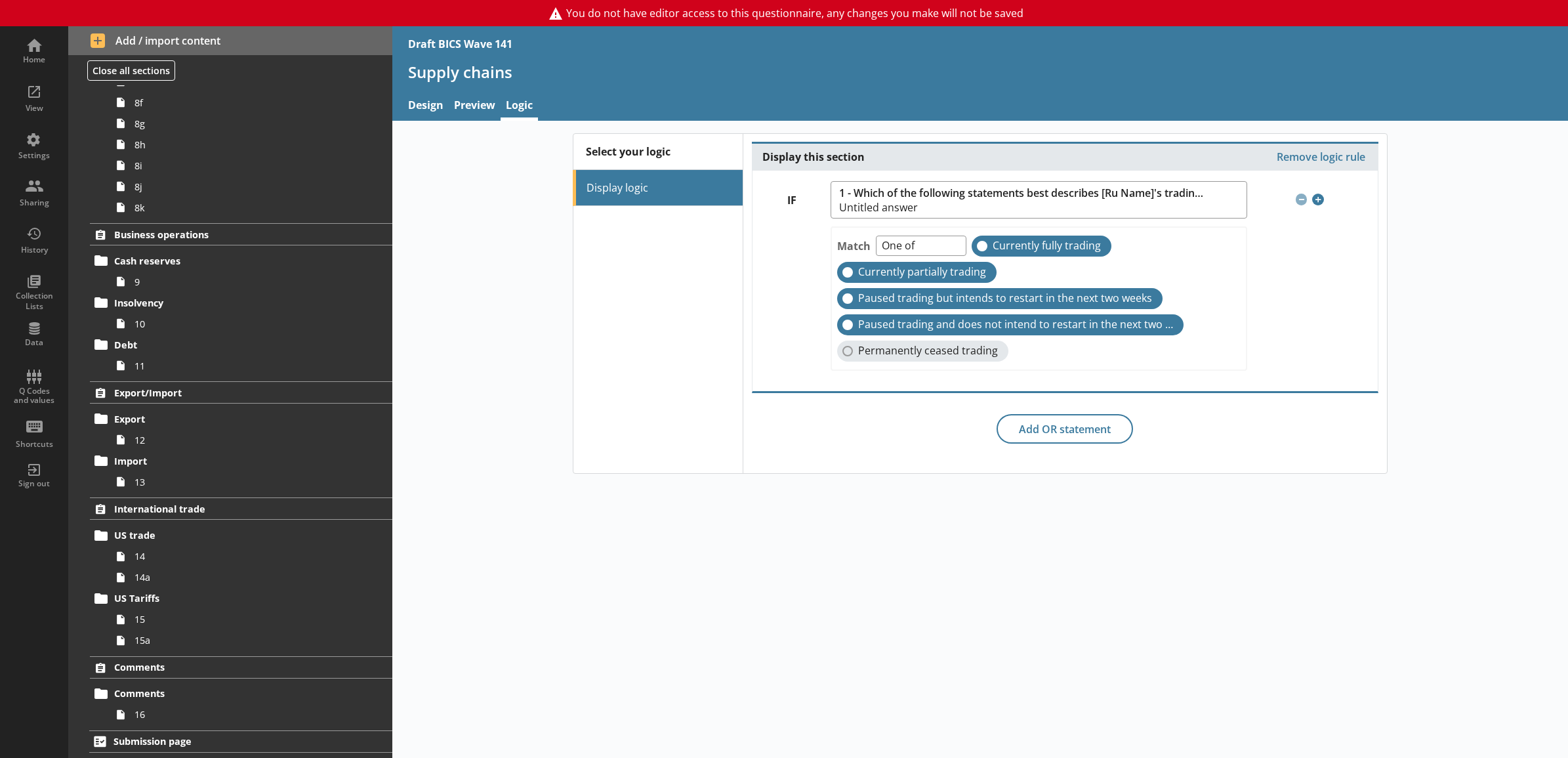
click at [215, 678] on div "Comments Comments 16" at bounding box center [231, 690] width 324 height 69
click at [211, 676] on link "Comments" at bounding box center [241, 667] width 302 height 23
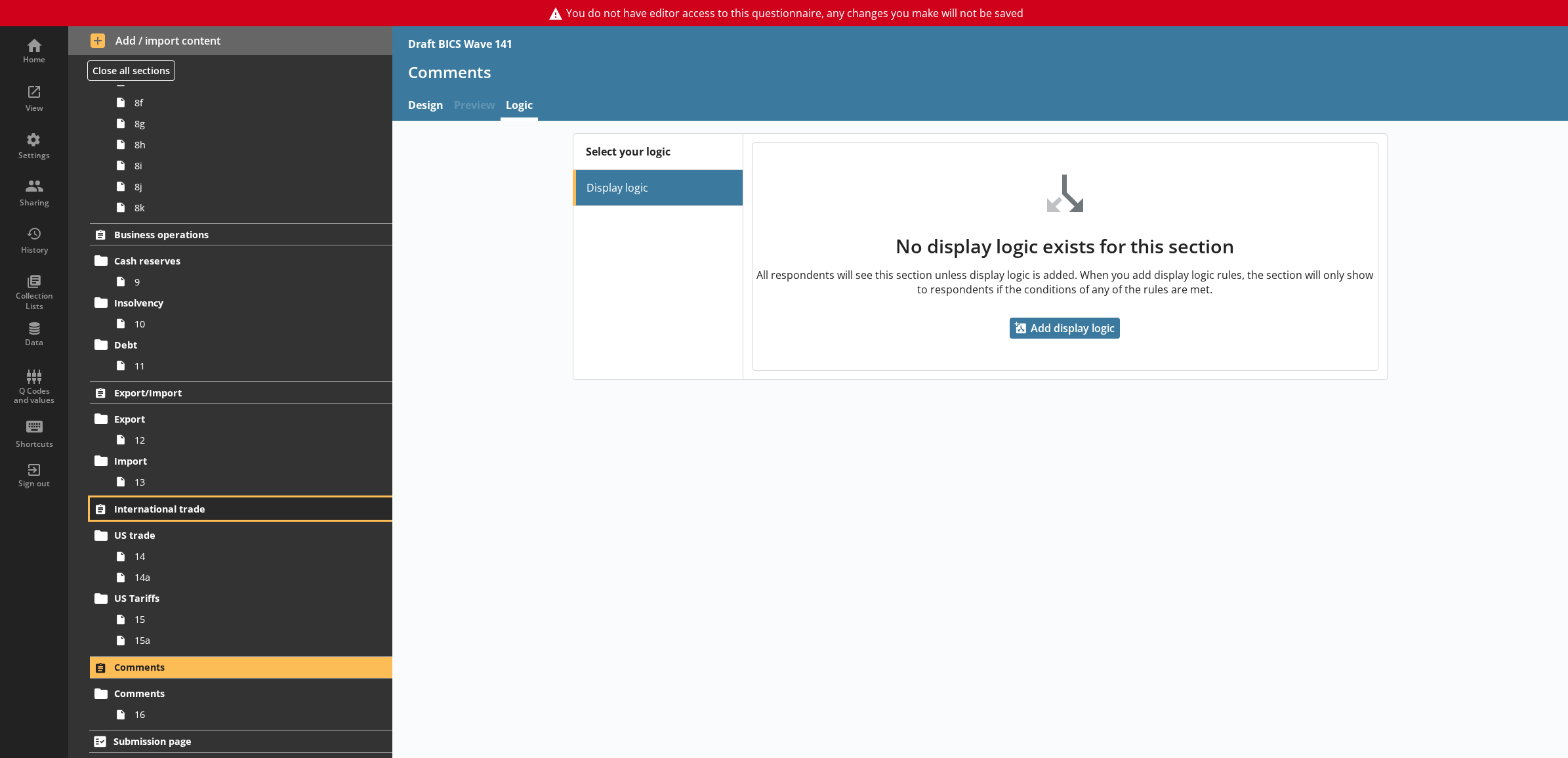
click at [215, 511] on span "International trade" at bounding box center [223, 508] width 219 height 12
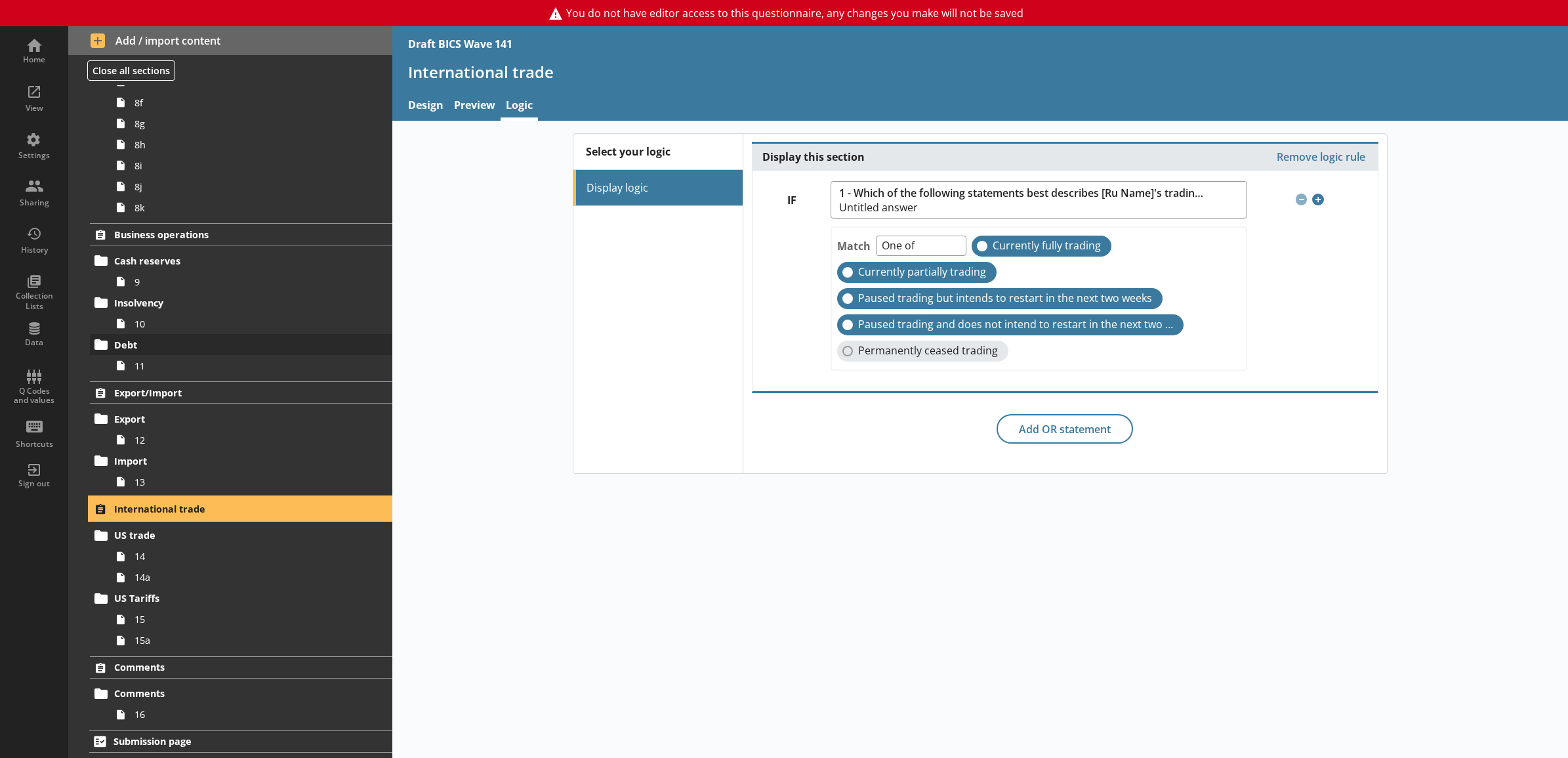
scroll to position [599, 0]
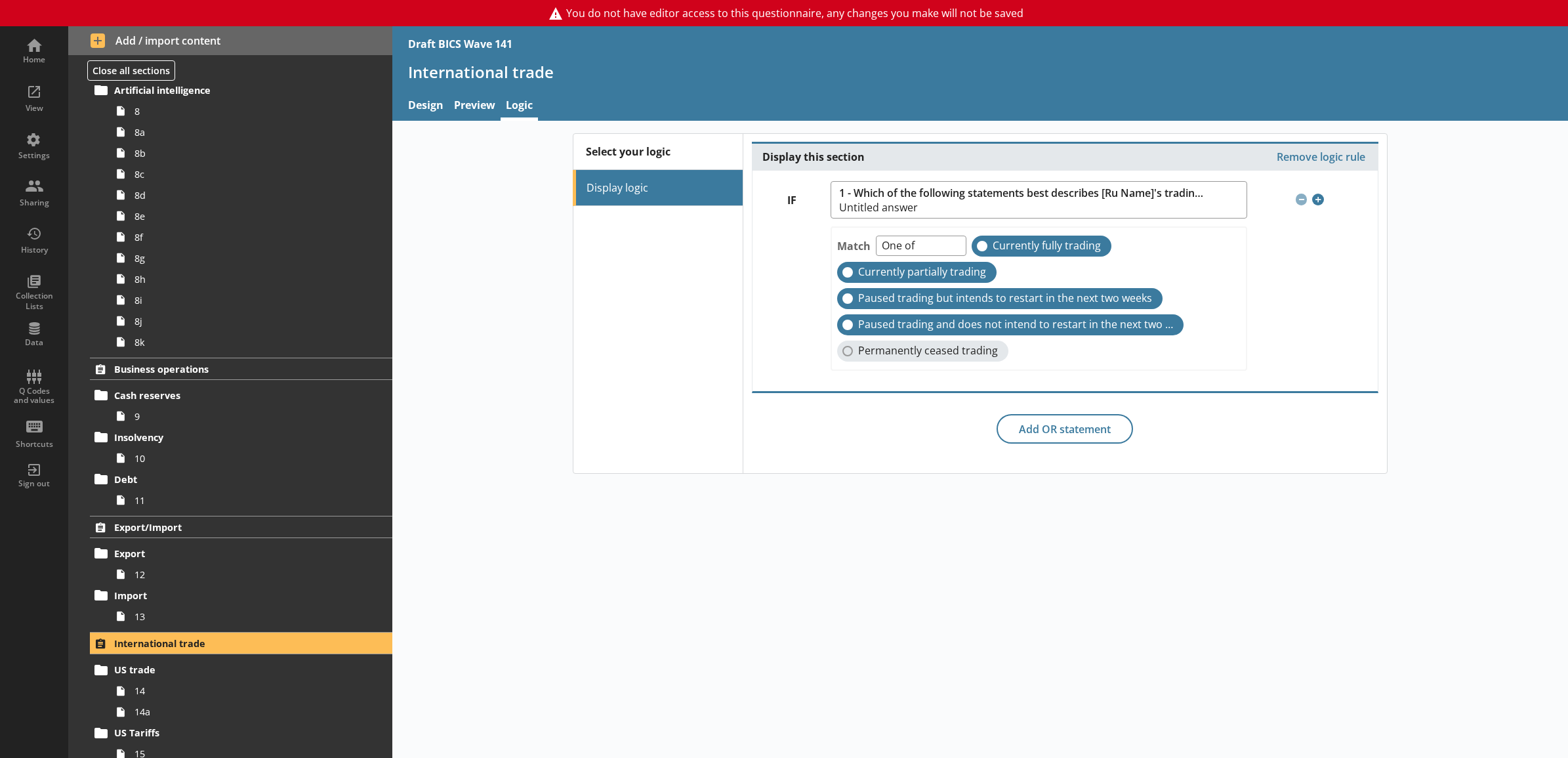
click at [561, 448] on main "Select your logic Display logic Display this section Remove logic rule IF 1 - W…" at bounding box center [980, 303] width 840 height 340
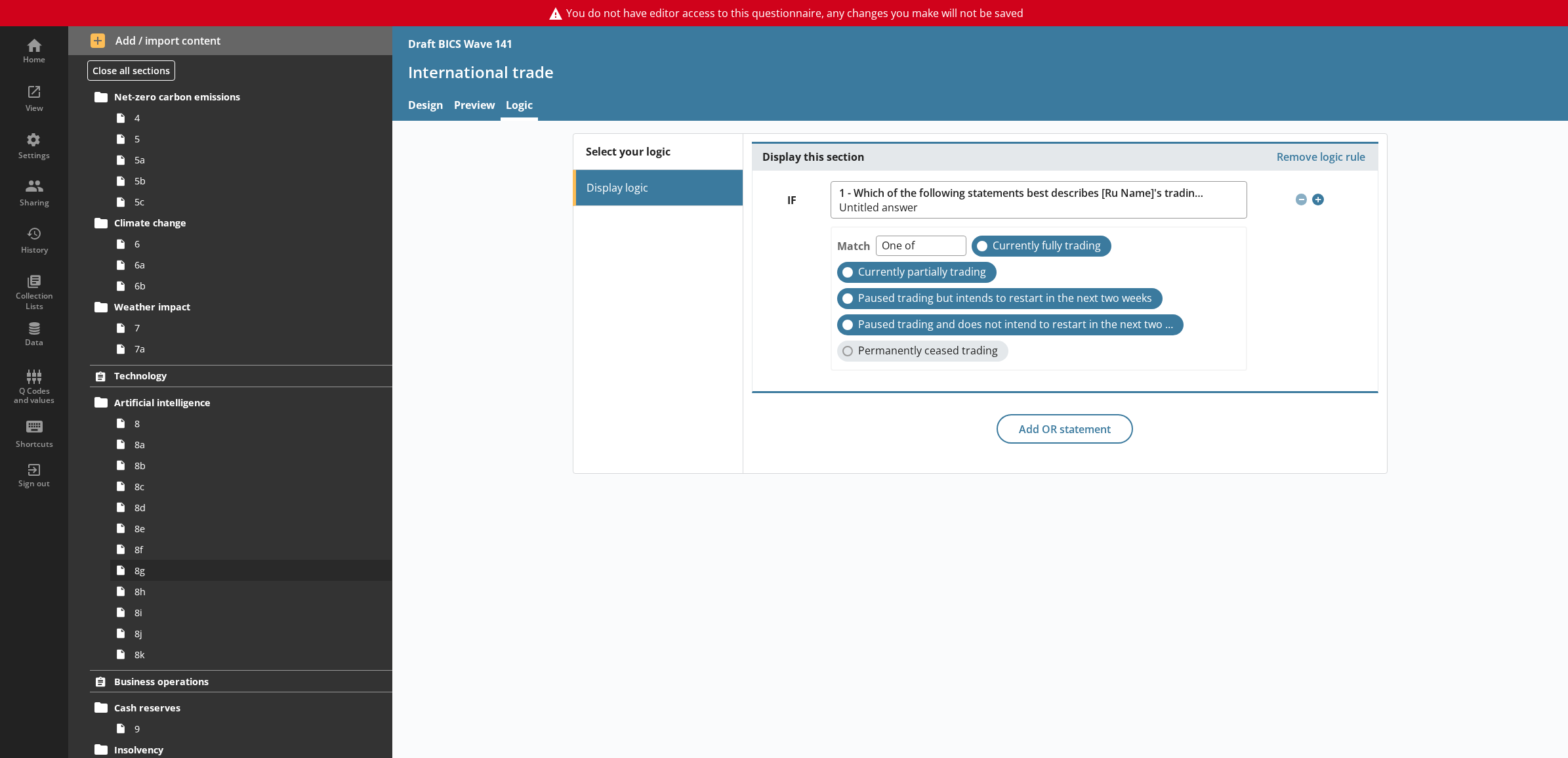
scroll to position [0, 0]
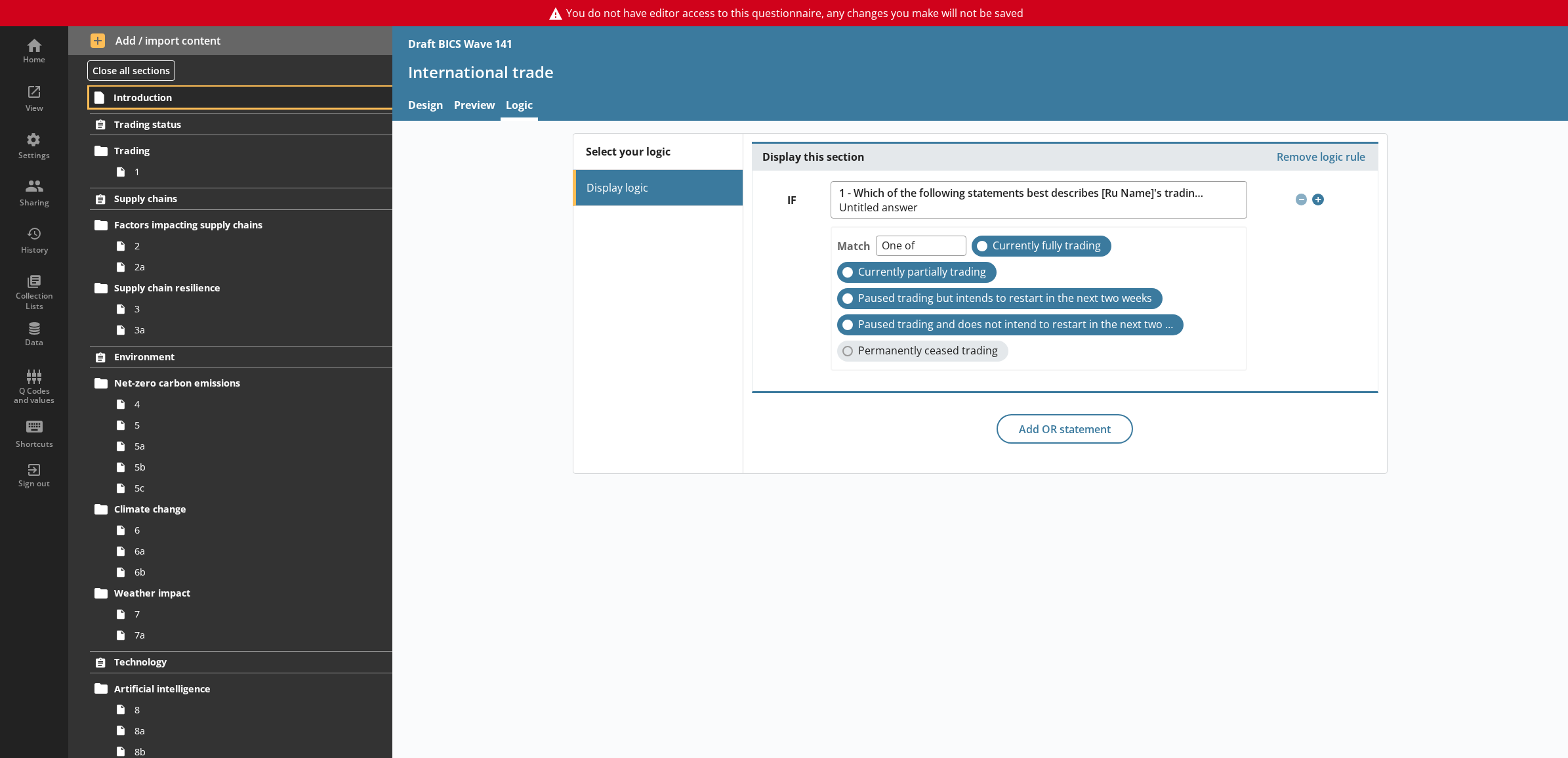
click at [214, 97] on span "Introduction" at bounding box center [223, 97] width 220 height 12
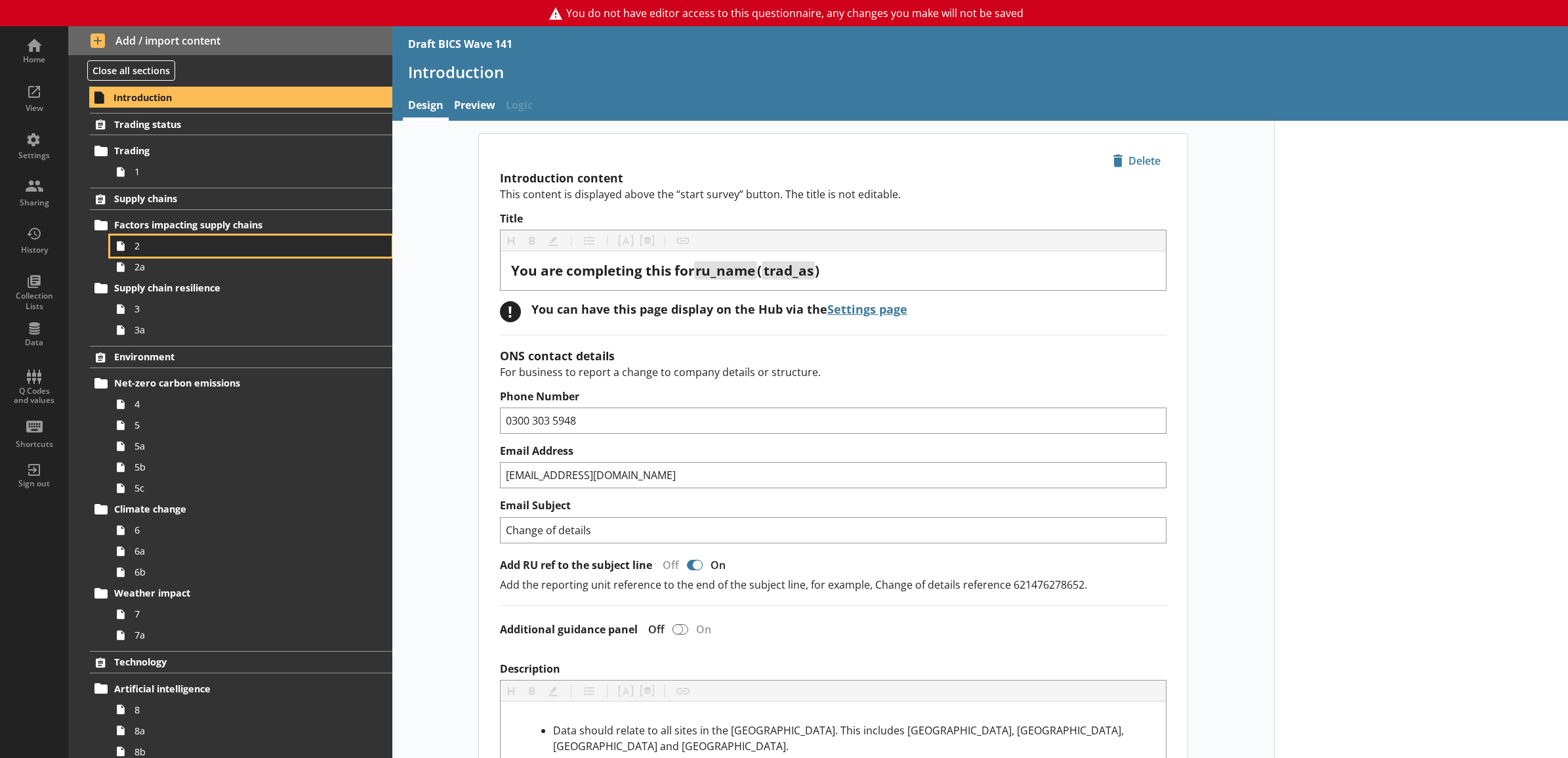
click at [231, 239] on link "2" at bounding box center [251, 246] width 281 height 21
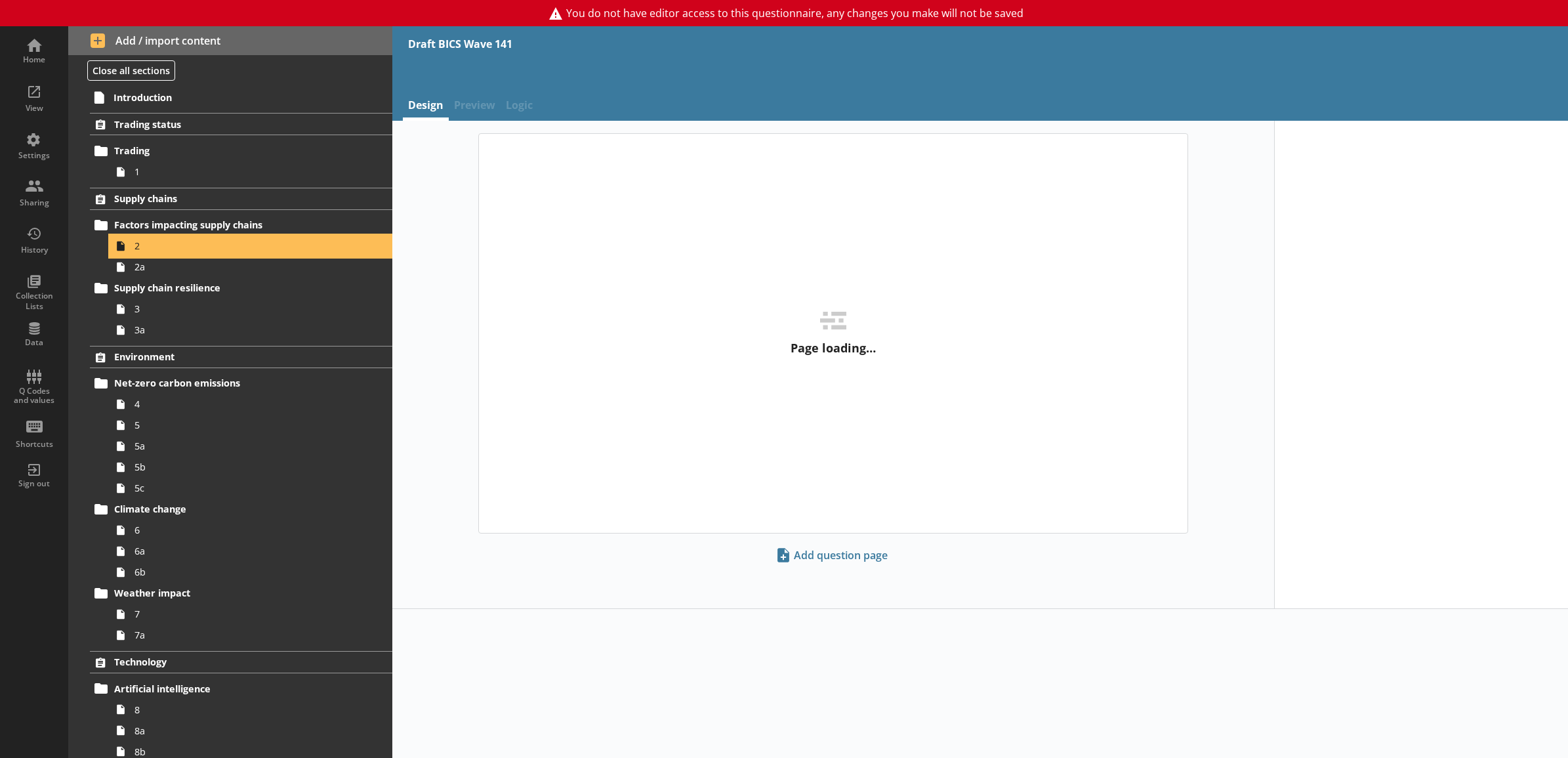
type textarea "x"
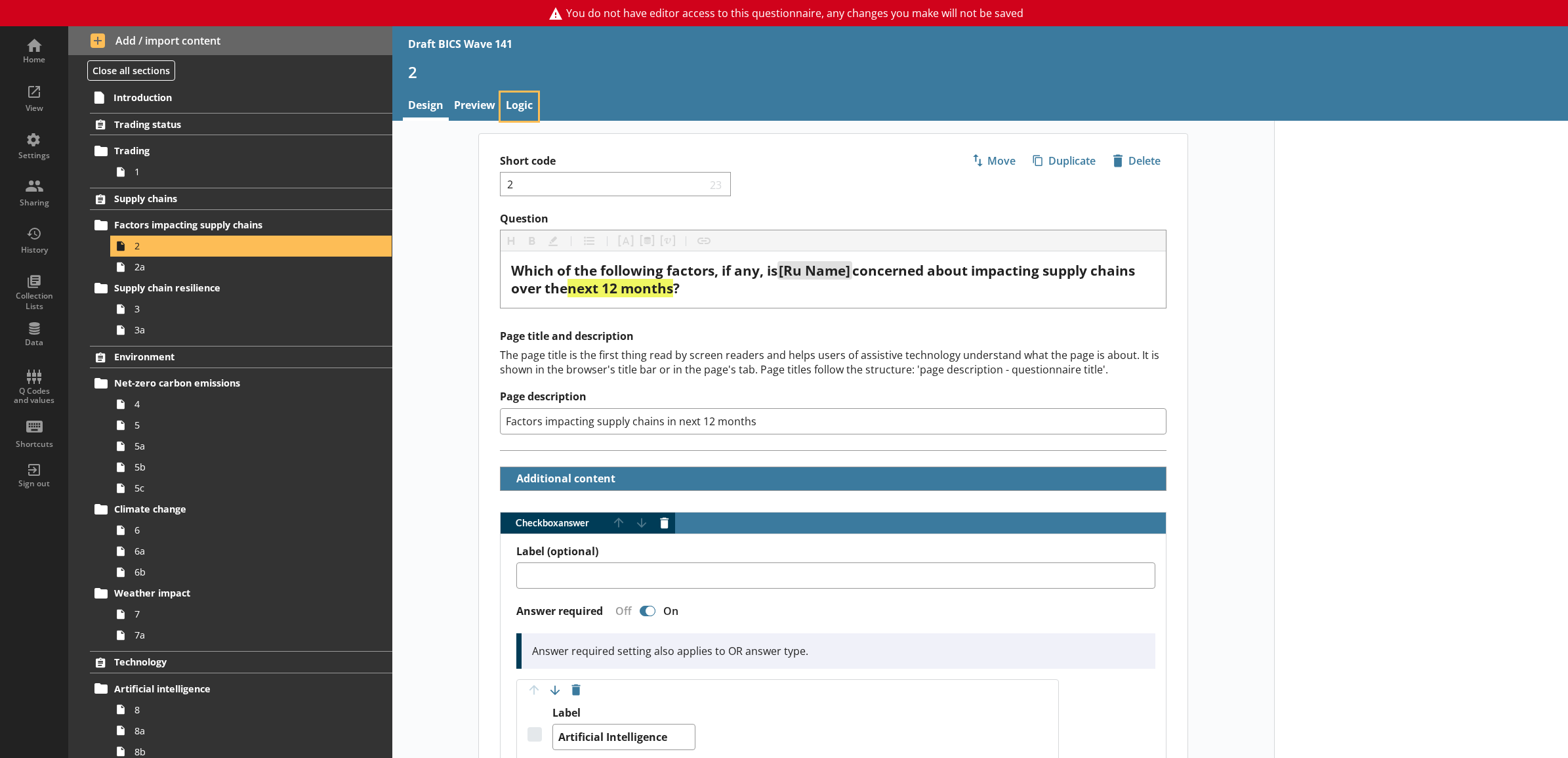
click at [516, 104] on link "Logic" at bounding box center [519, 106] width 37 height 28
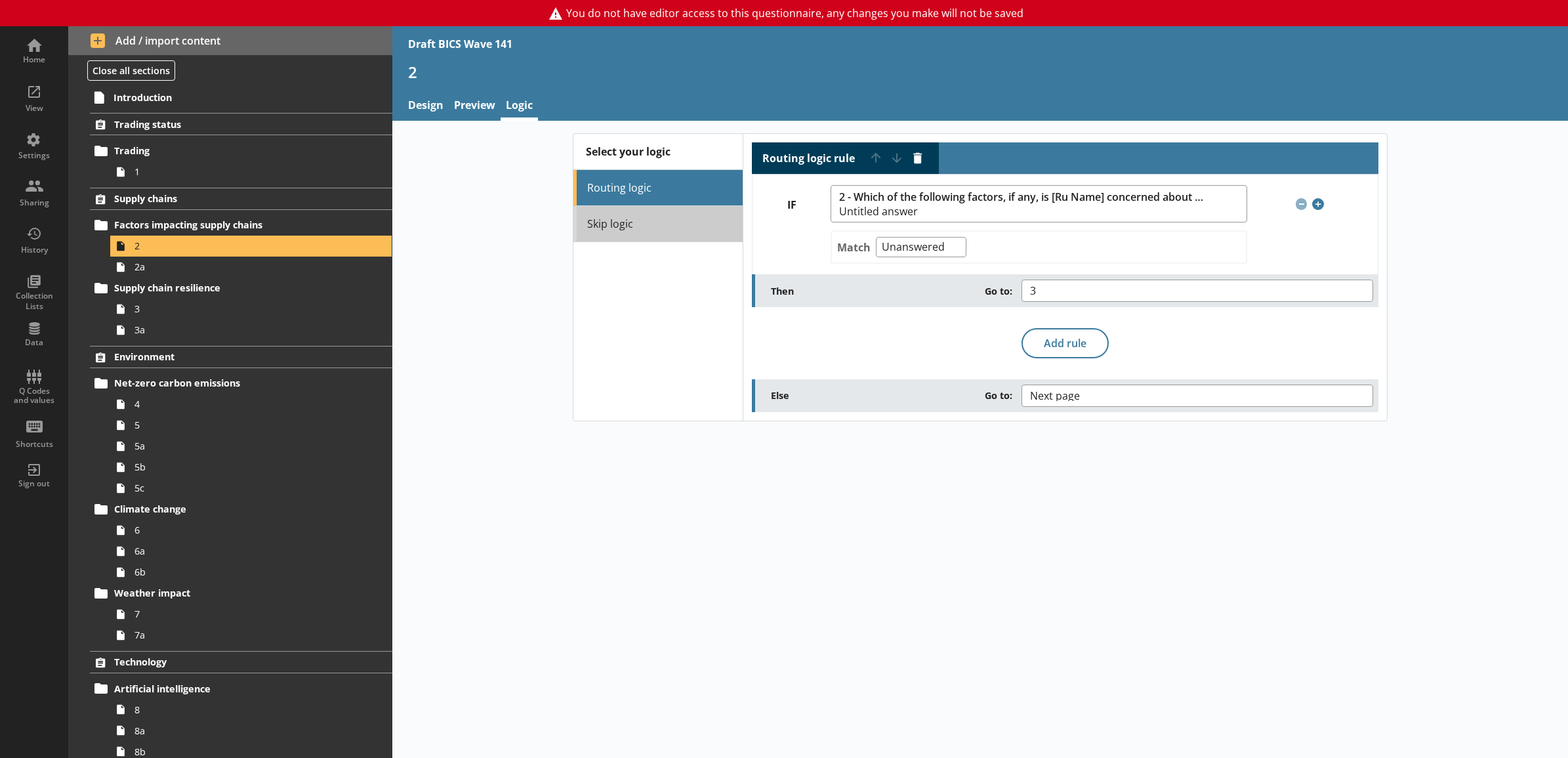
click at [597, 218] on link "Skip logic" at bounding box center [658, 224] width 169 height 36
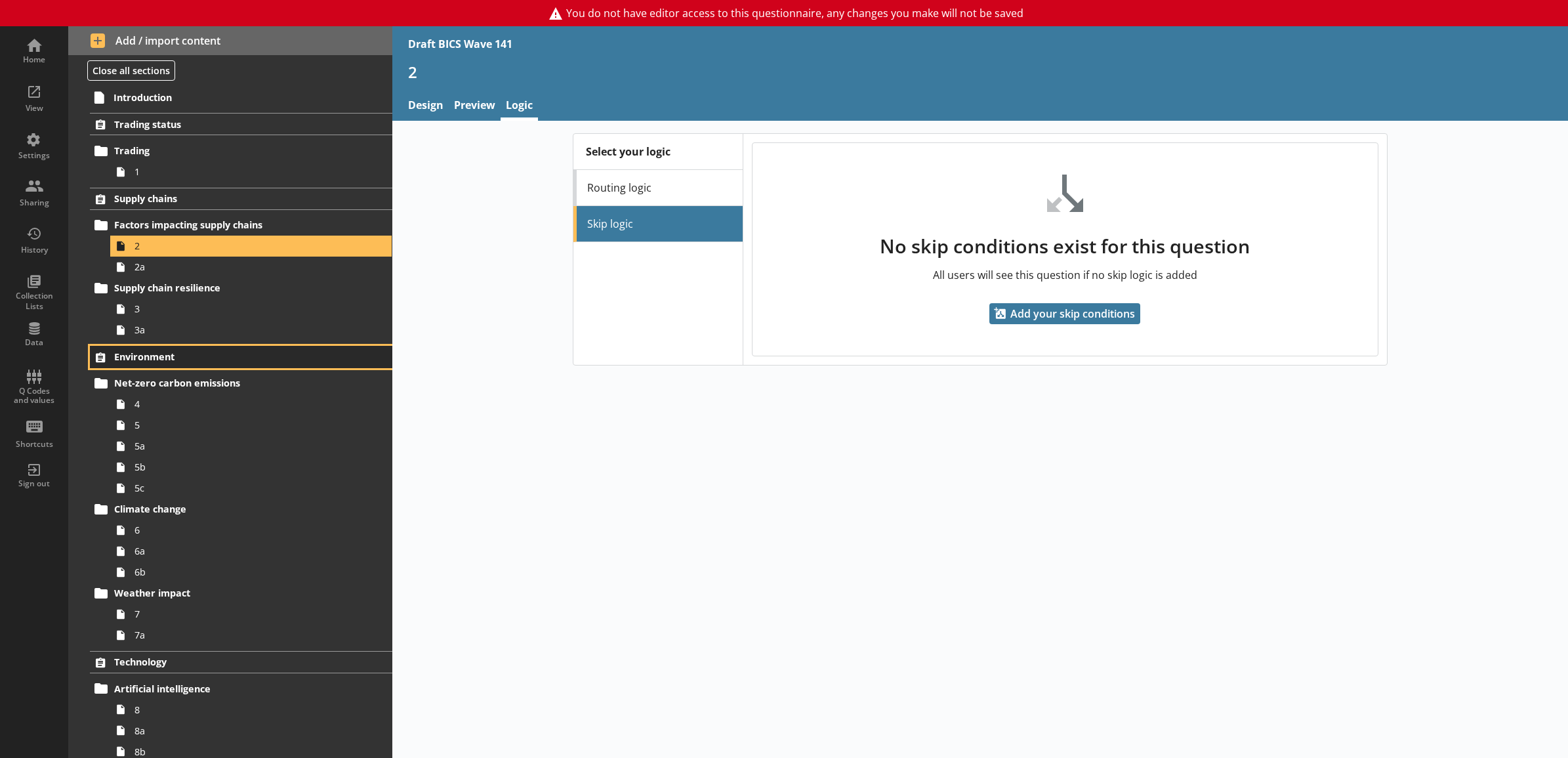
click at [231, 356] on span "Environment" at bounding box center [223, 356] width 219 height 12
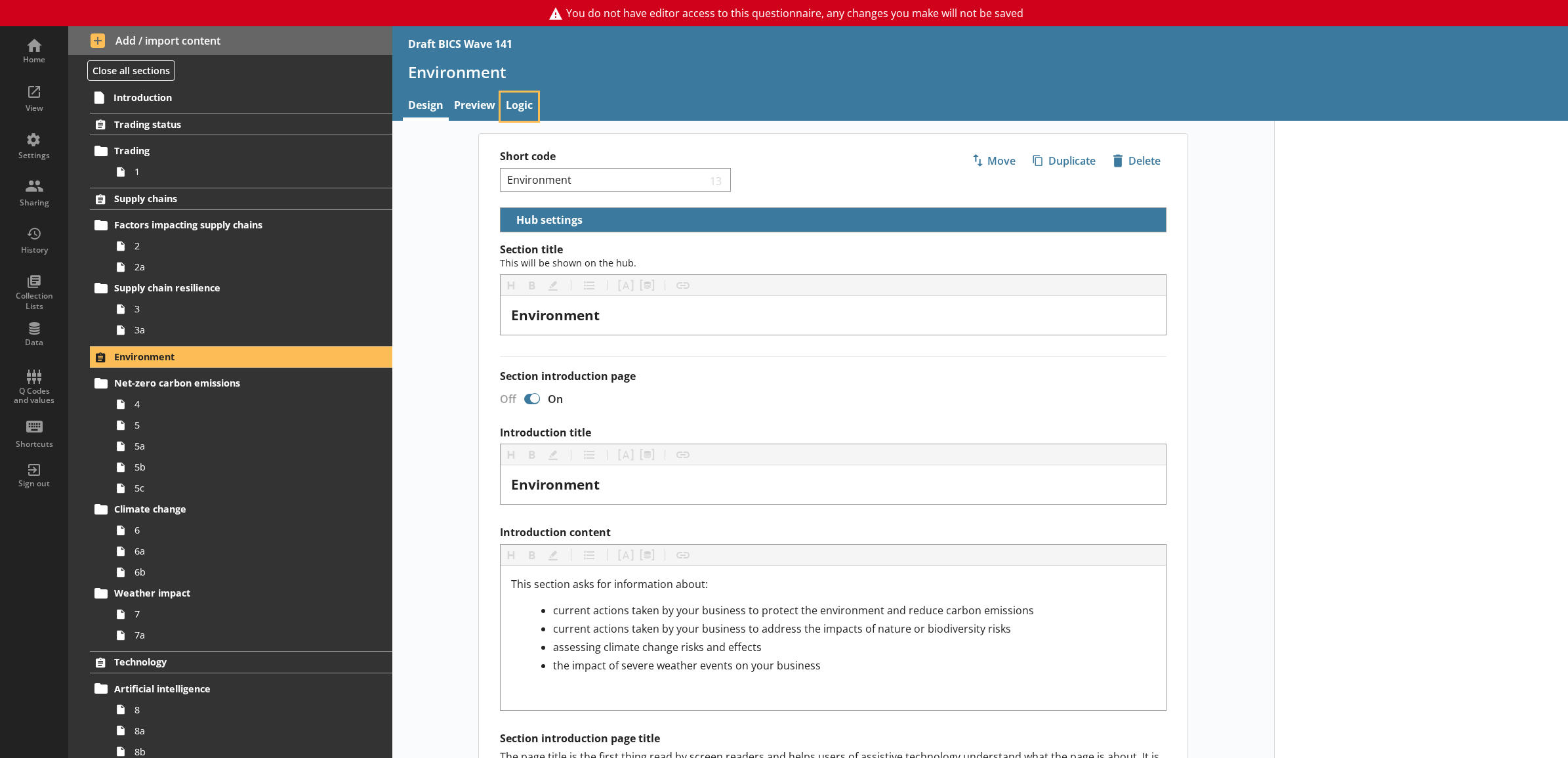
click at [527, 105] on link "Logic" at bounding box center [519, 106] width 37 height 28
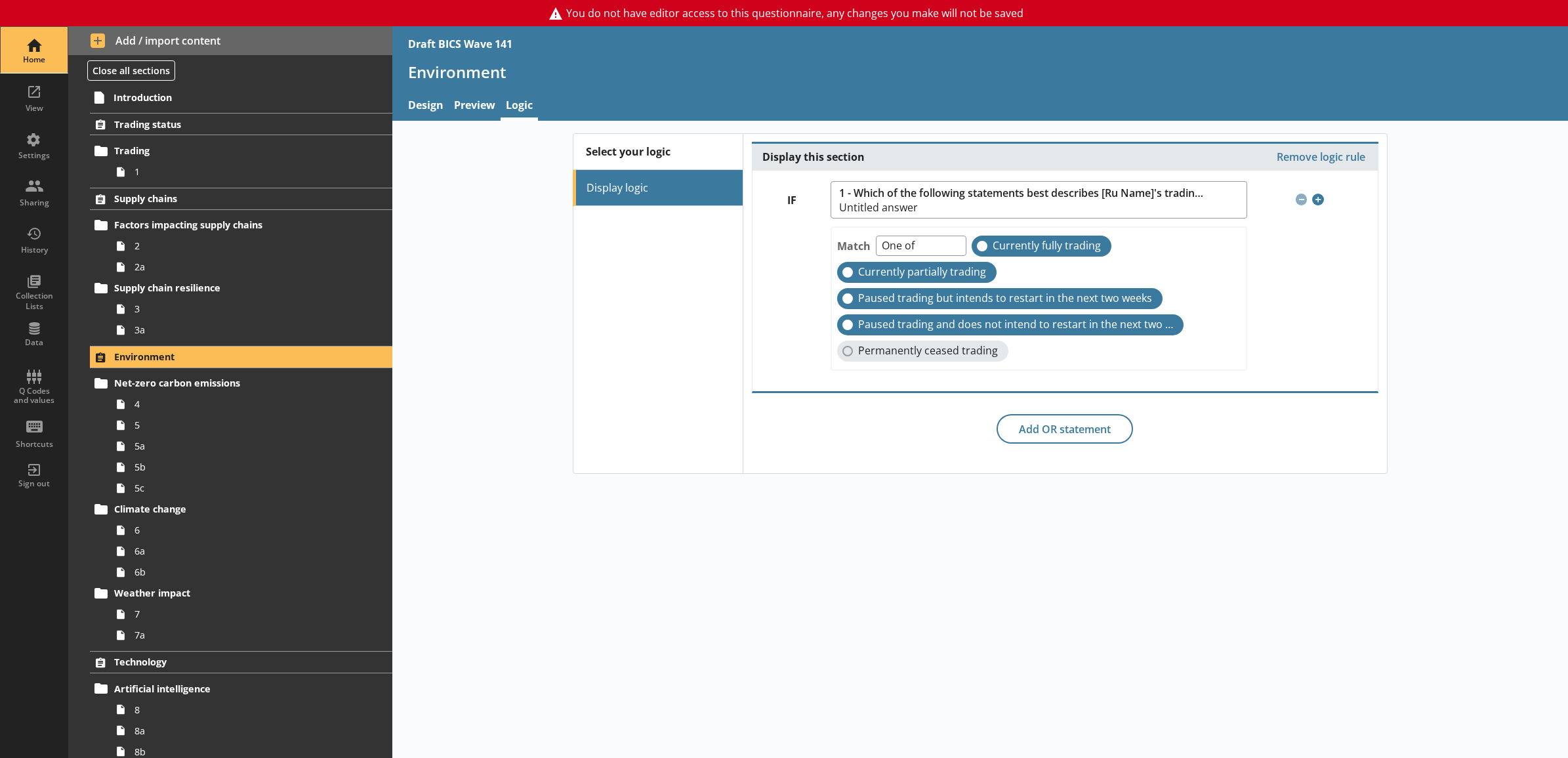
click at [44, 55] on div "Home" at bounding box center [33, 60] width 46 height 10
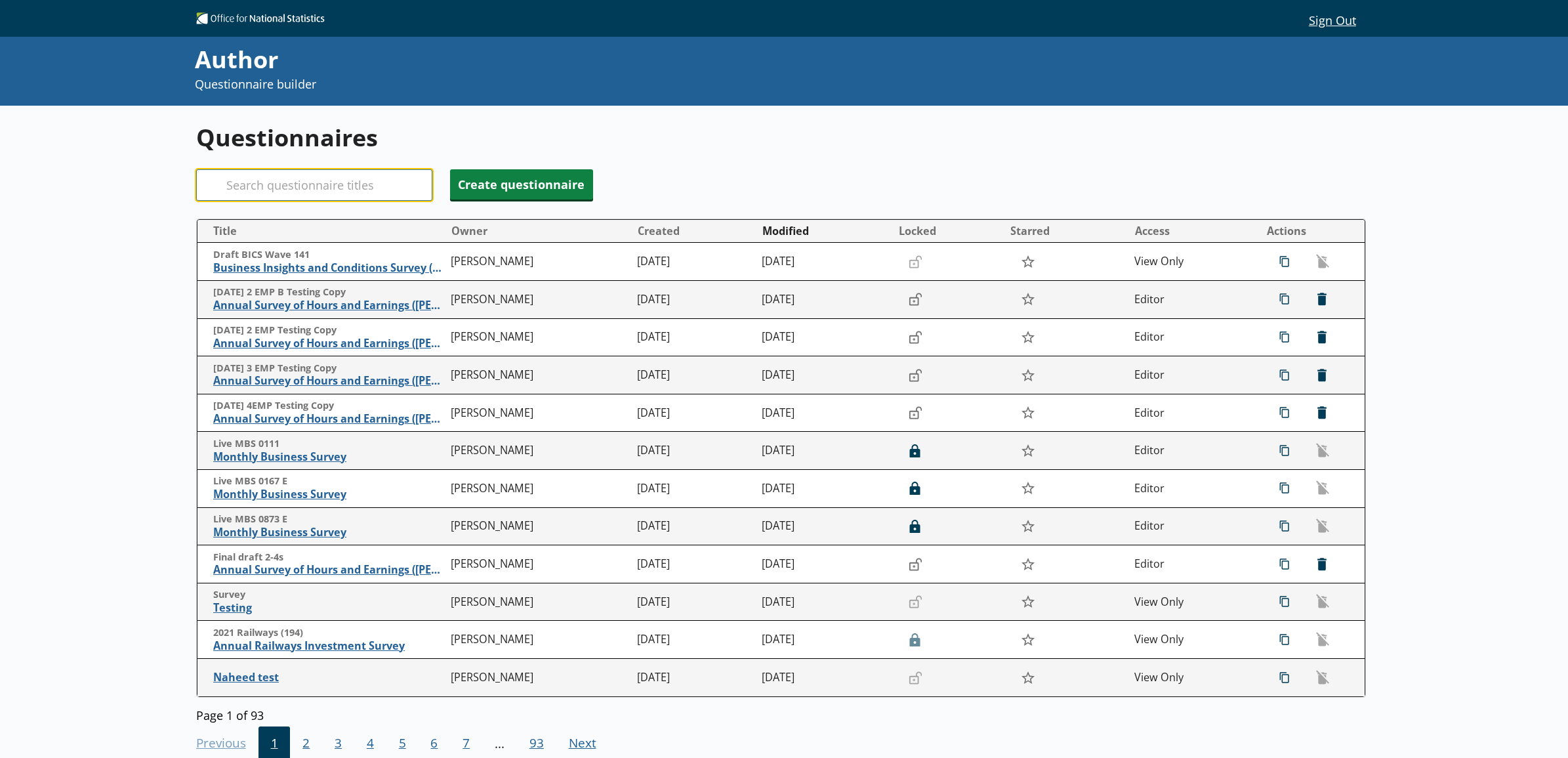
click at [316, 185] on input "Search" at bounding box center [314, 185] width 236 height 31
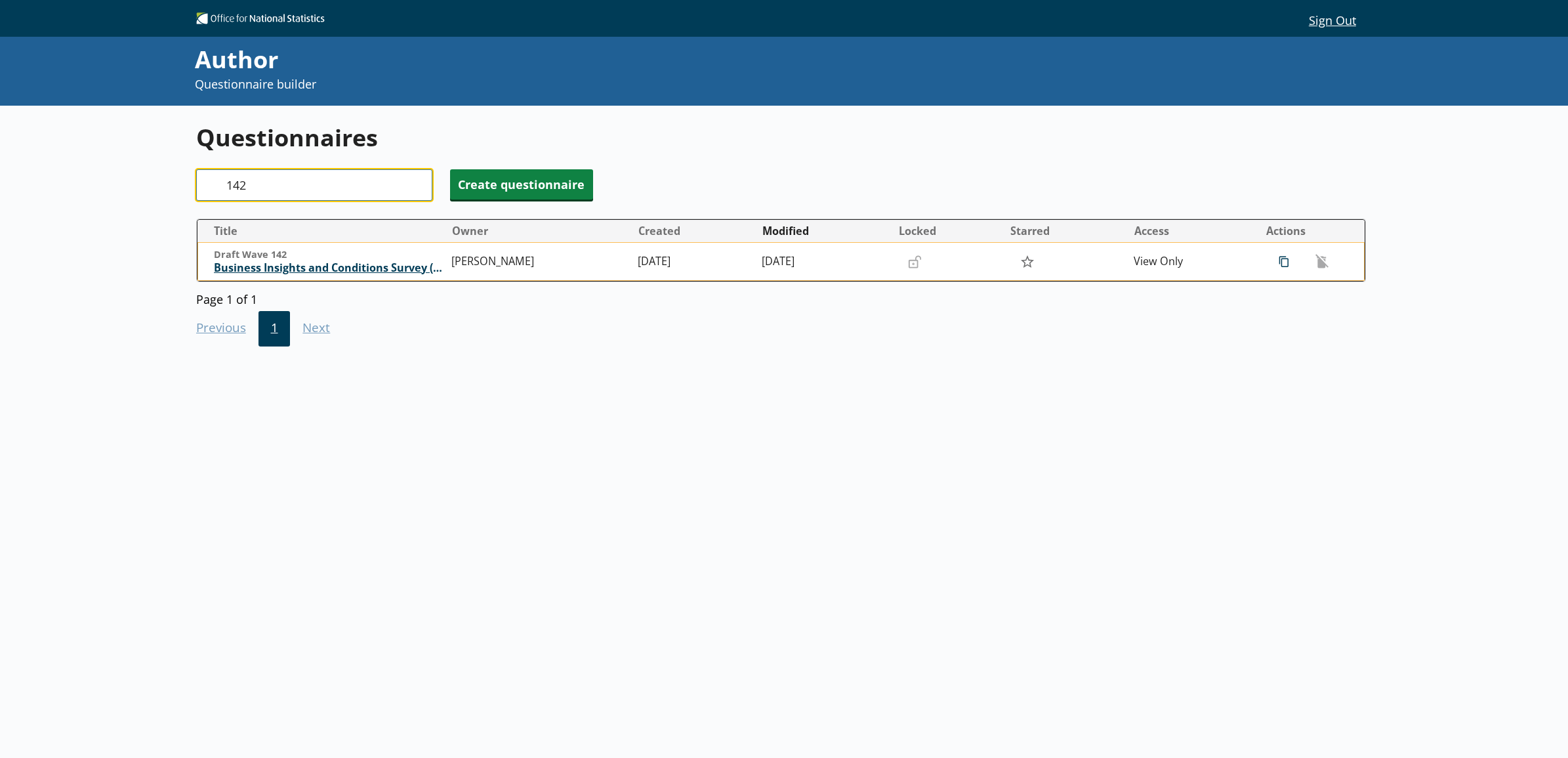
type input "142"
click at [354, 268] on span "Business Insights and Conditions Survey (BICS)" at bounding box center [329, 268] width 231 height 14
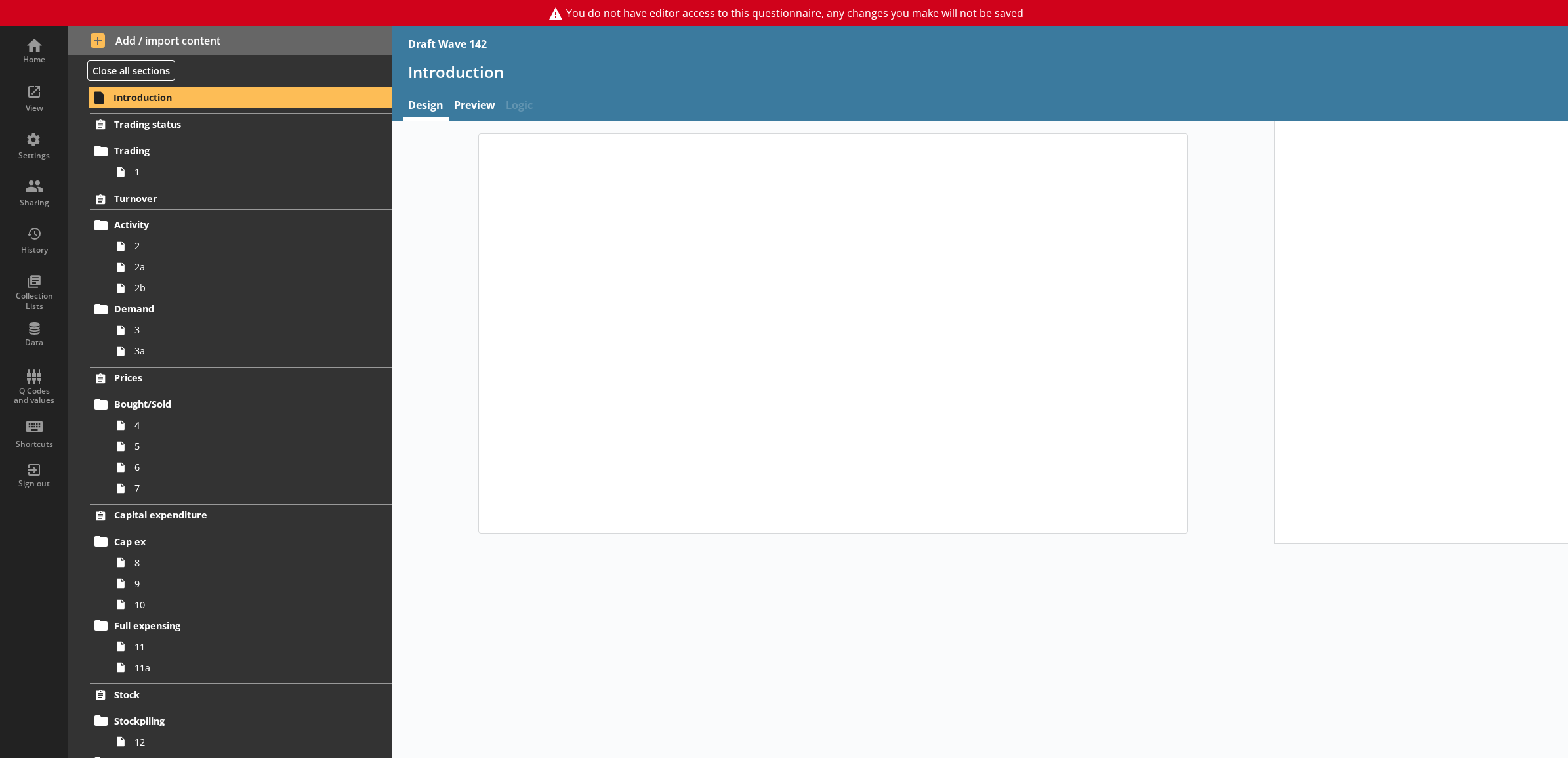
type textarea "x"
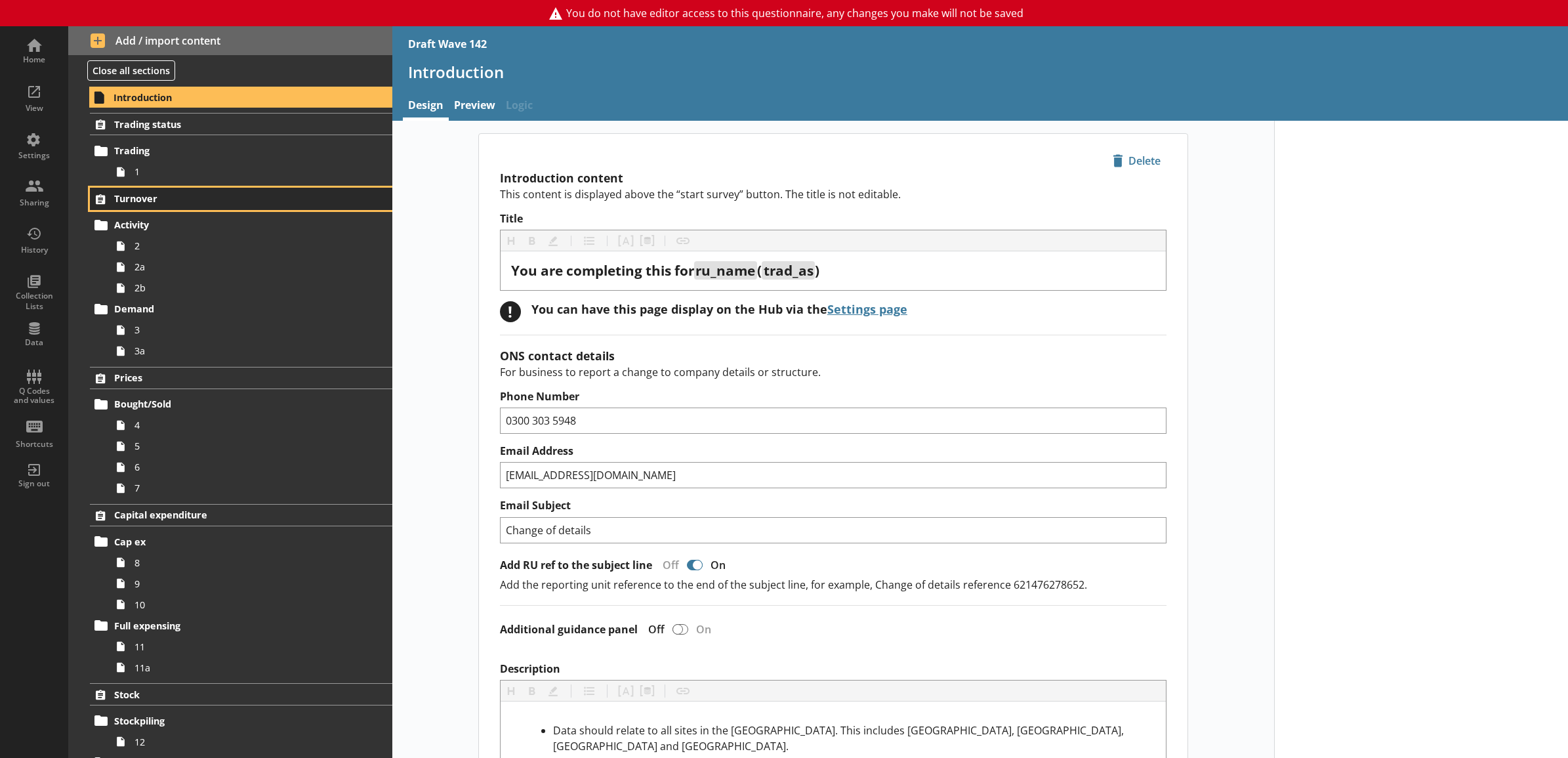
click at [254, 192] on span "Turnover" at bounding box center [223, 198] width 219 height 12
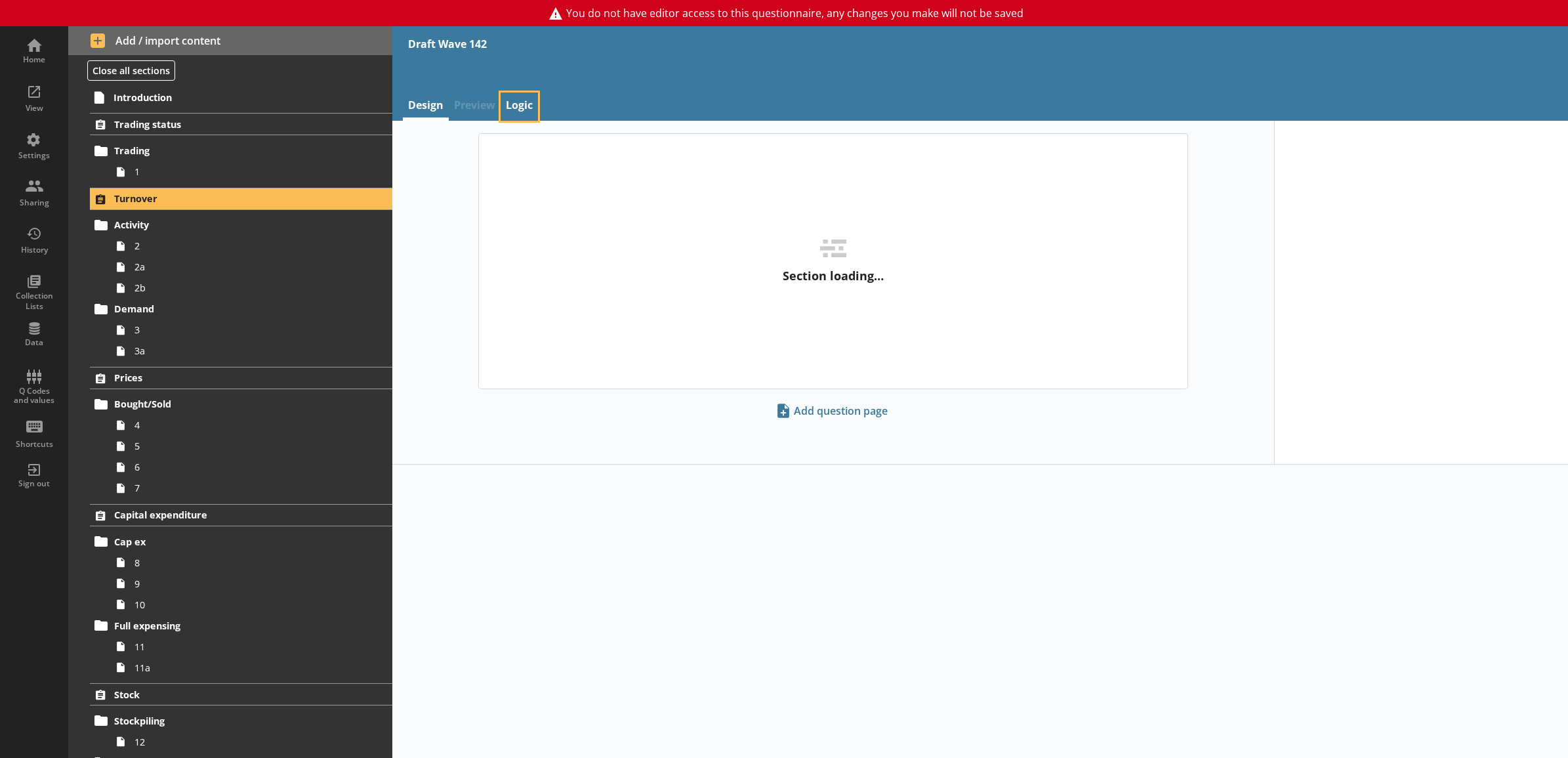
click at [513, 110] on link "Logic" at bounding box center [519, 106] width 37 height 28
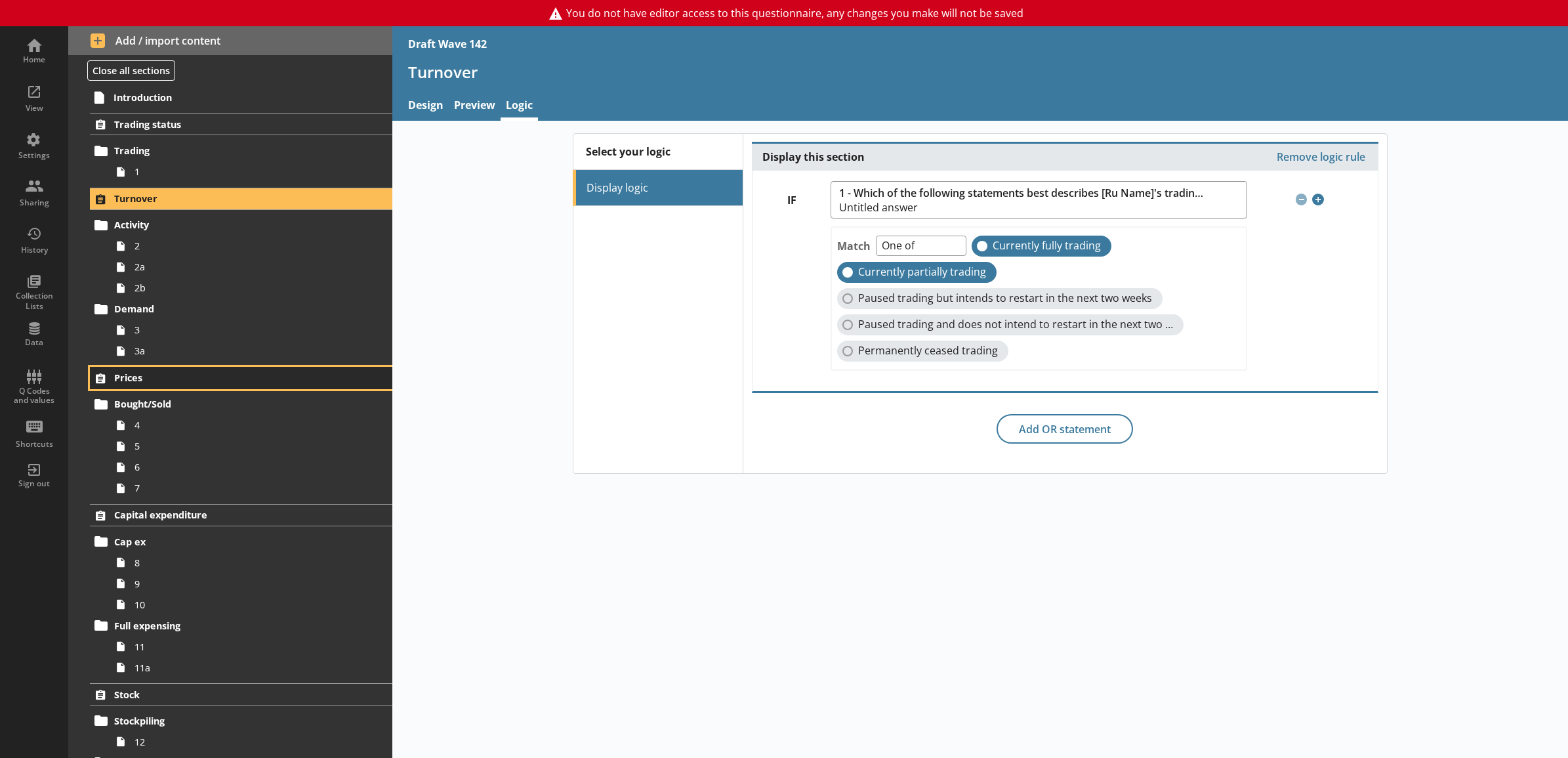
click at [205, 376] on span "Prices" at bounding box center [223, 378] width 219 height 12
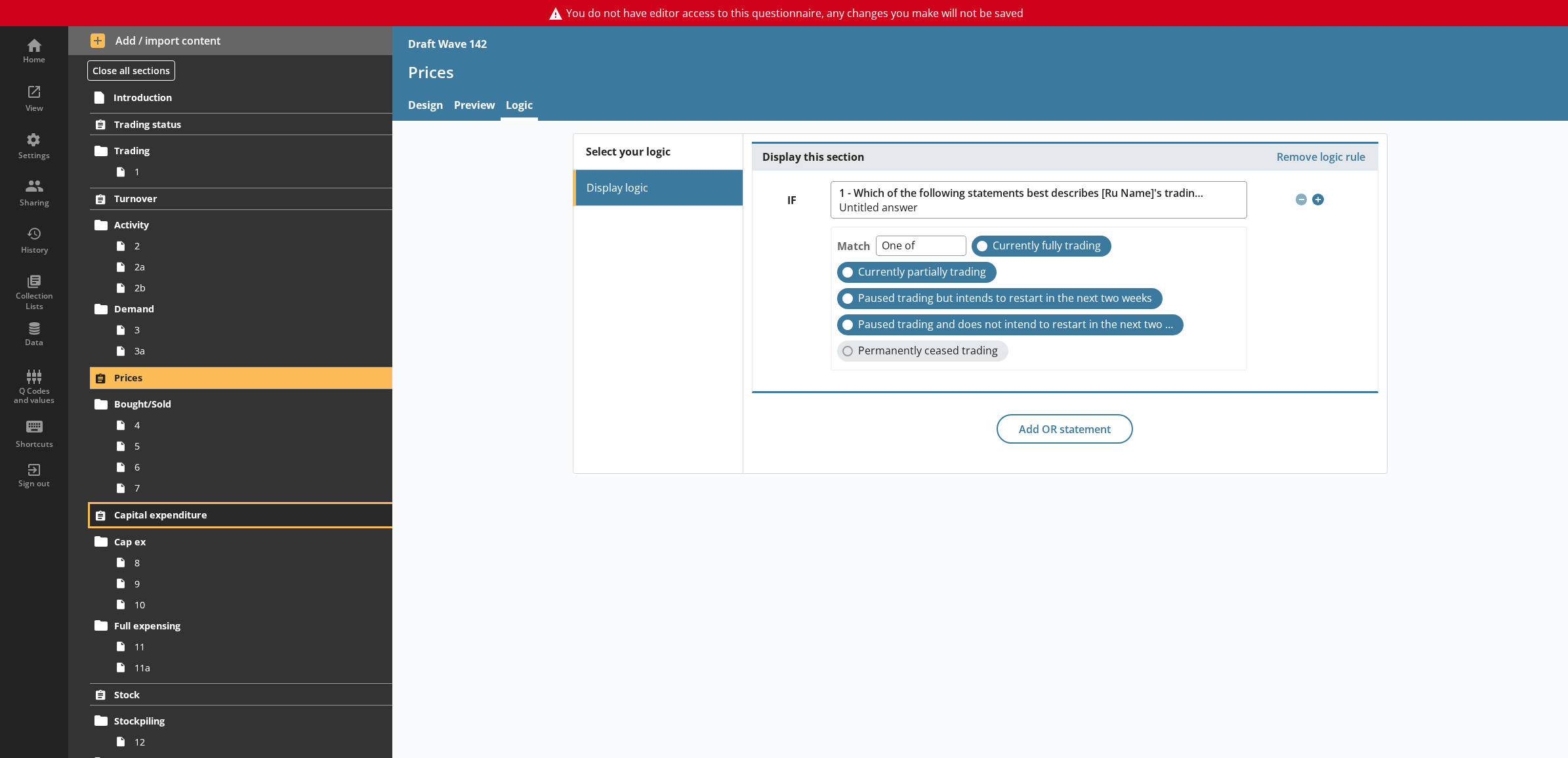
click at [204, 511] on span "Capital expenditure" at bounding box center [223, 514] width 219 height 12
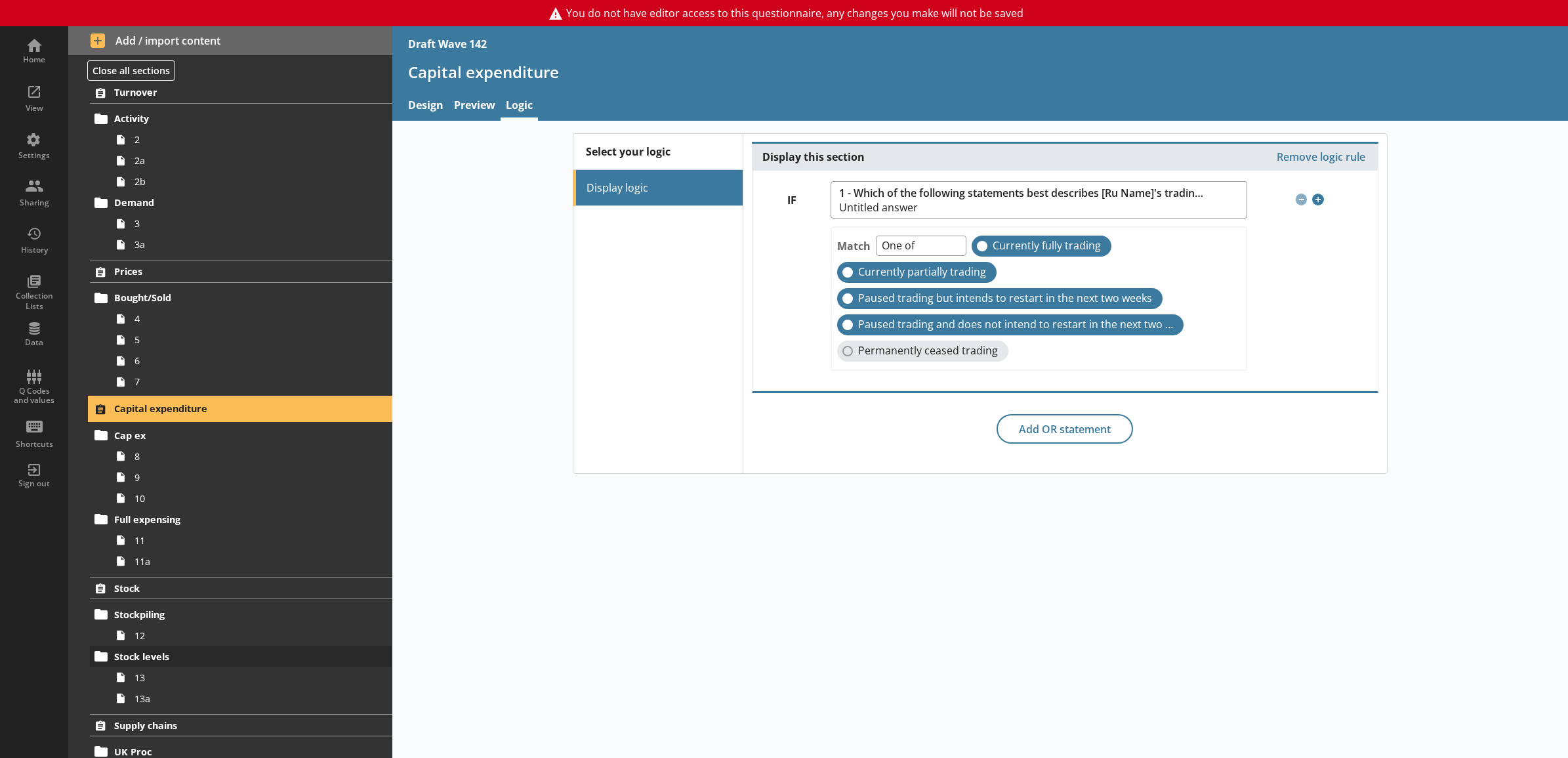
scroll to position [273, 0]
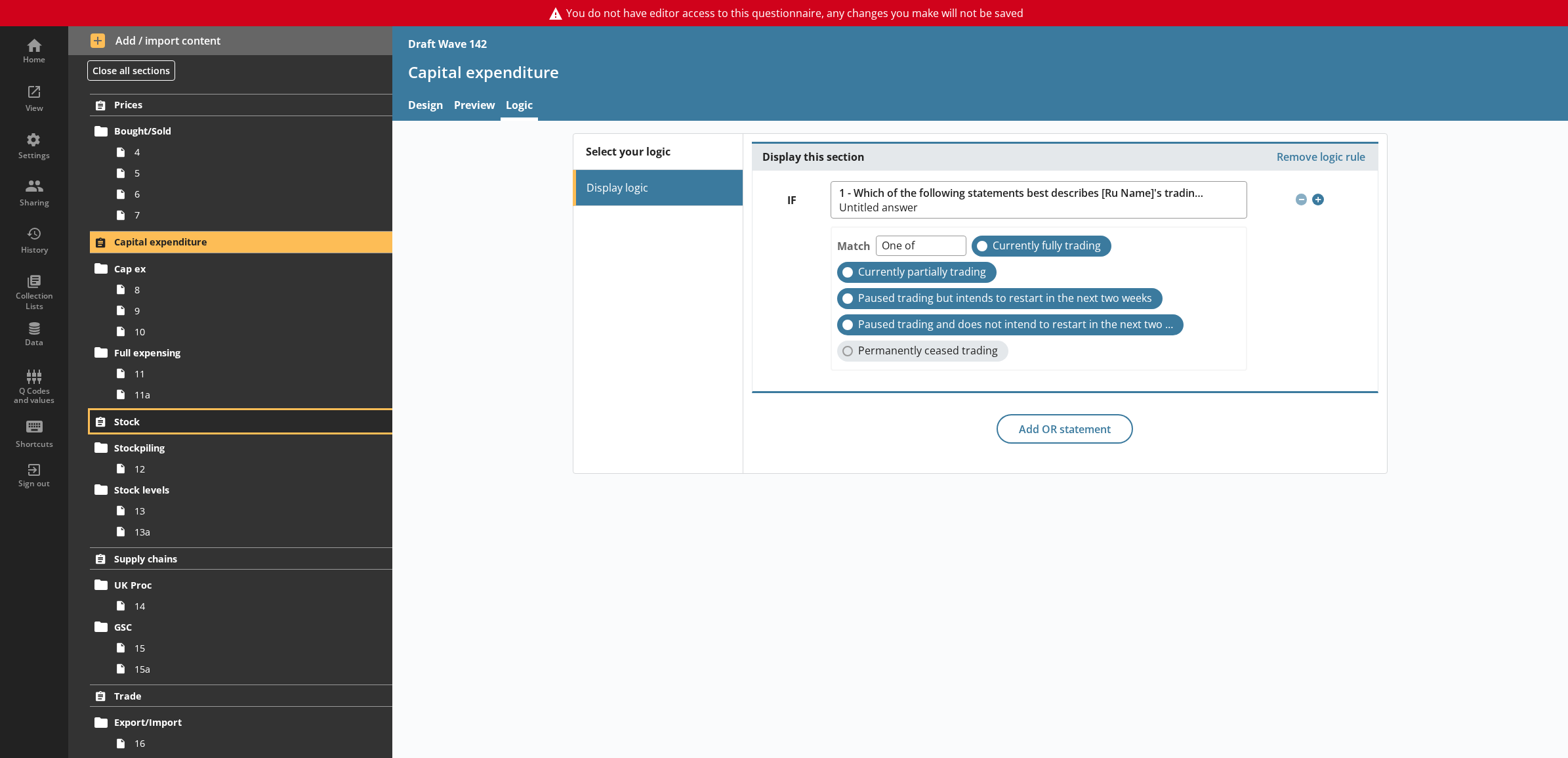
click at [238, 411] on link "Stock" at bounding box center [241, 421] width 302 height 23
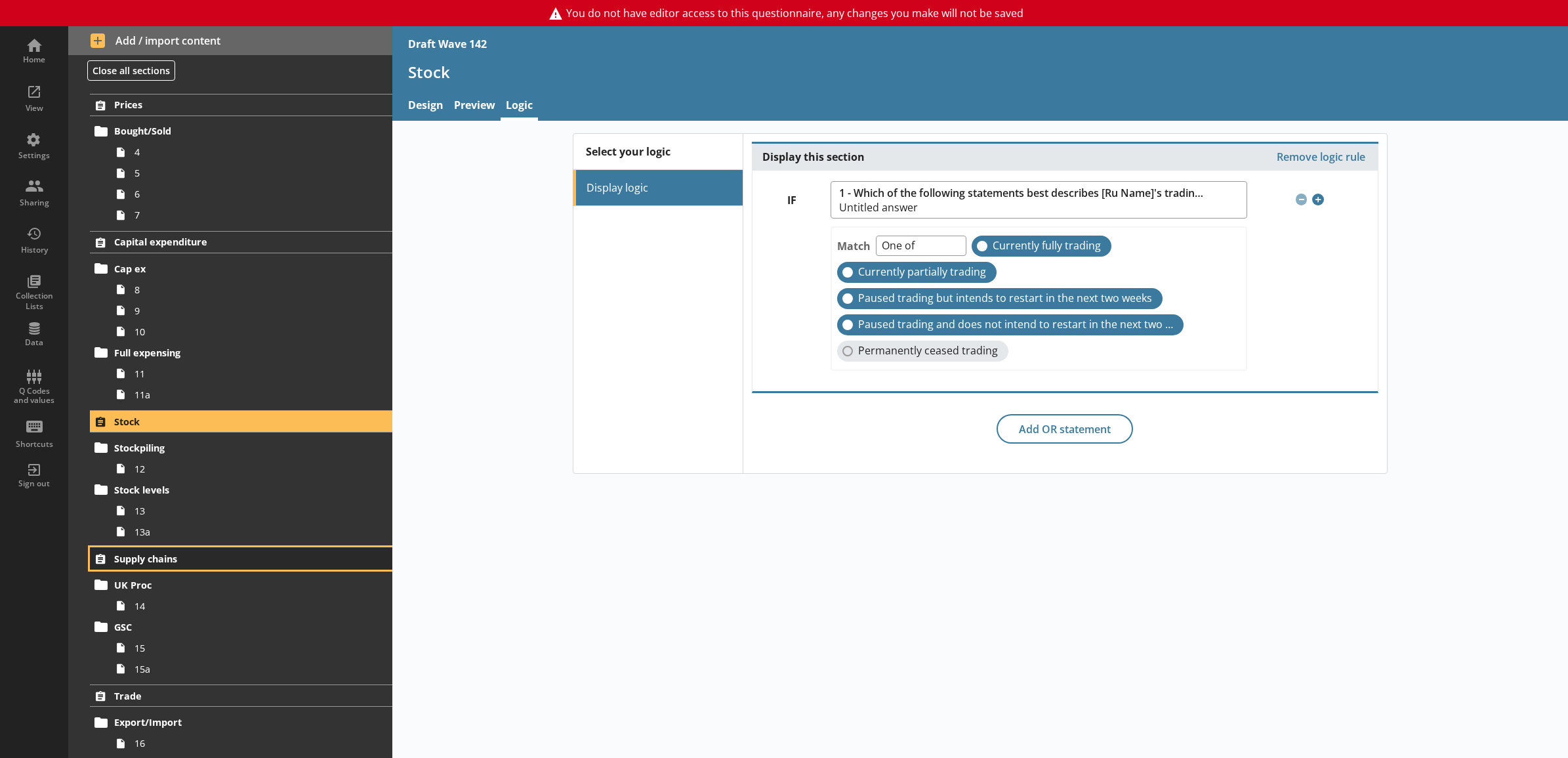
click at [230, 559] on span "Supply chains" at bounding box center [223, 559] width 219 height 12
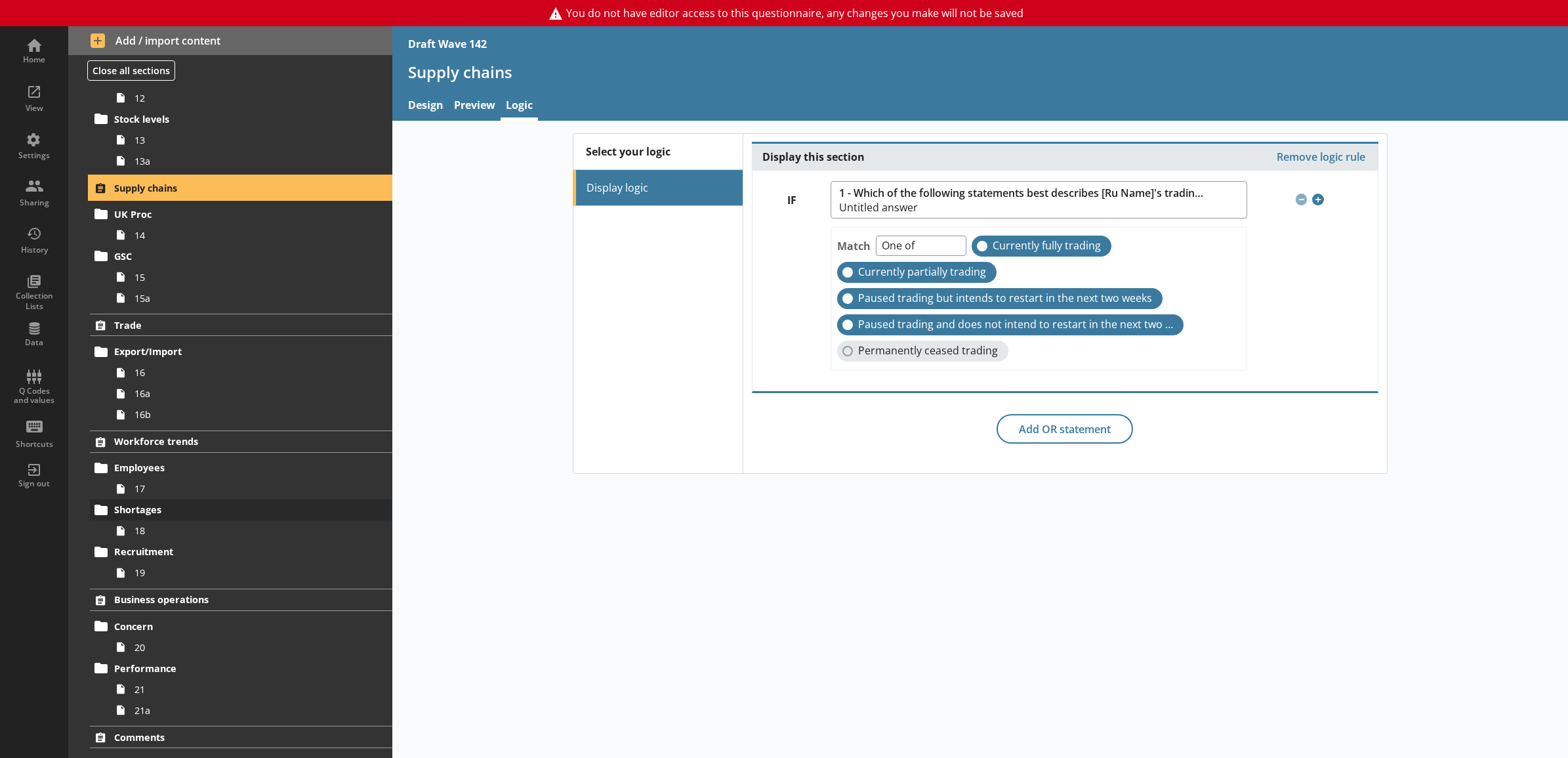
scroll to position [683, 0]
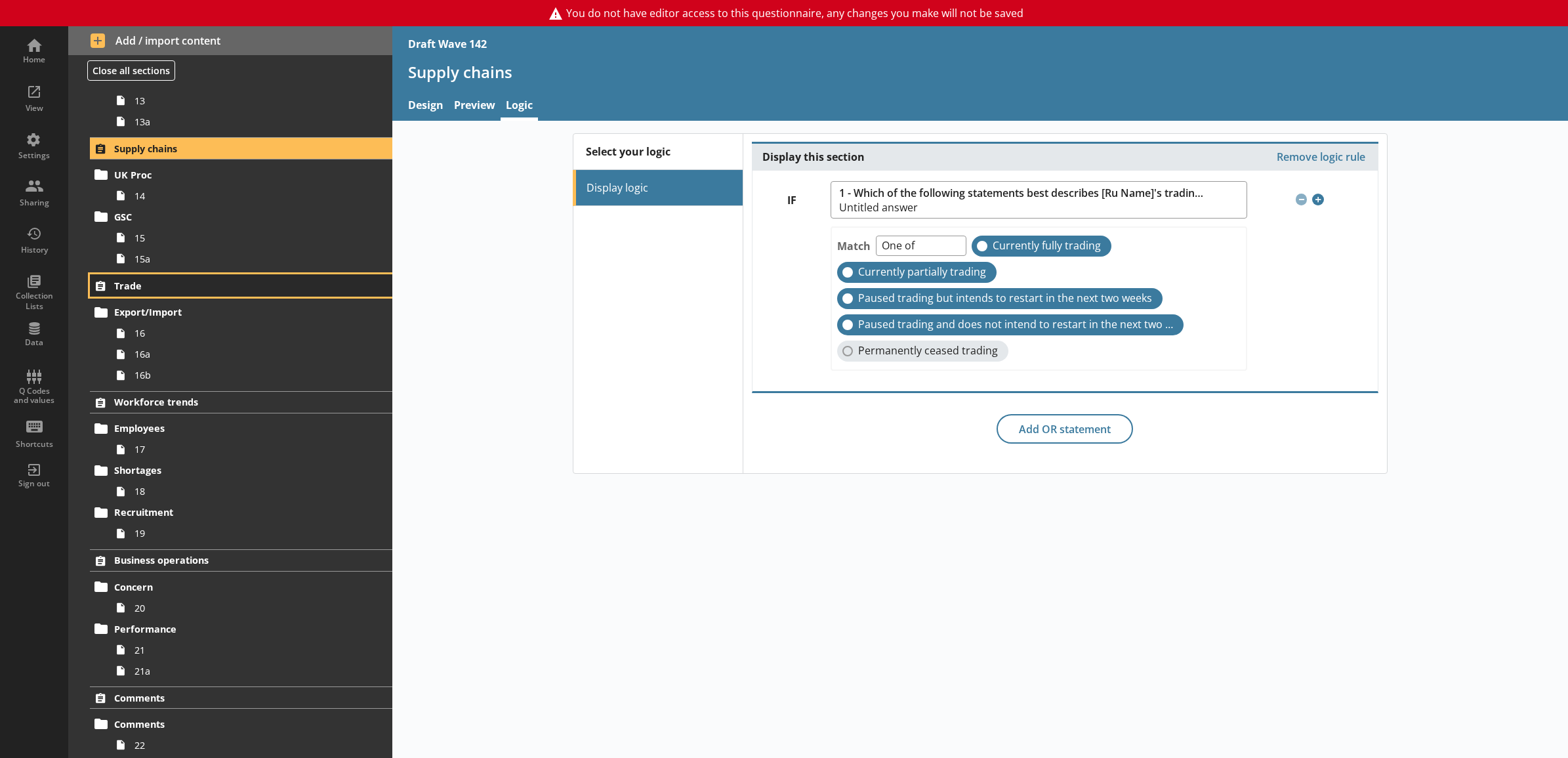
click at [231, 290] on span "Trade" at bounding box center [223, 285] width 219 height 12
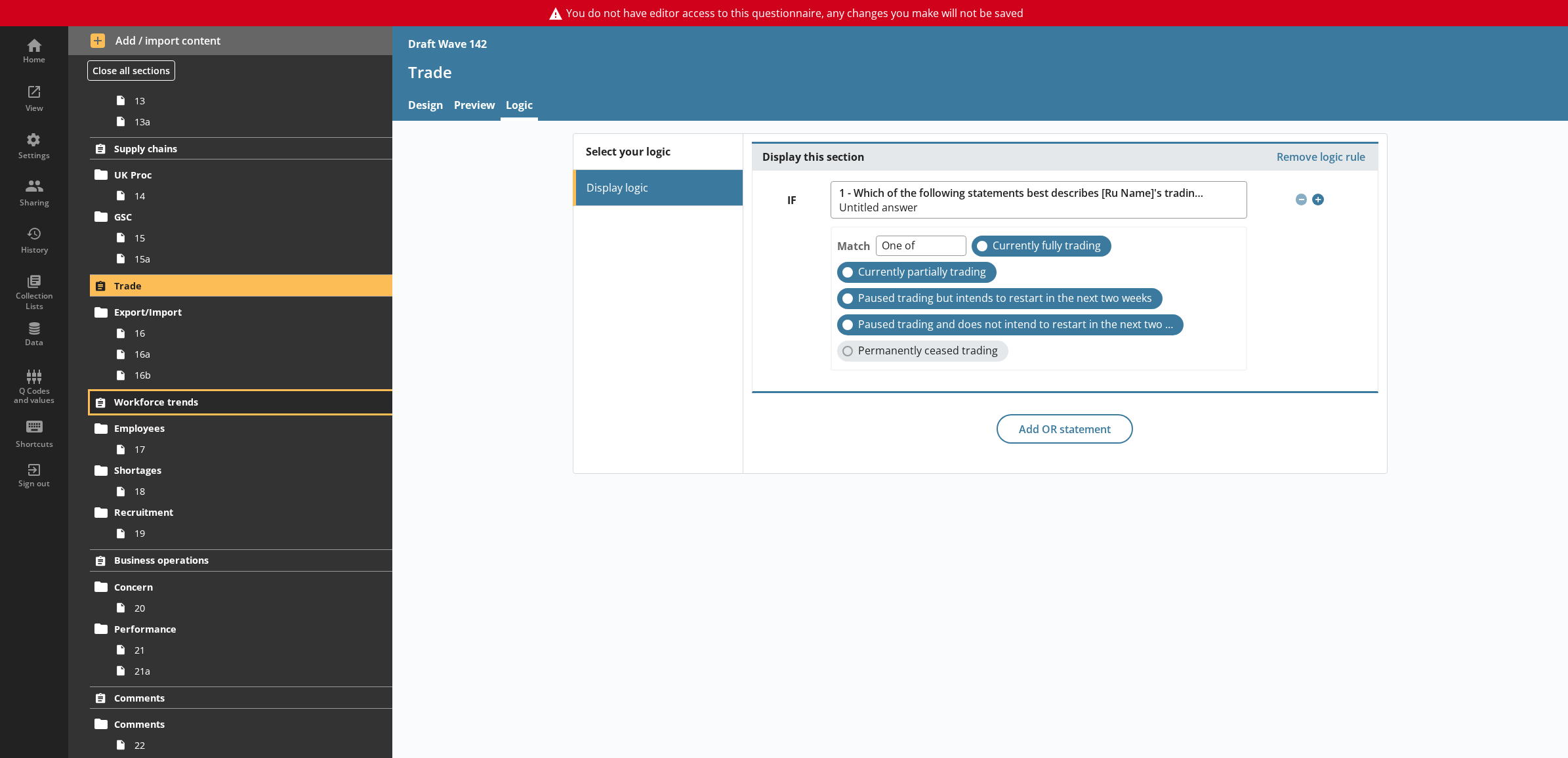
click at [223, 405] on span "Workforce trends" at bounding box center [223, 402] width 219 height 12
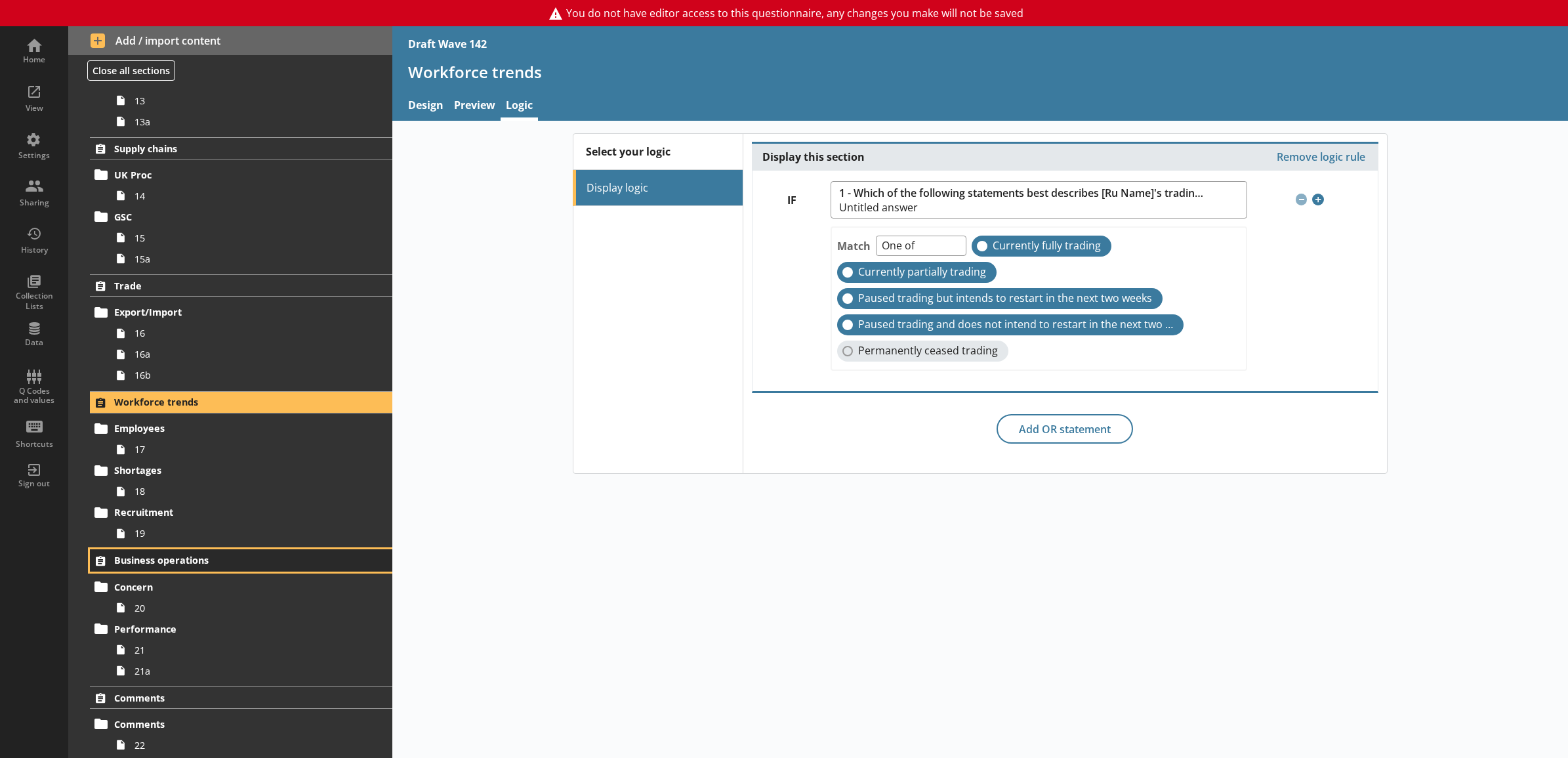
click at [217, 553] on link "Business operations" at bounding box center [241, 560] width 302 height 23
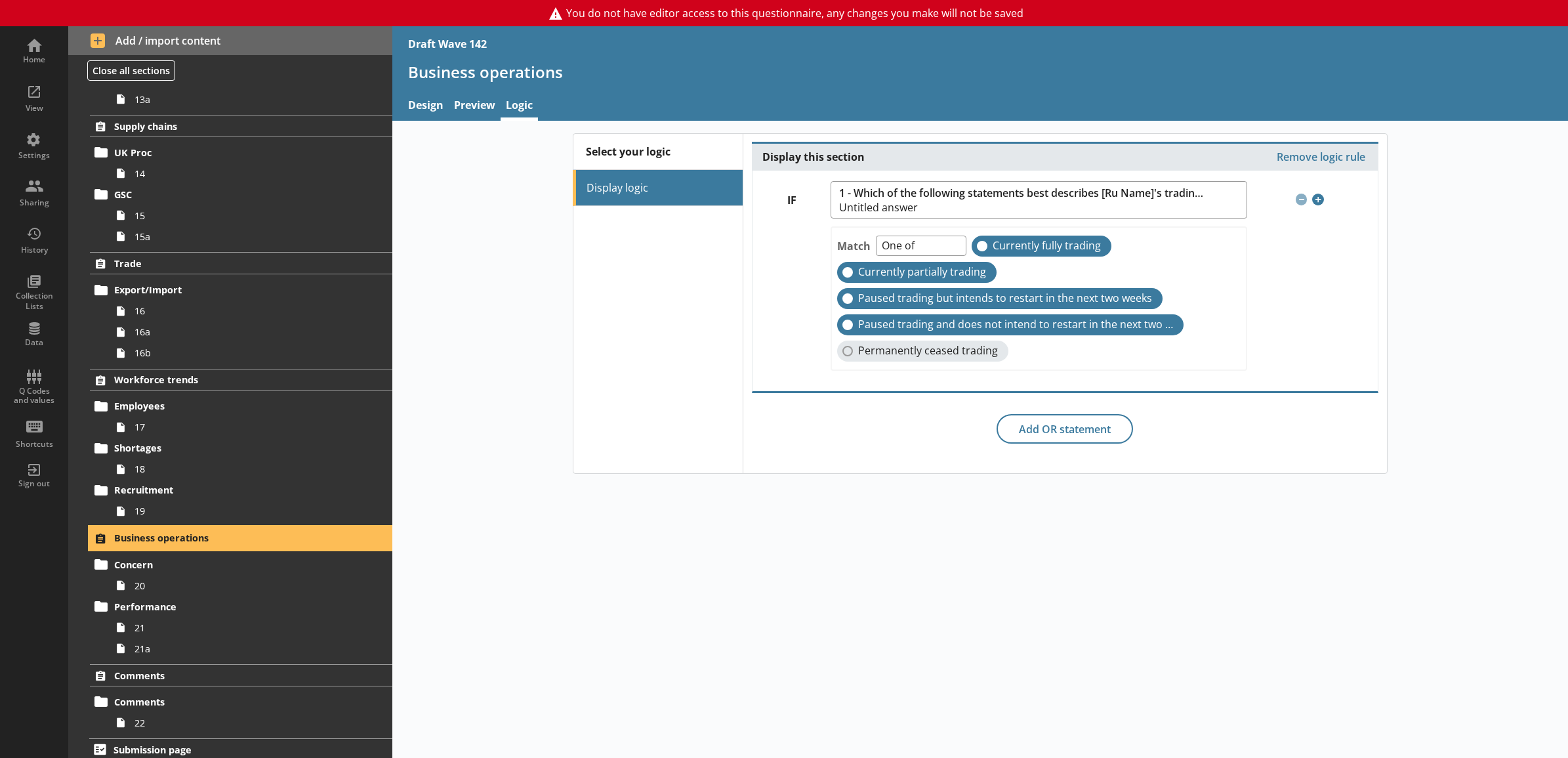
scroll to position [717, 0]
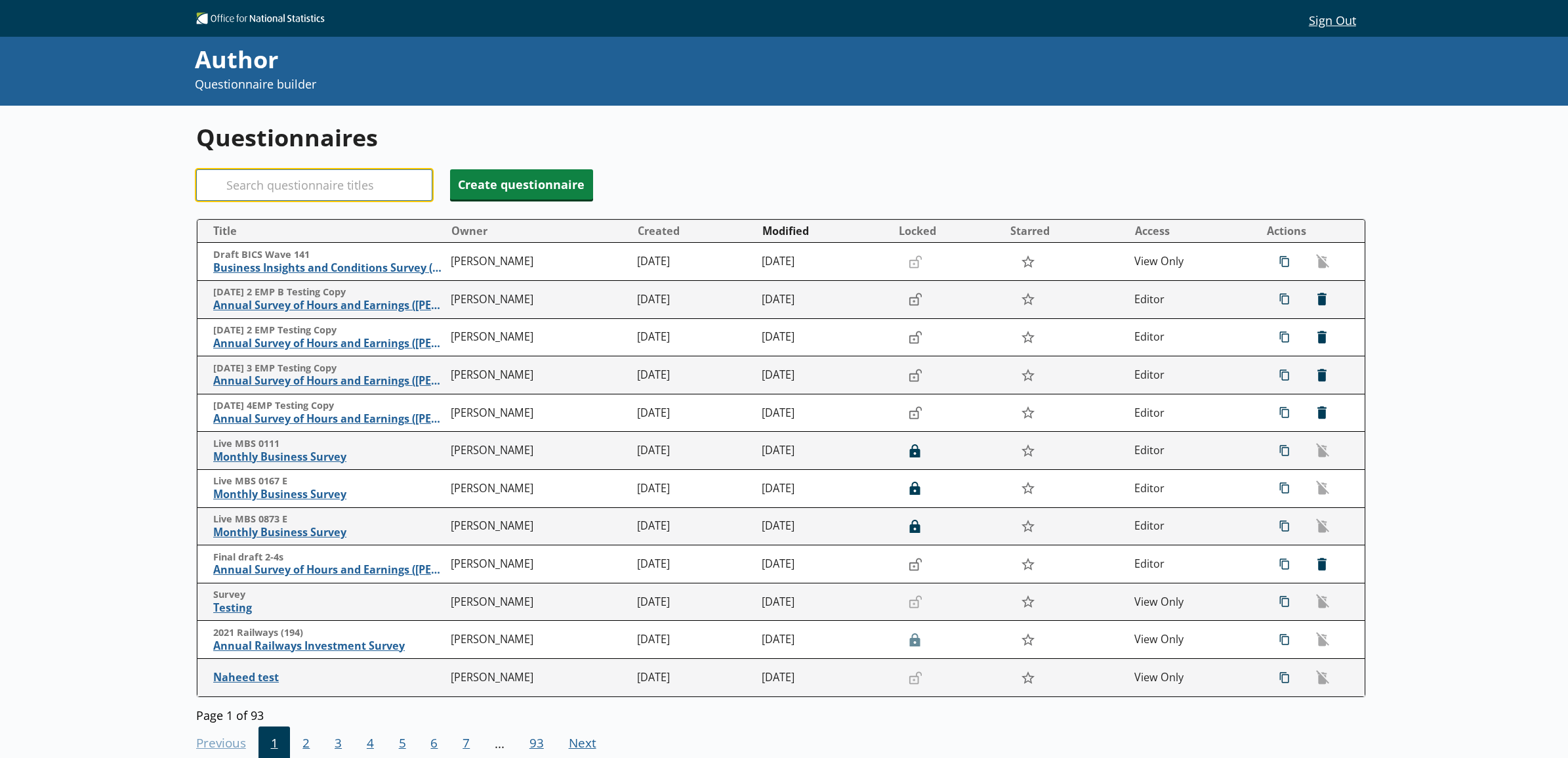
click at [279, 183] on input "Search" at bounding box center [314, 185] width 236 height 31
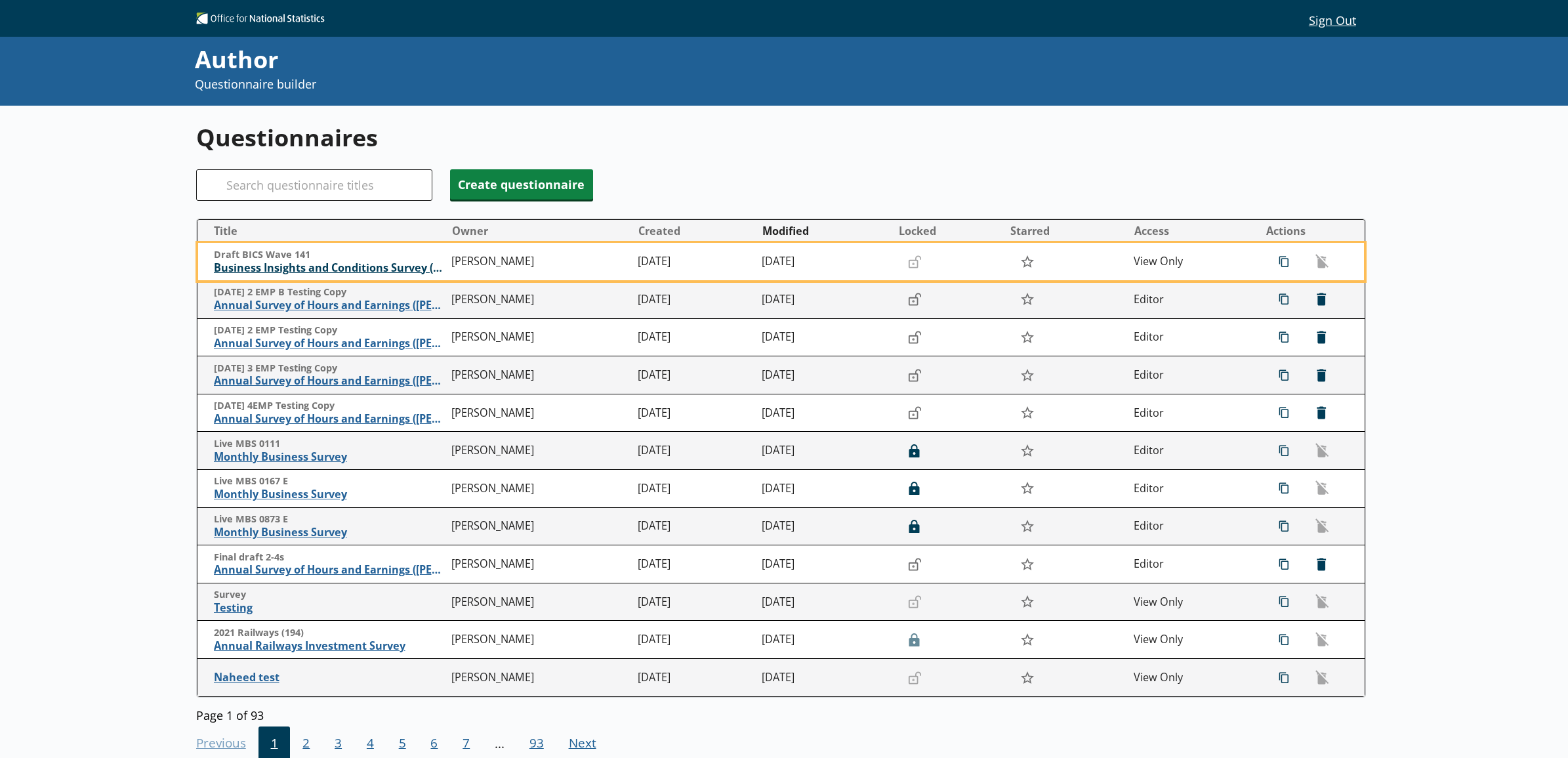
click at [289, 269] on span "Business Insights and Conditions Survey (BICS)" at bounding box center [329, 268] width 231 height 14
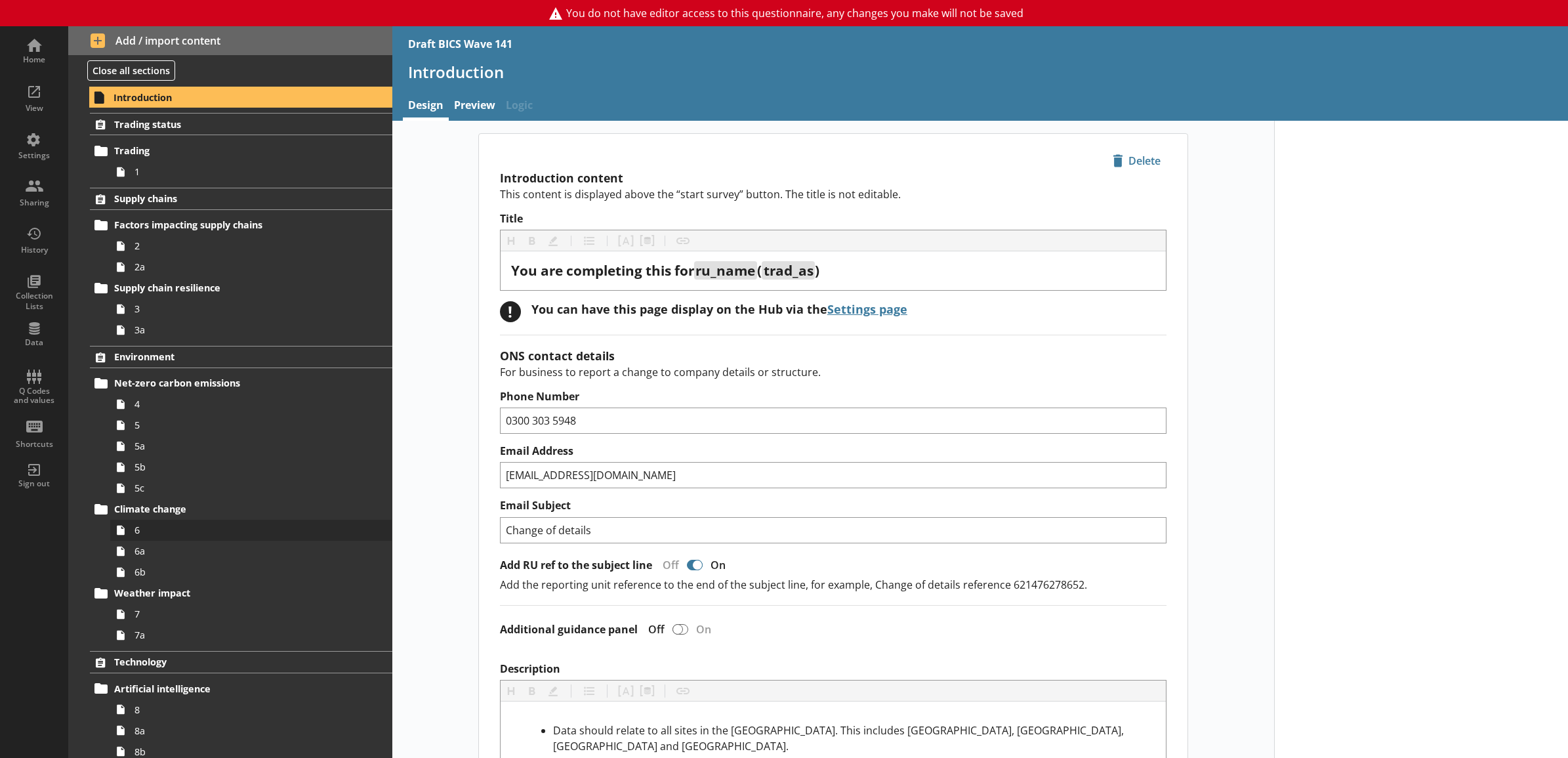
scroll to position [273, 0]
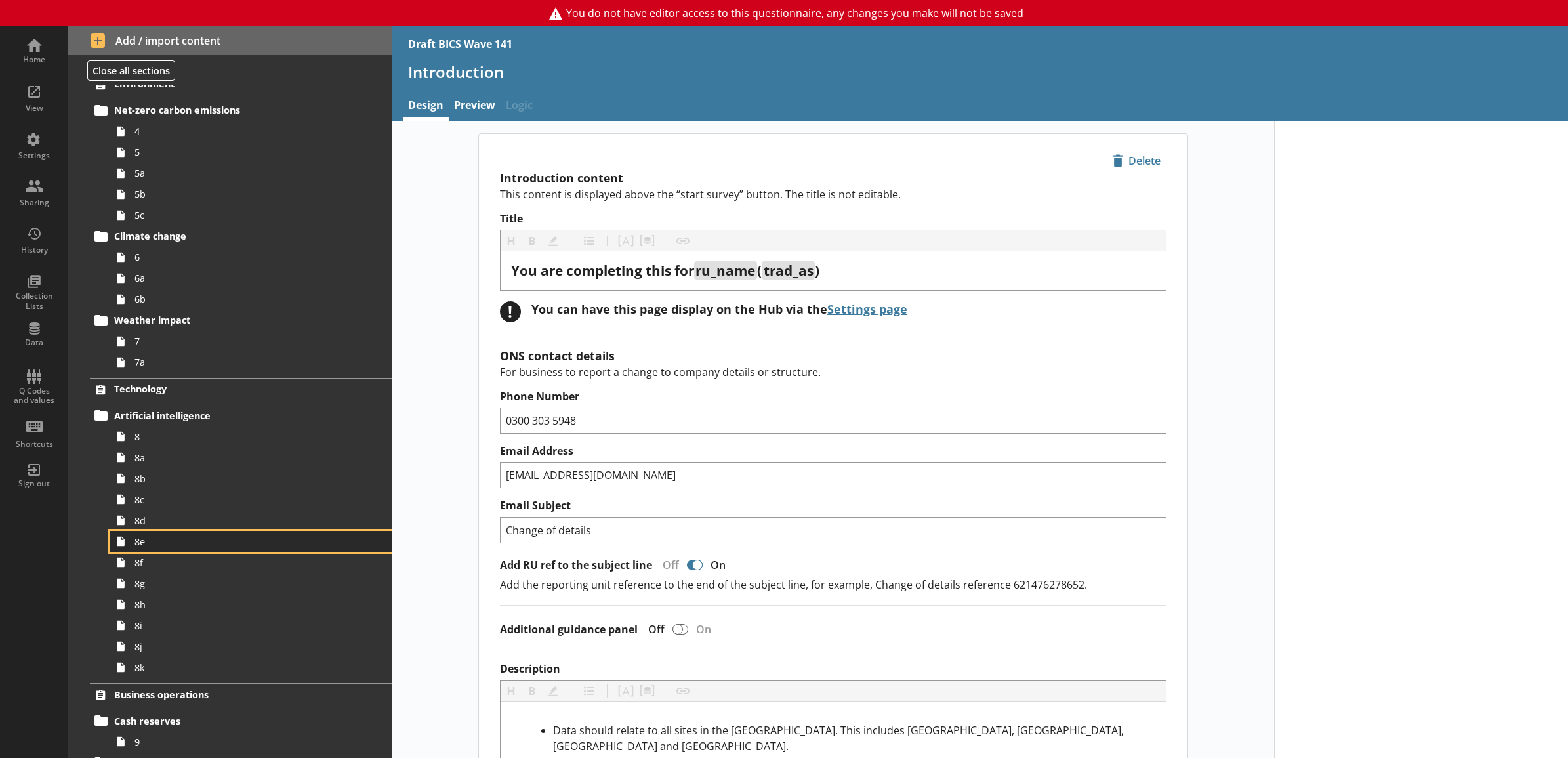
click at [205, 552] on link "8e" at bounding box center [251, 541] width 281 height 21
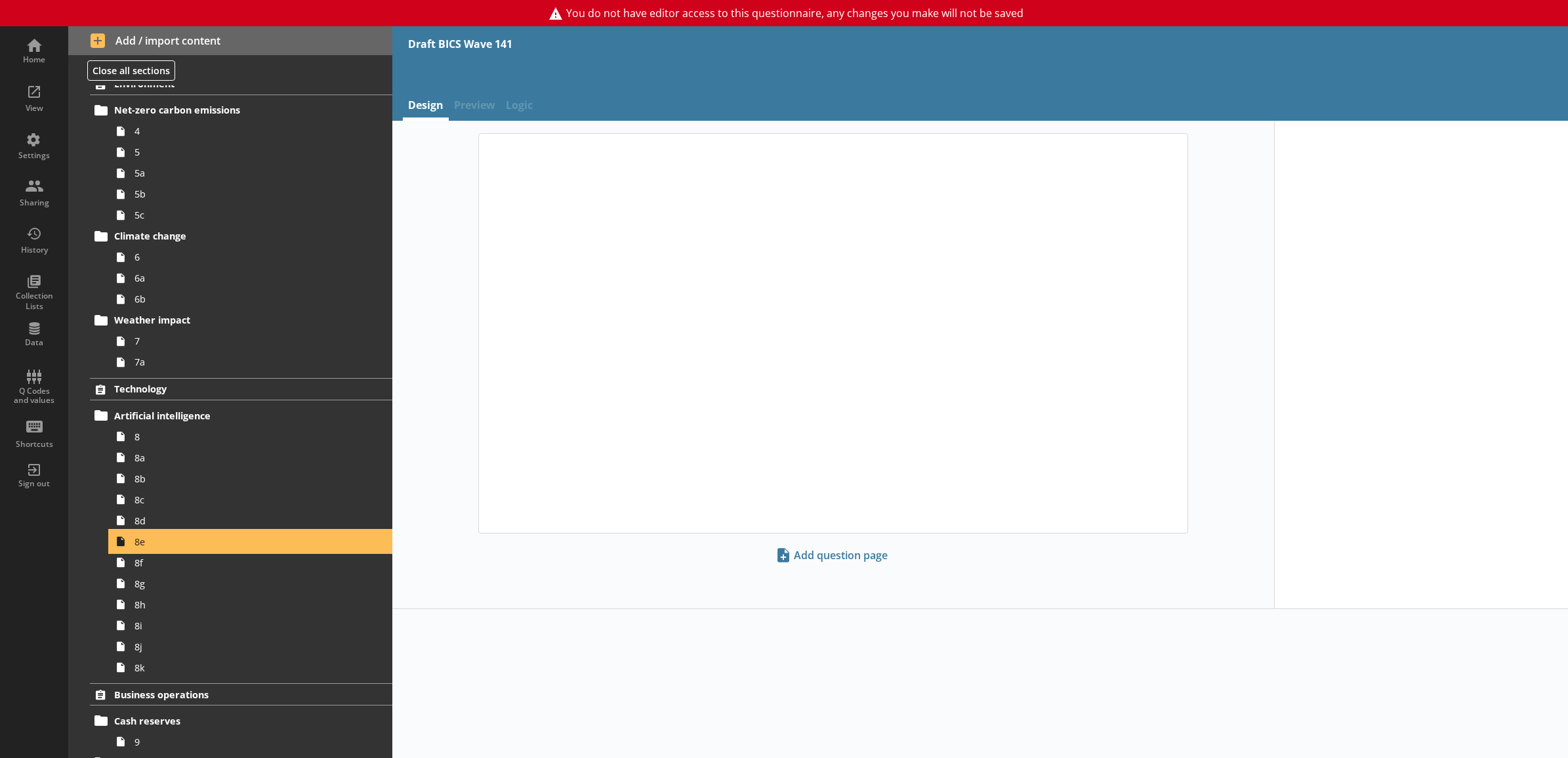
type textarea "x"
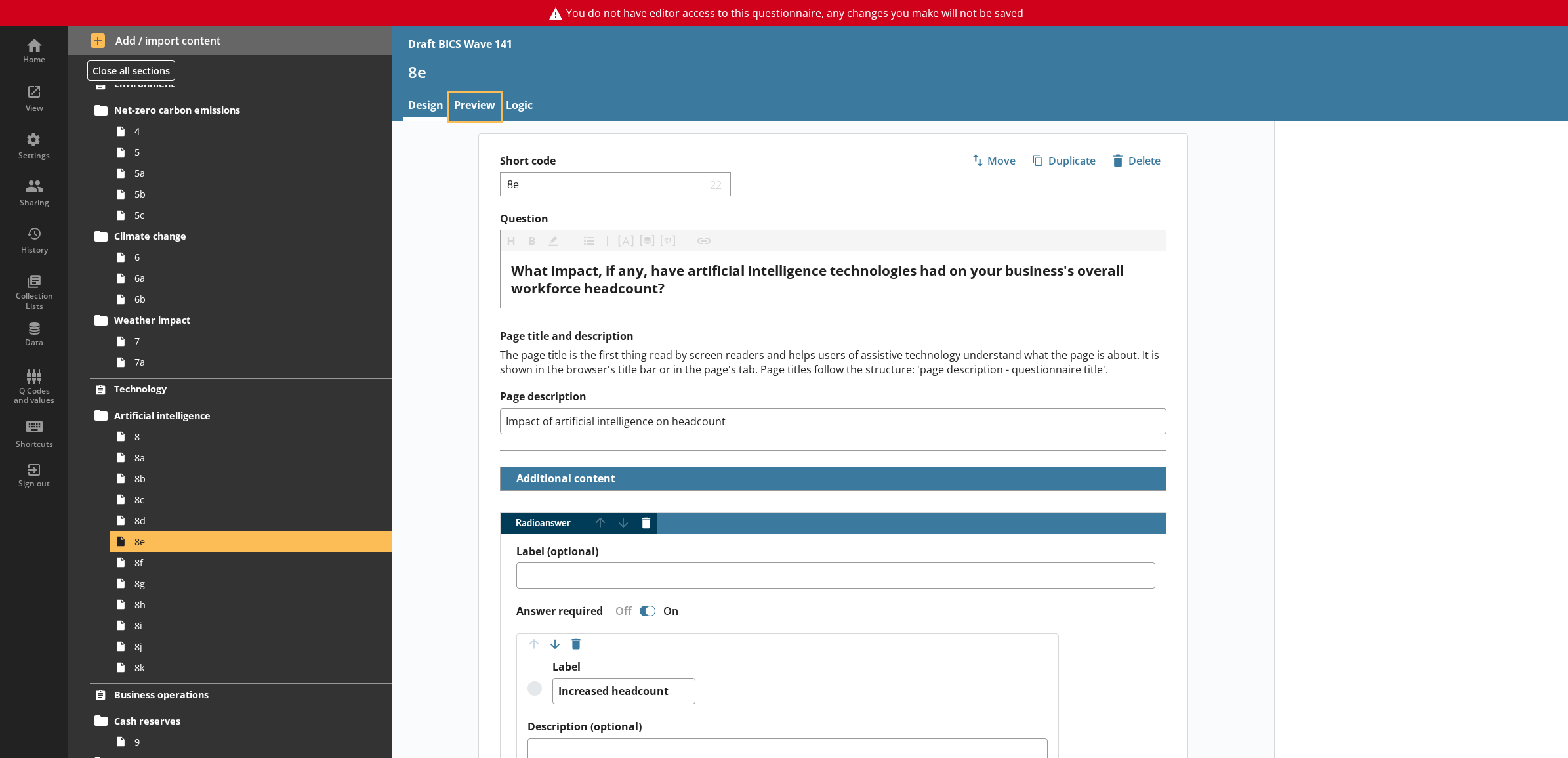
click at [467, 100] on link "Preview" at bounding box center [474, 106] width 52 height 28
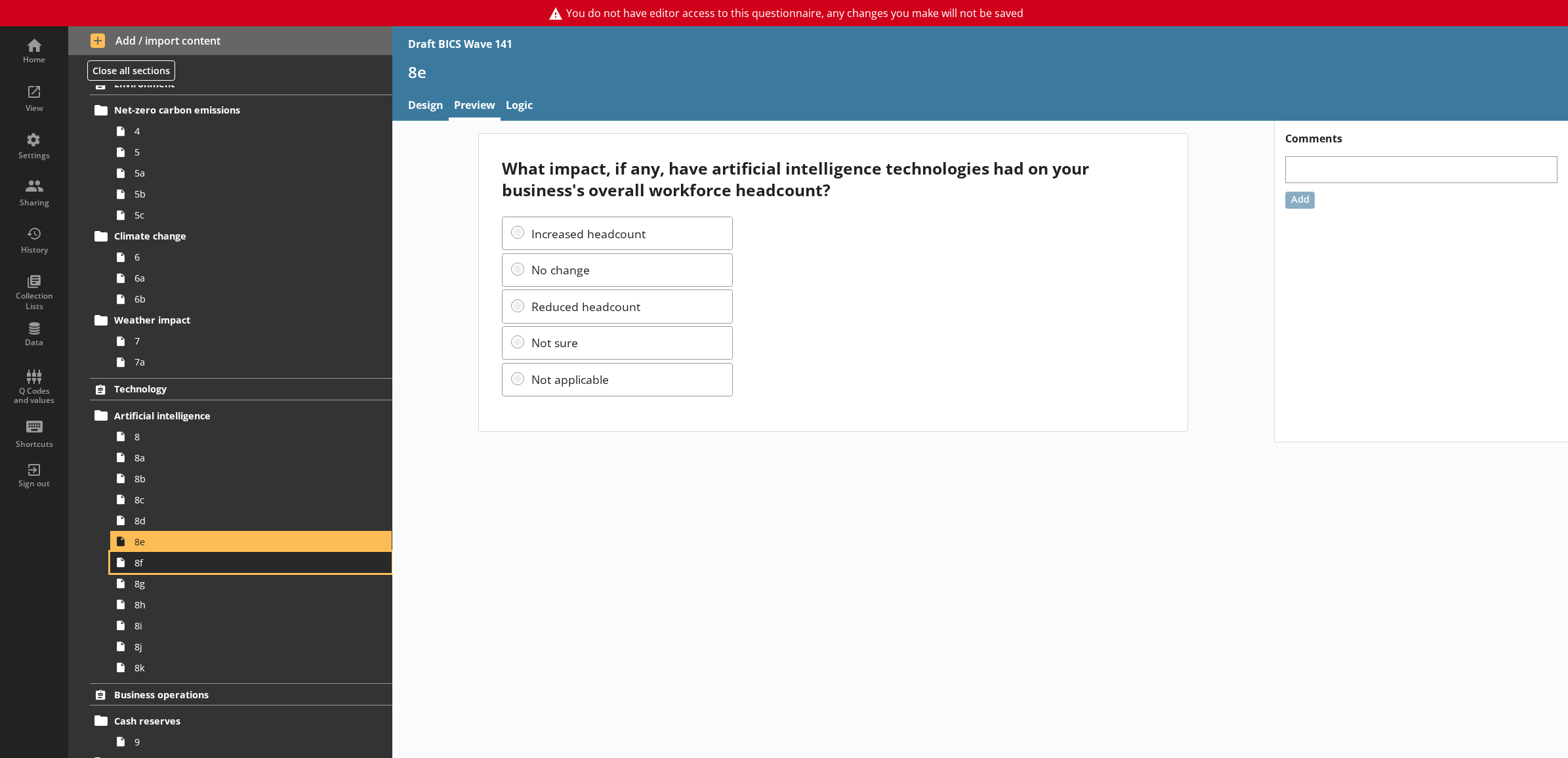
click at [184, 568] on span "8f" at bounding box center [236, 562] width 204 height 12
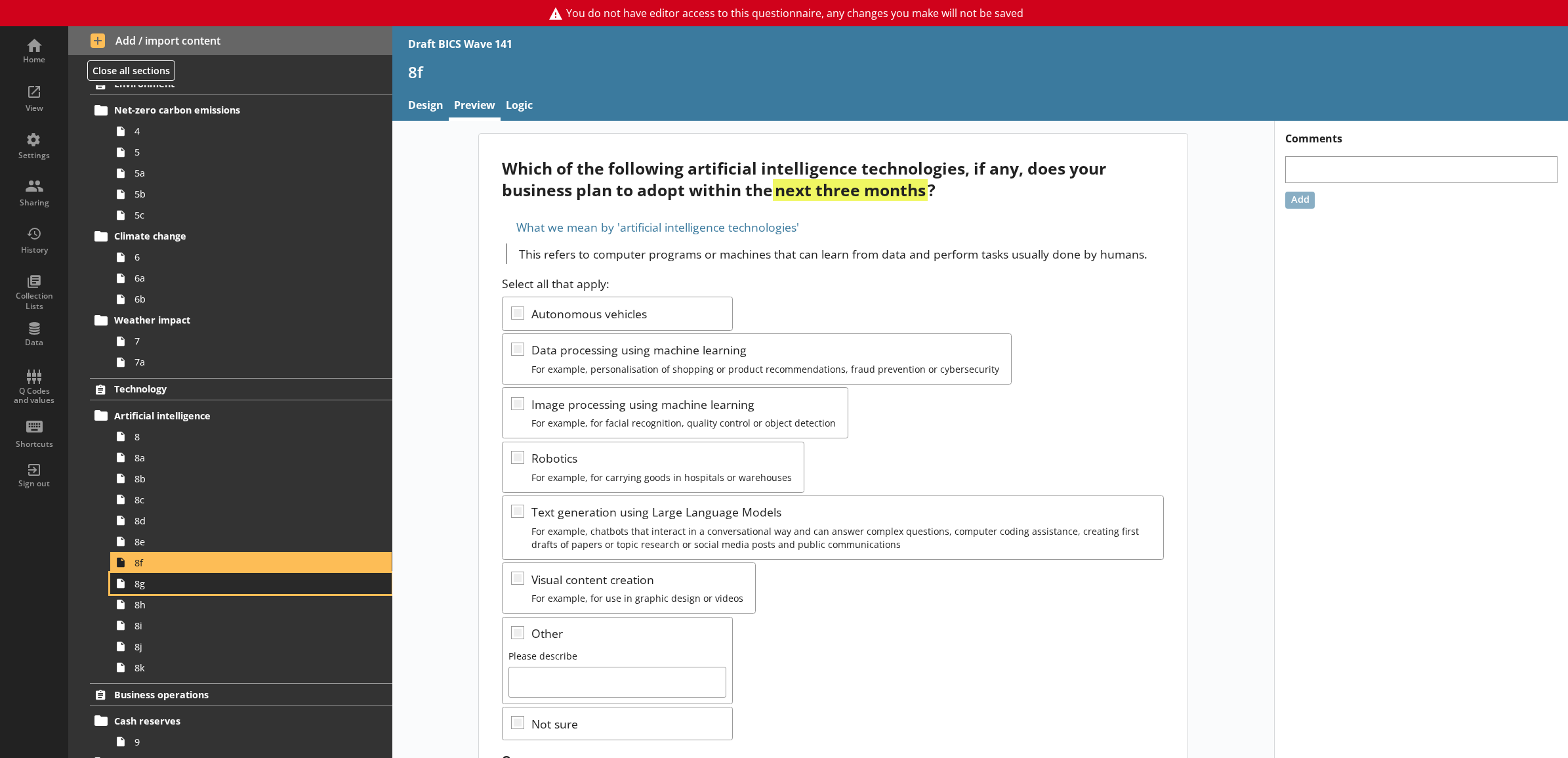
click at [183, 581] on span "8g" at bounding box center [236, 583] width 204 height 12
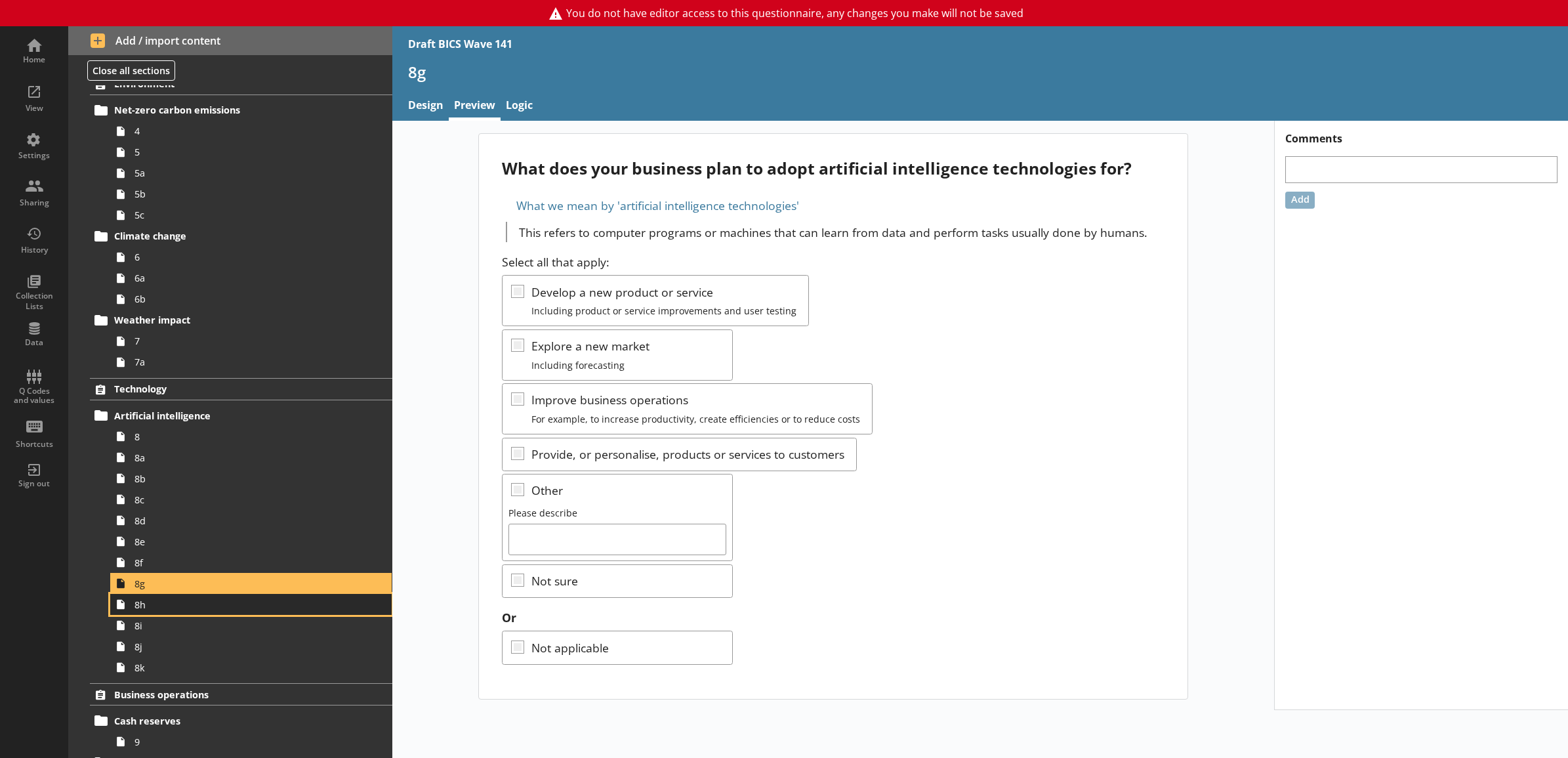
click at [175, 607] on span "8h" at bounding box center [236, 605] width 204 height 12
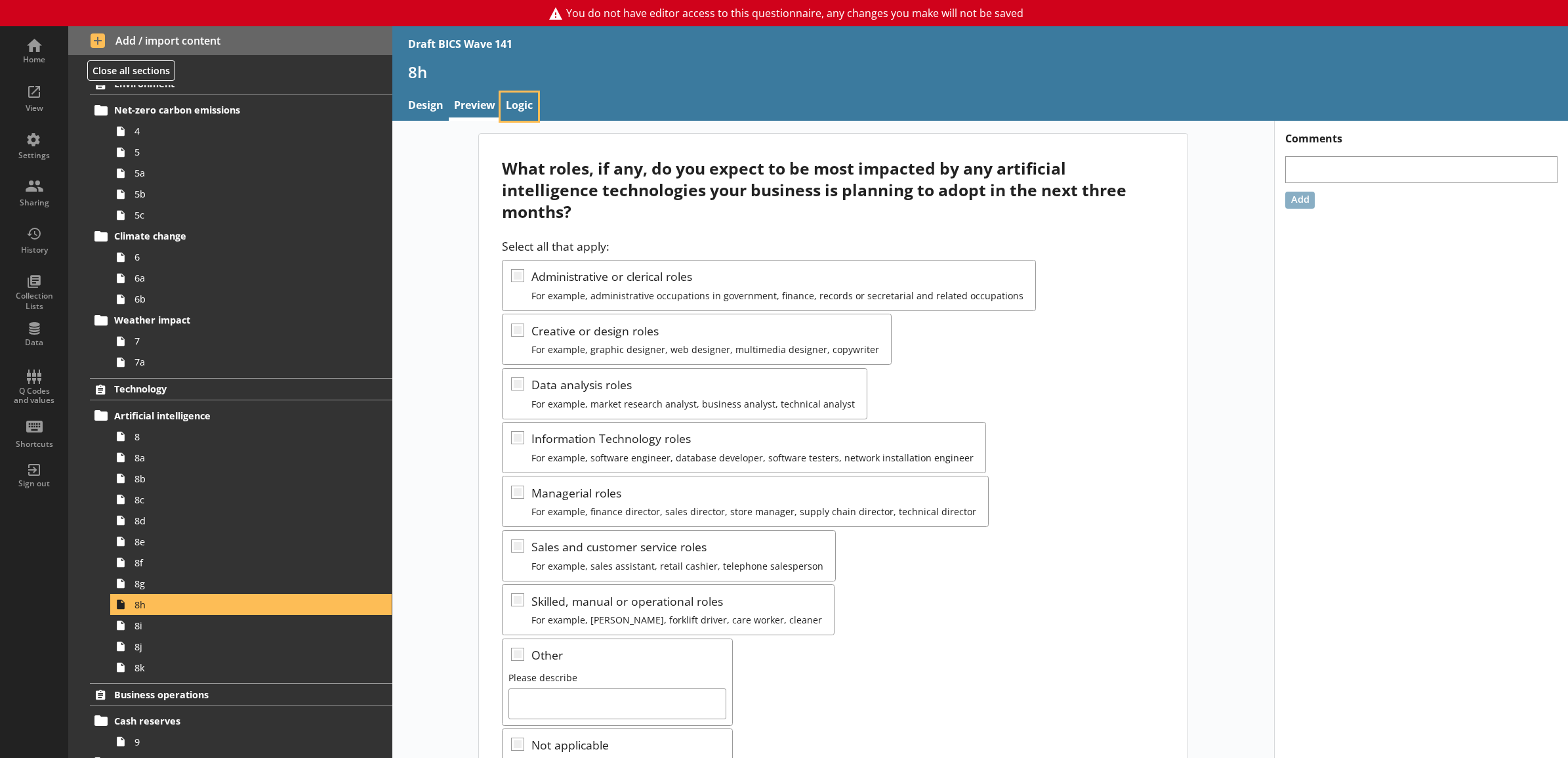
click at [519, 105] on link "Logic" at bounding box center [519, 106] width 37 height 28
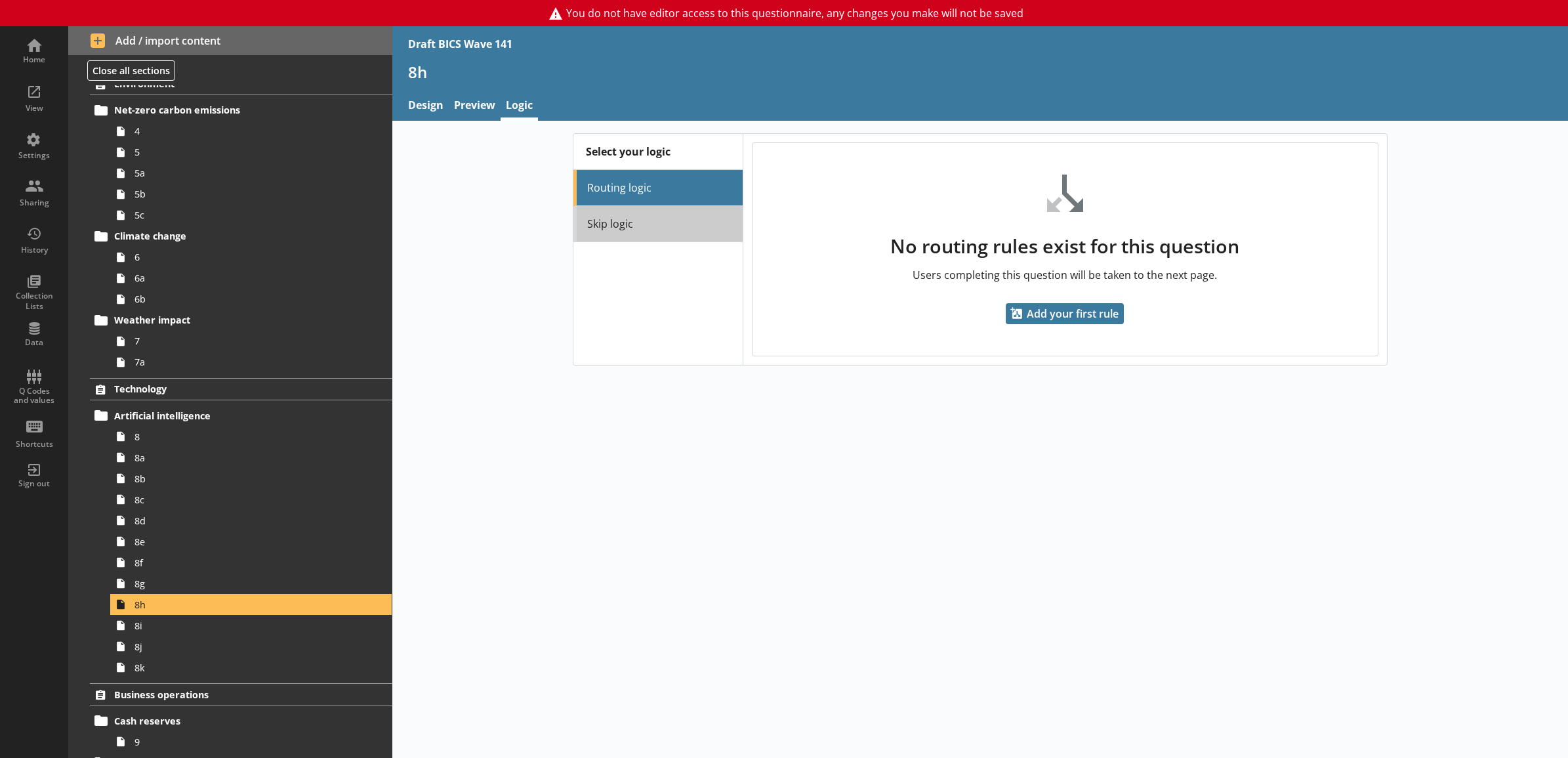
click at [638, 220] on link "Skip logic" at bounding box center [658, 224] width 169 height 36
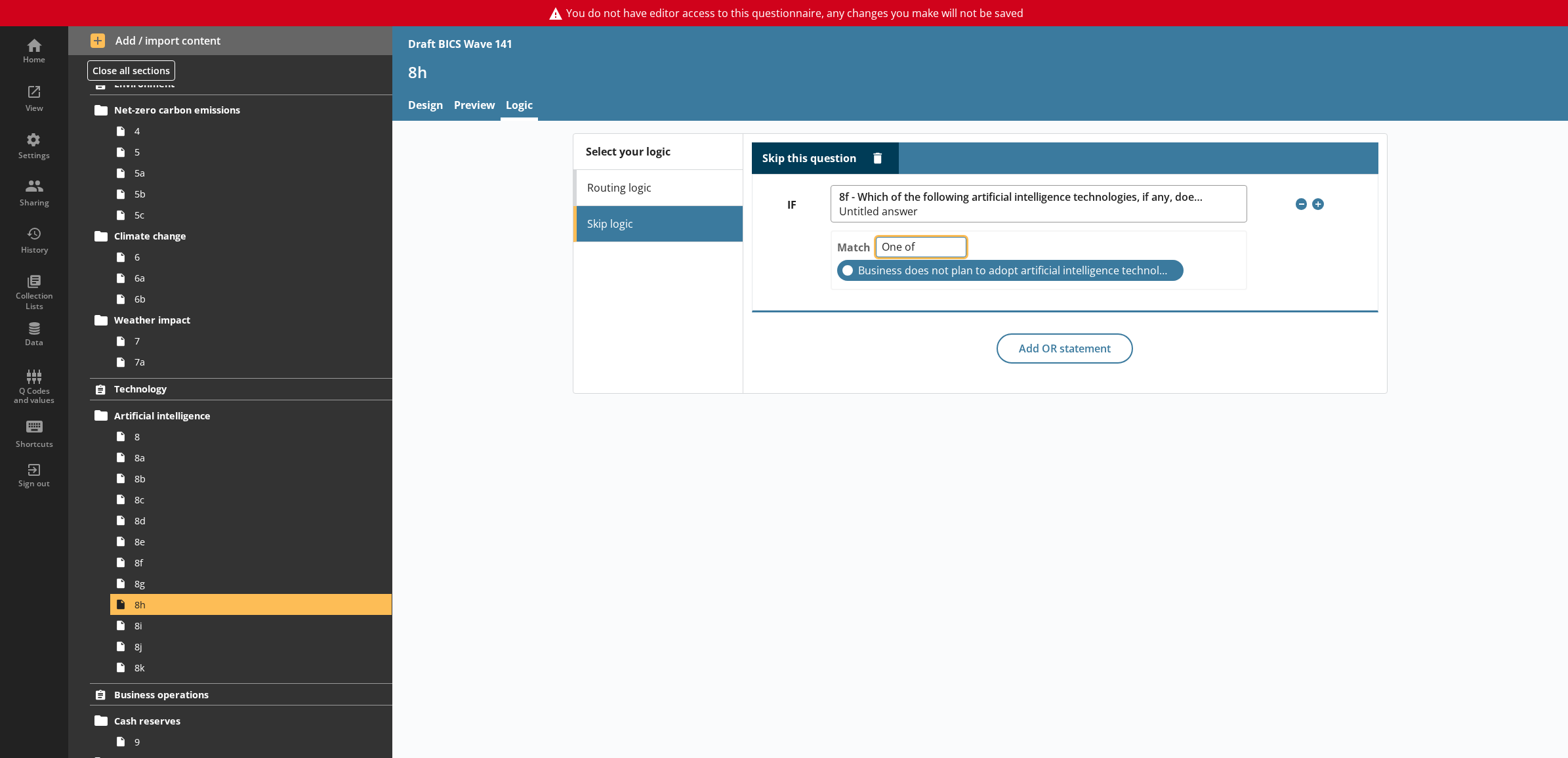
click at [895, 244] on select "One of Unanswered" at bounding box center [921, 247] width 91 height 20
click at [569, 354] on main "Select your logic Routing logic Skip logic Skip this question Delete rule IF 8f…" at bounding box center [980, 263] width 840 height 260
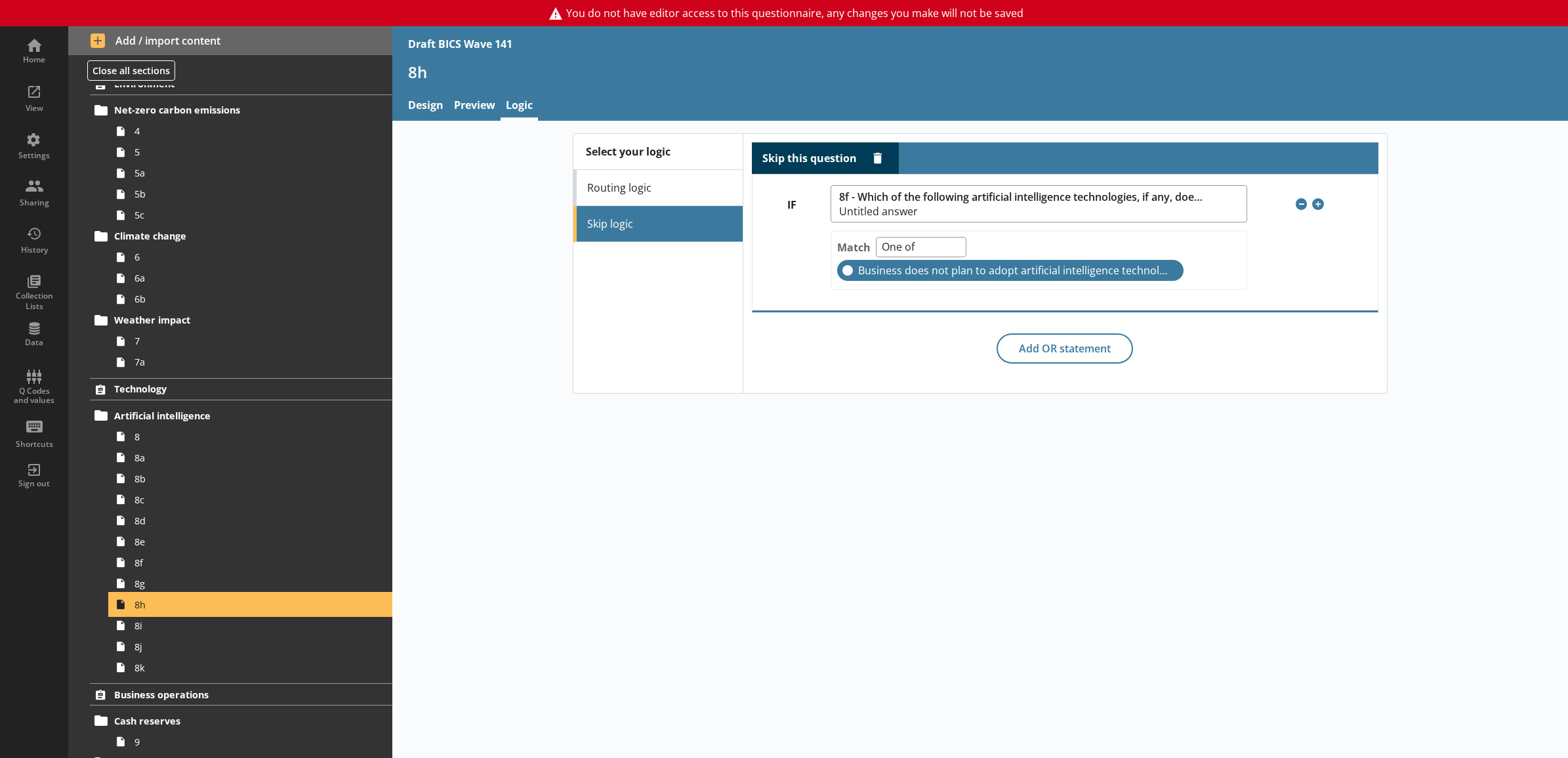
click at [247, 597] on link "8h" at bounding box center [251, 605] width 281 height 21
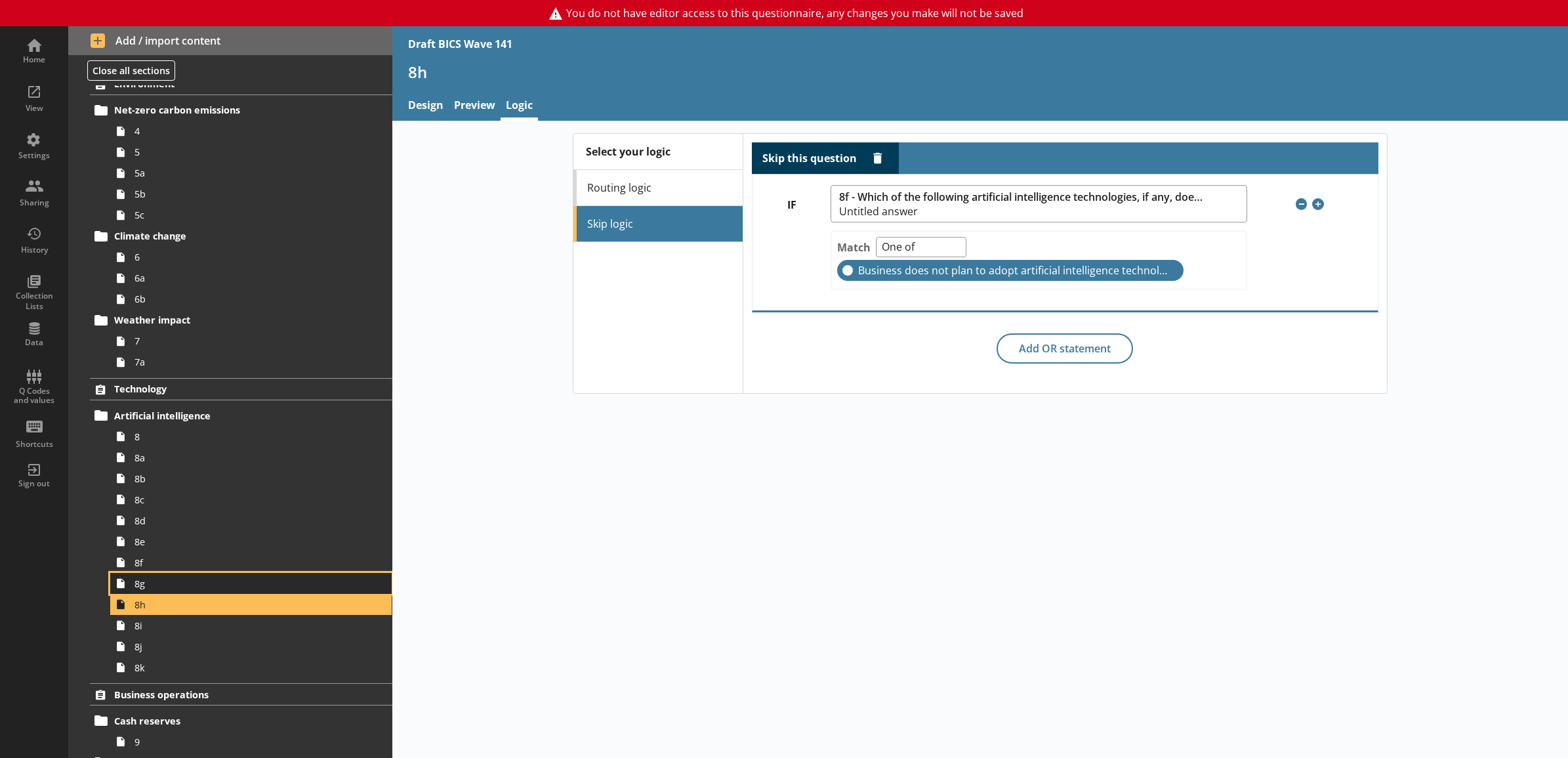
click at [234, 587] on span "8g" at bounding box center [236, 583] width 204 height 12
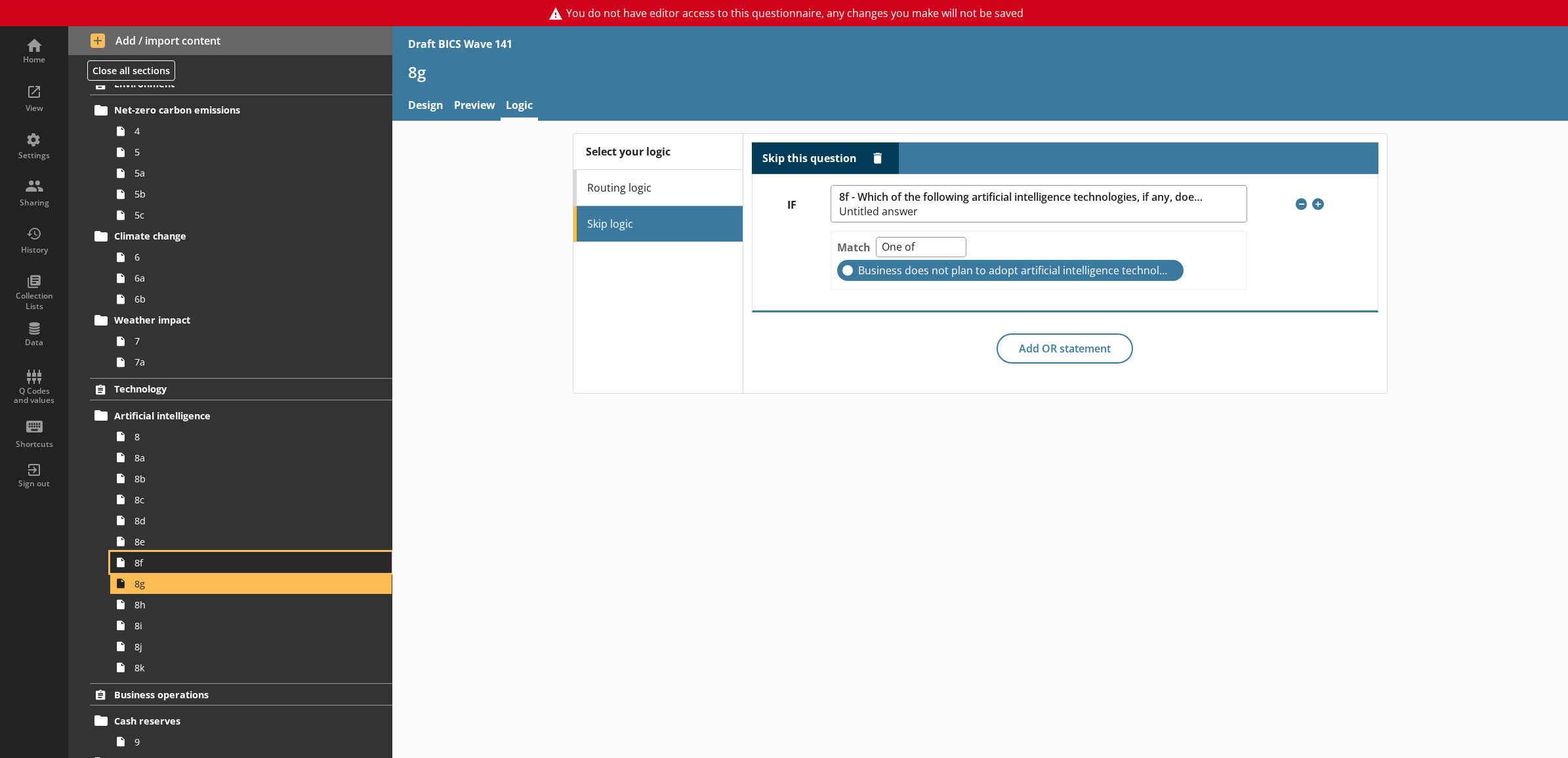
click at [225, 570] on link "8f" at bounding box center [251, 562] width 281 height 21
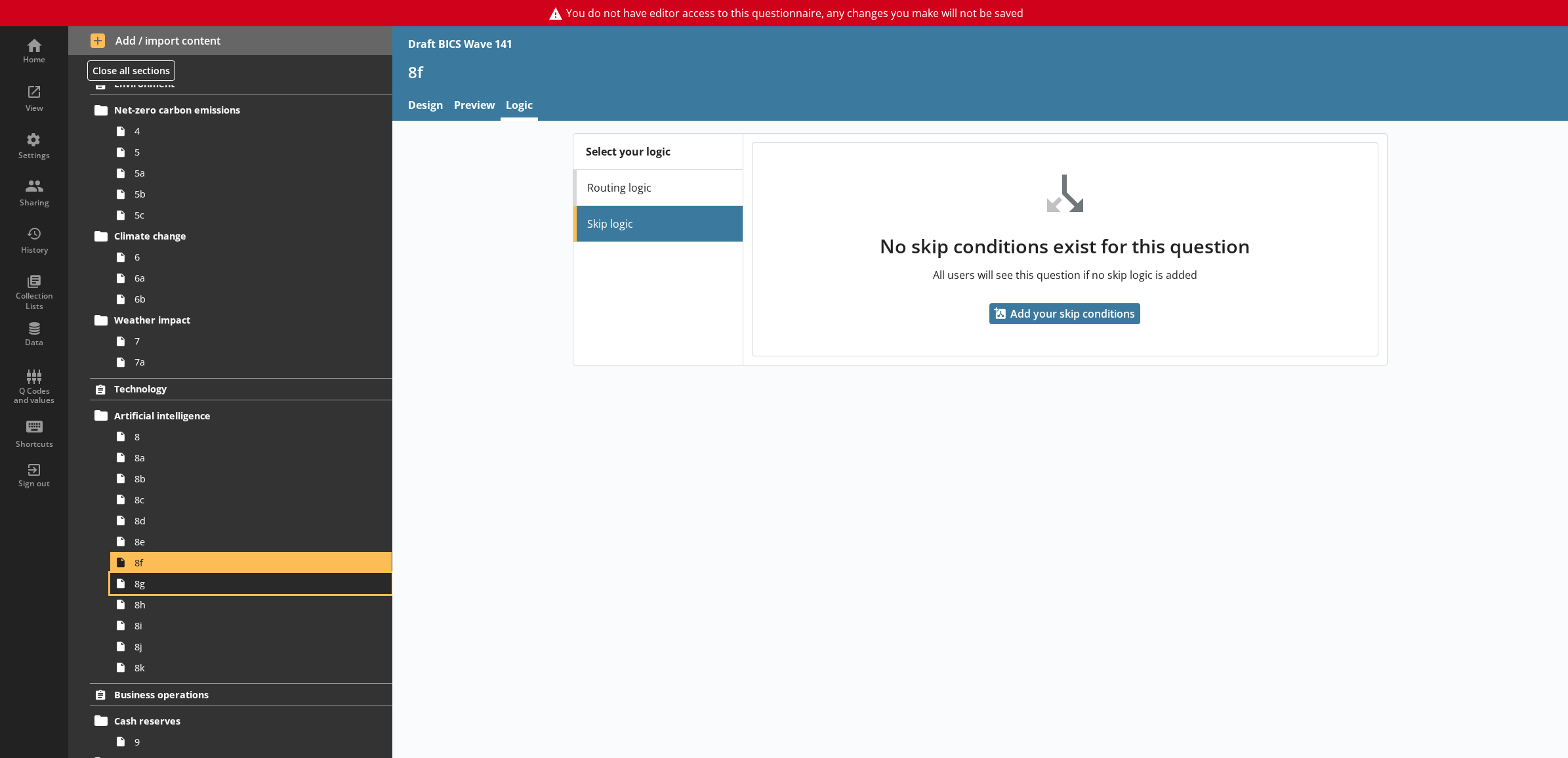
click at [227, 584] on span "8g" at bounding box center [236, 583] width 204 height 12
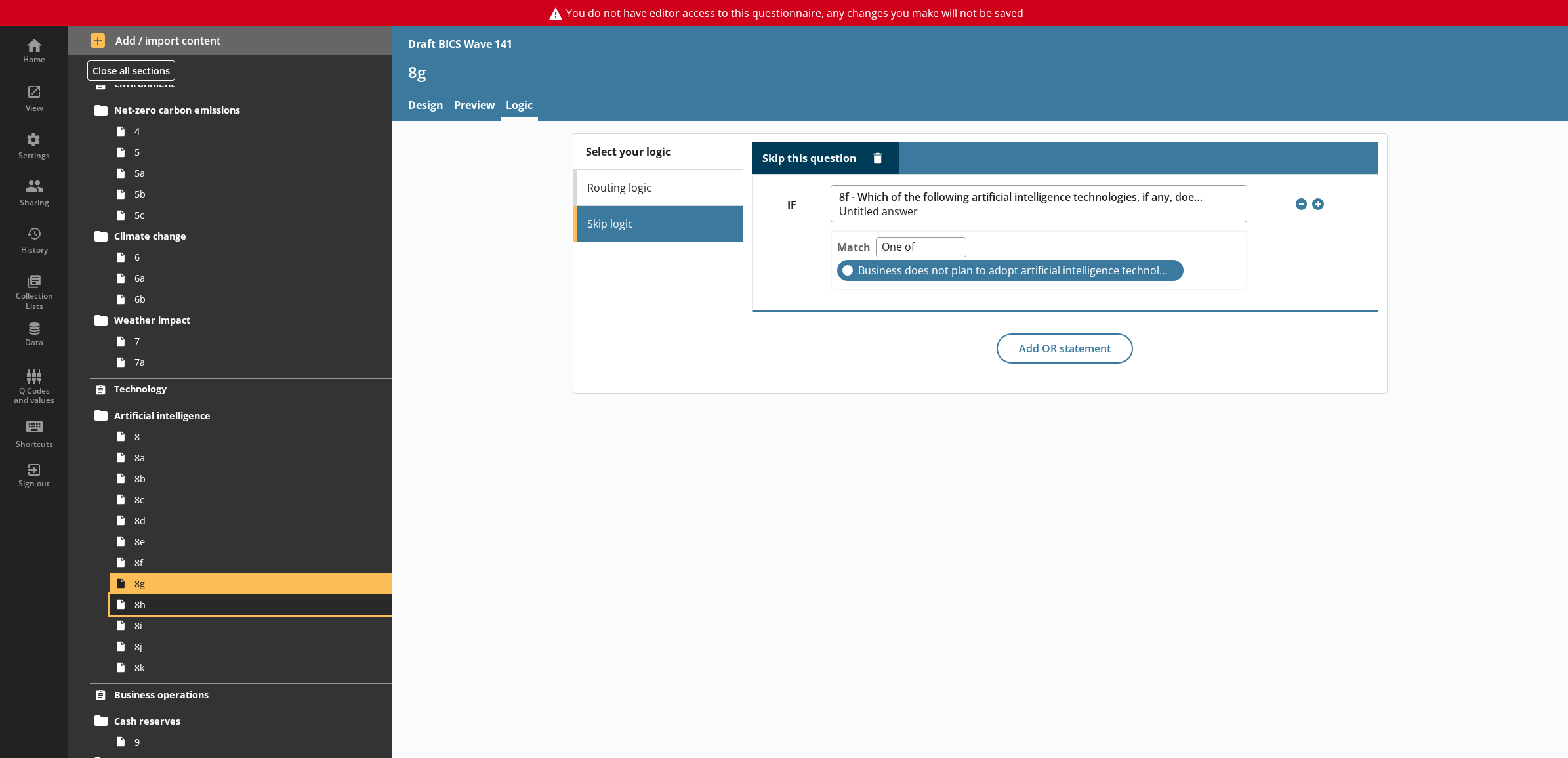
click at [223, 604] on span "8h" at bounding box center [236, 605] width 204 height 12
